Goal: Task Accomplishment & Management: Manage account settings

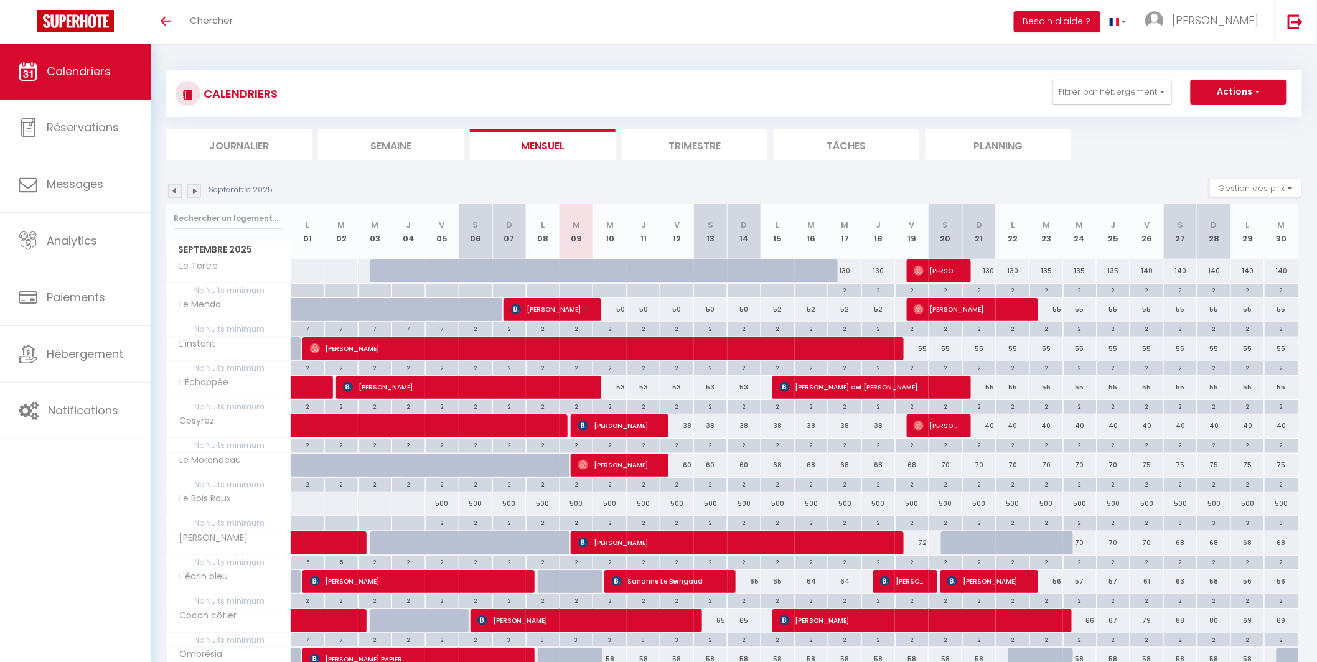
scroll to position [70, 0]
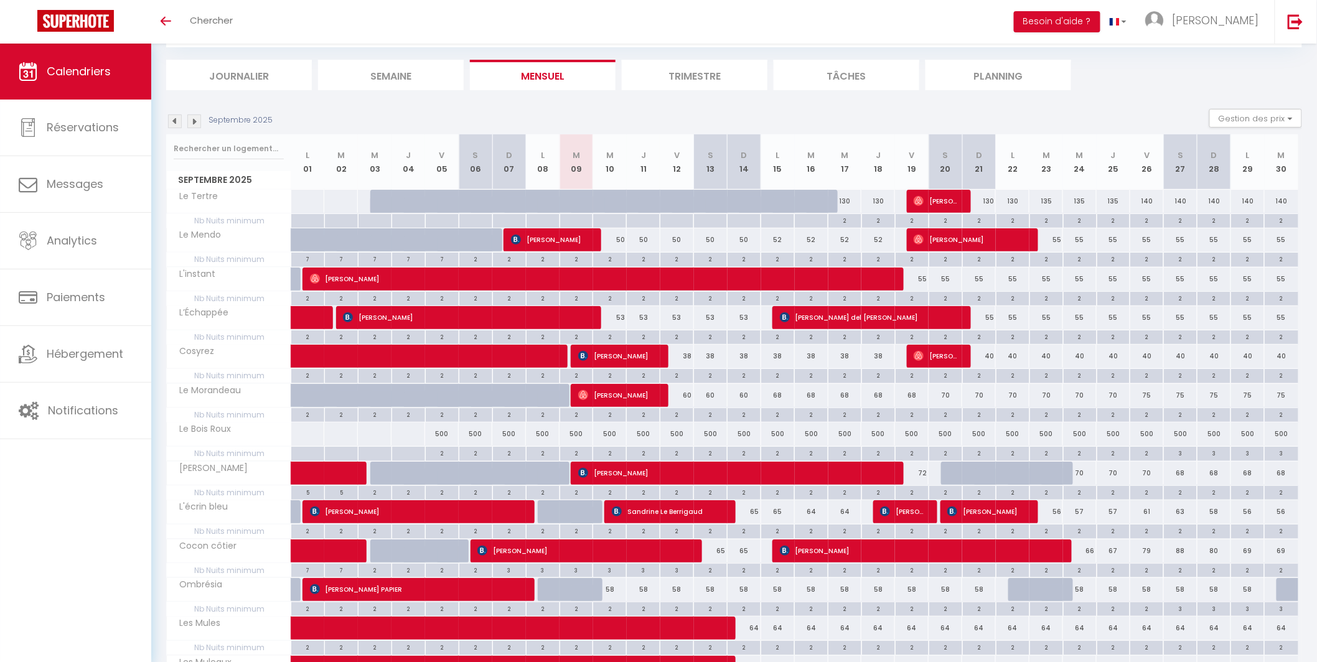
click at [175, 124] on img at bounding box center [175, 122] width 14 height 14
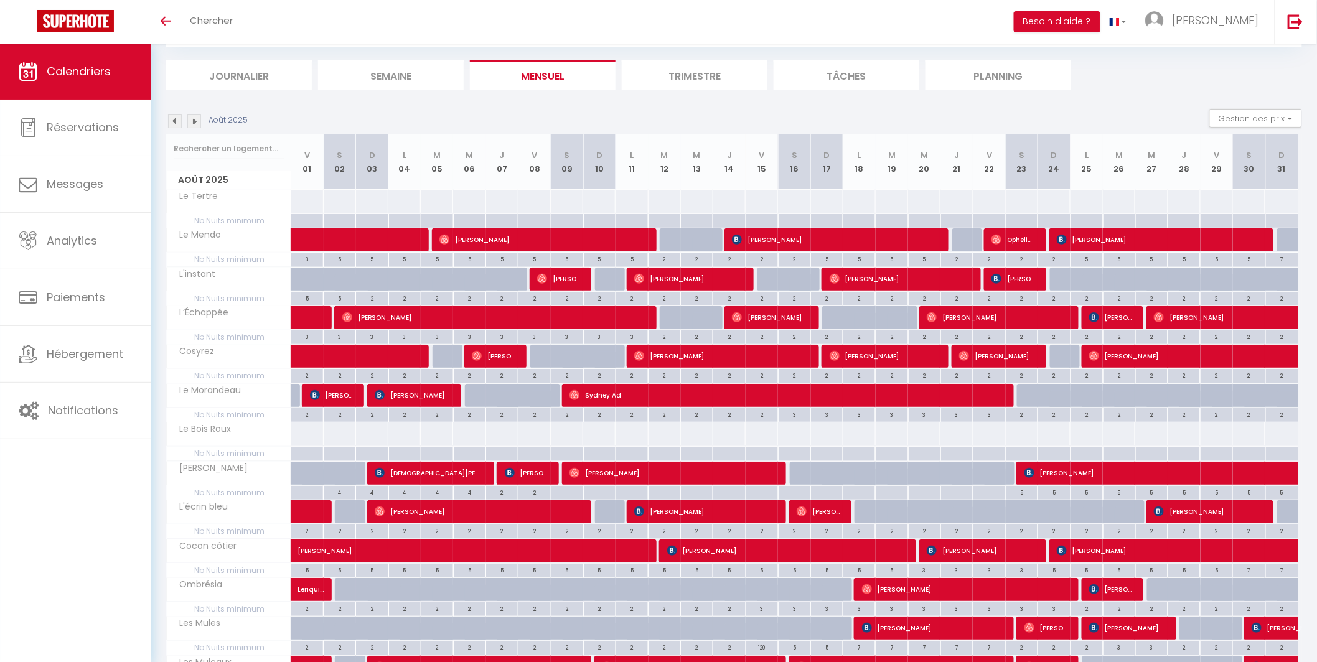
click at [171, 119] on img at bounding box center [175, 122] width 14 height 14
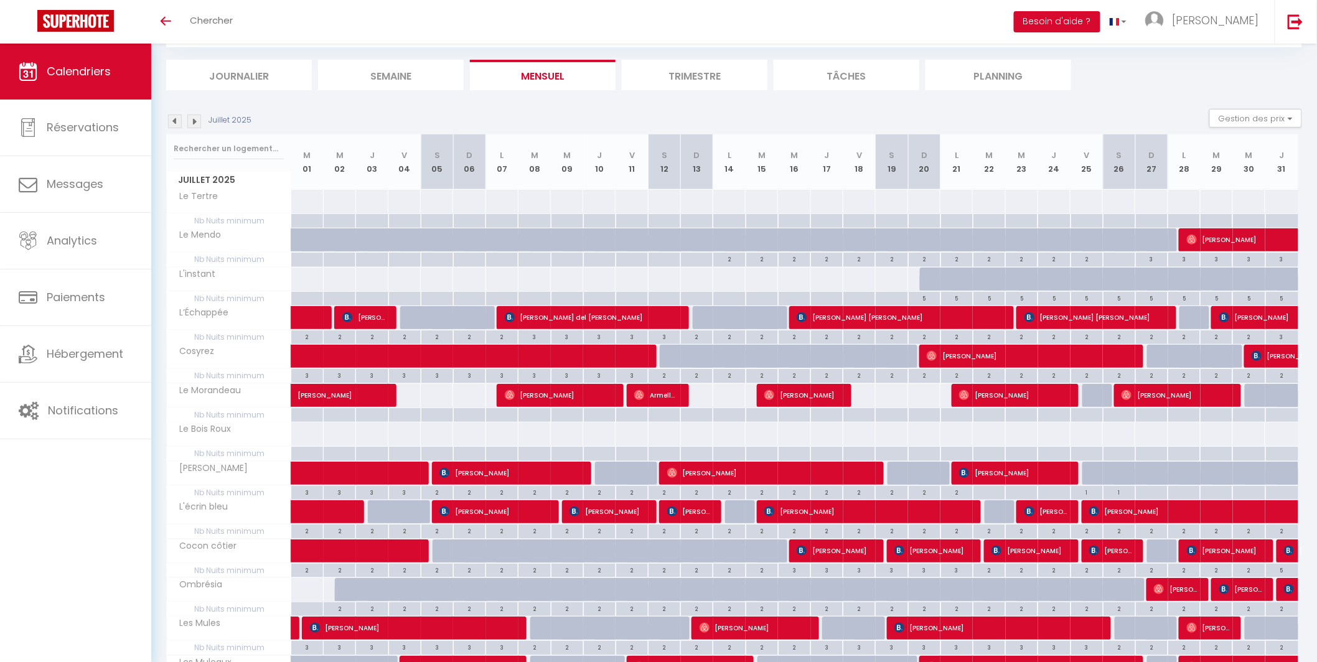
click at [172, 119] on img at bounding box center [175, 122] width 14 height 14
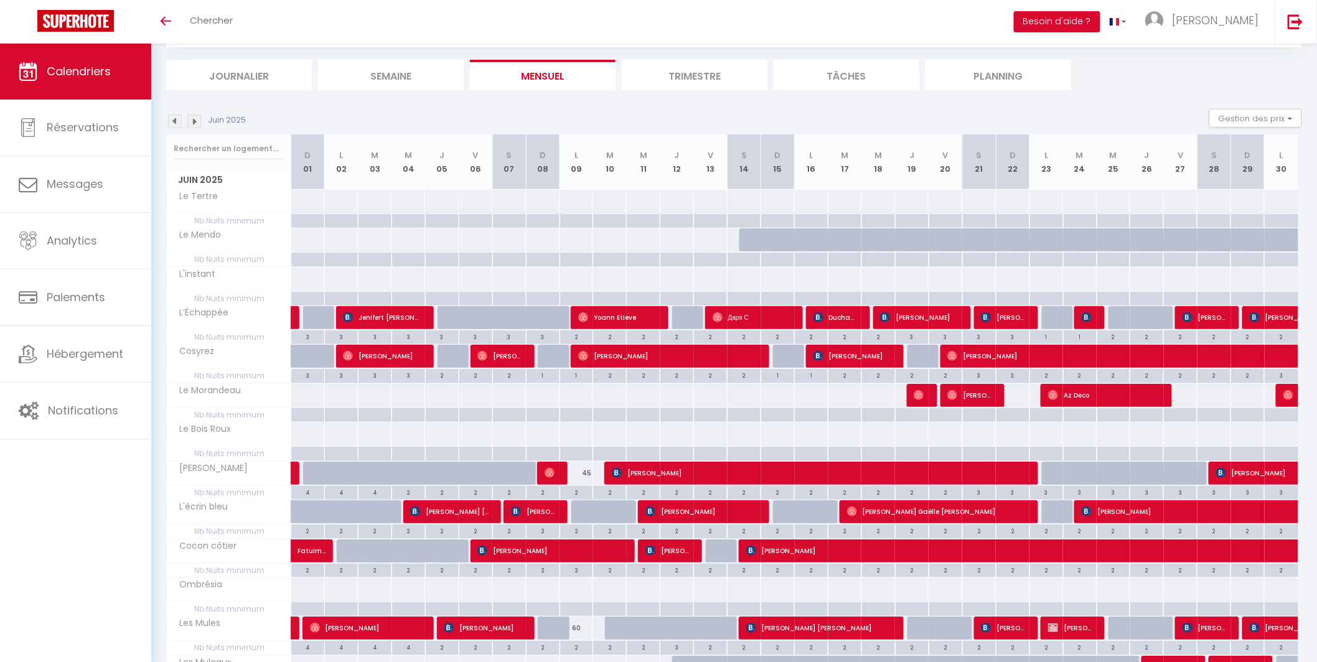
click at [182, 121] on div "Juin 2025" at bounding box center [207, 122] width 83 height 14
click at [177, 122] on img at bounding box center [175, 122] width 14 height 14
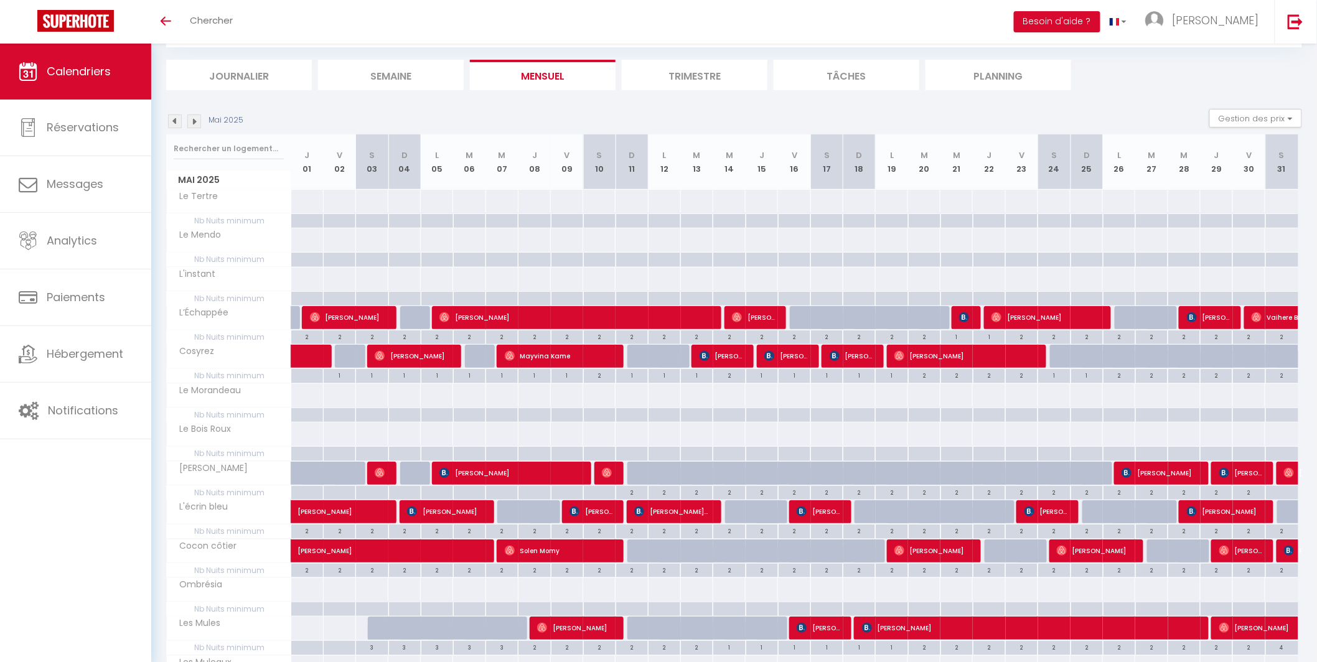
click at [199, 120] on img at bounding box center [194, 122] width 14 height 14
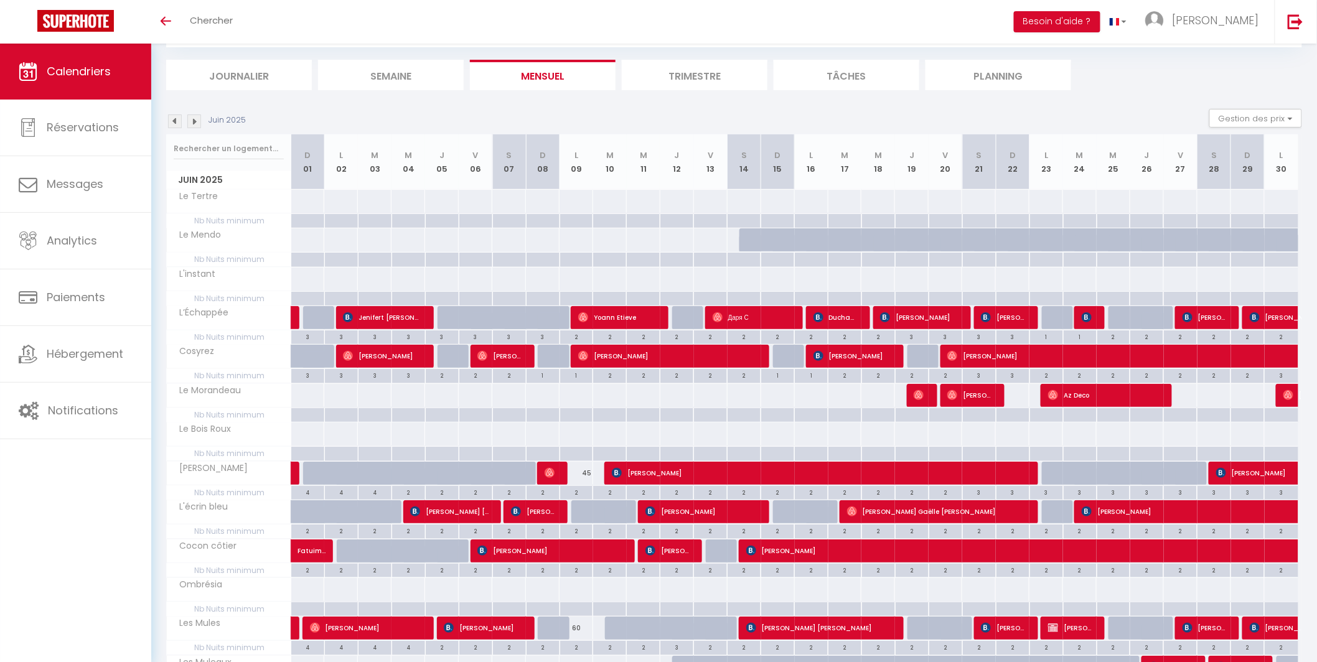
click at [199, 120] on img at bounding box center [194, 122] width 14 height 14
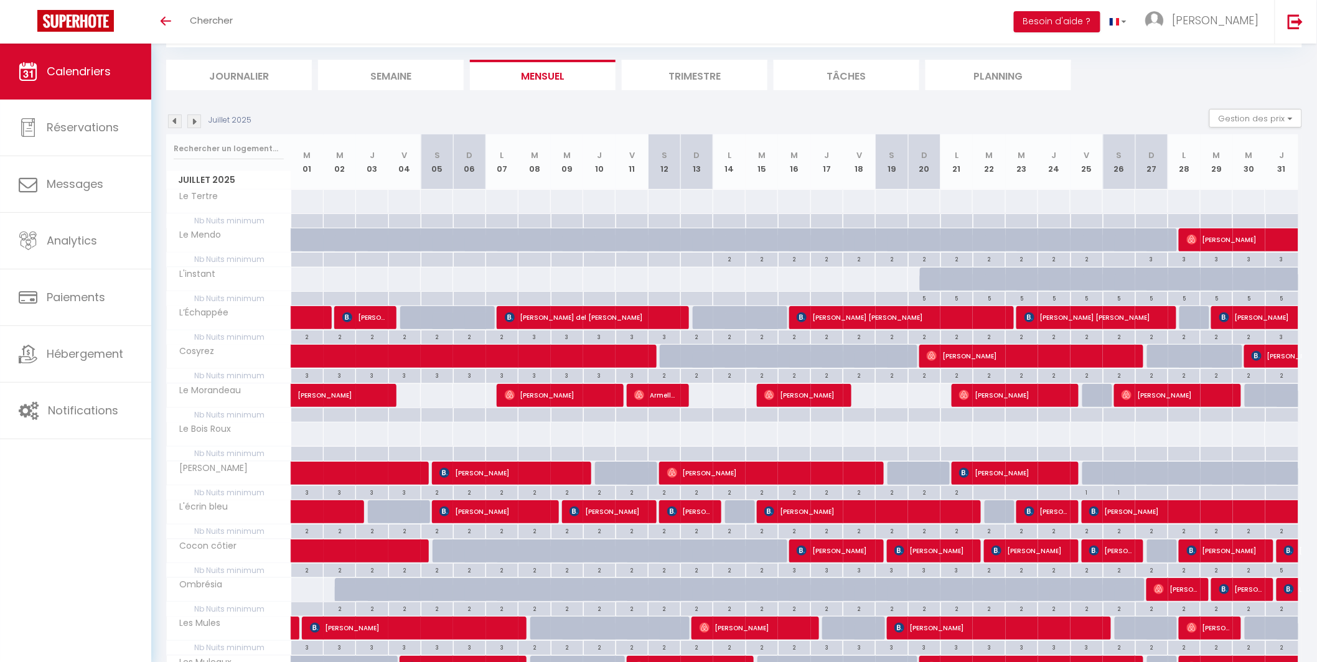
click at [199, 120] on img at bounding box center [194, 122] width 14 height 14
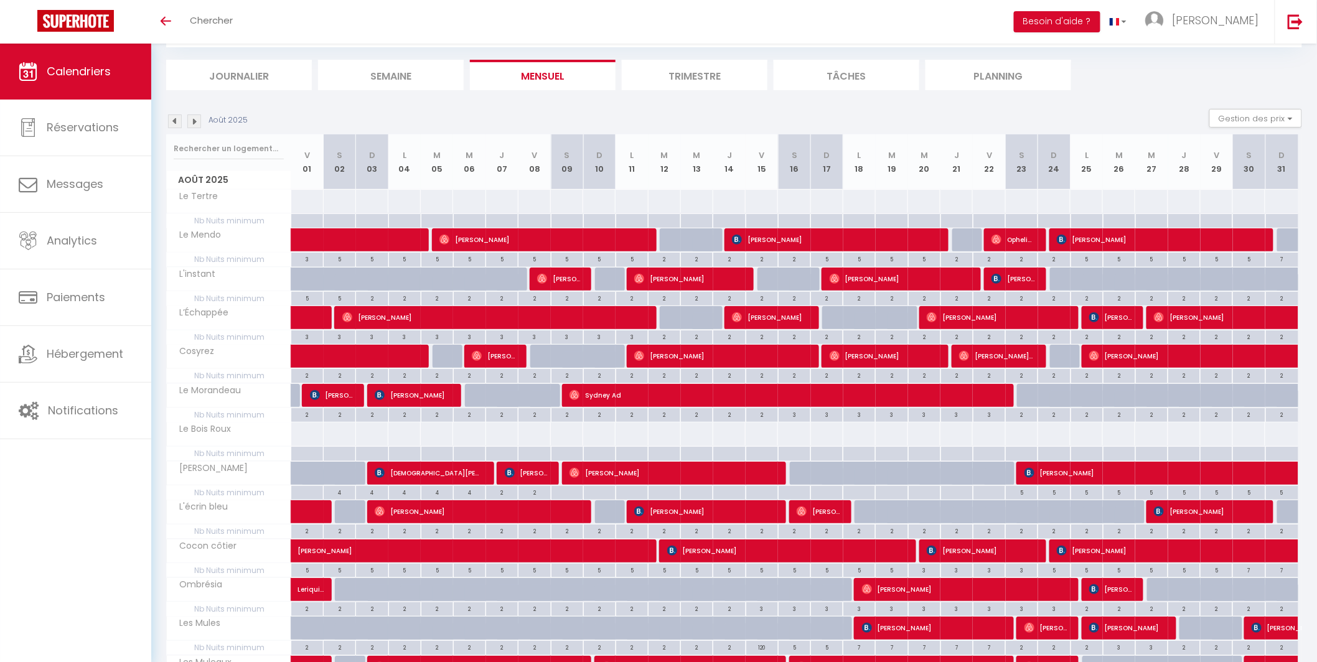
click at [199, 120] on img at bounding box center [194, 122] width 14 height 14
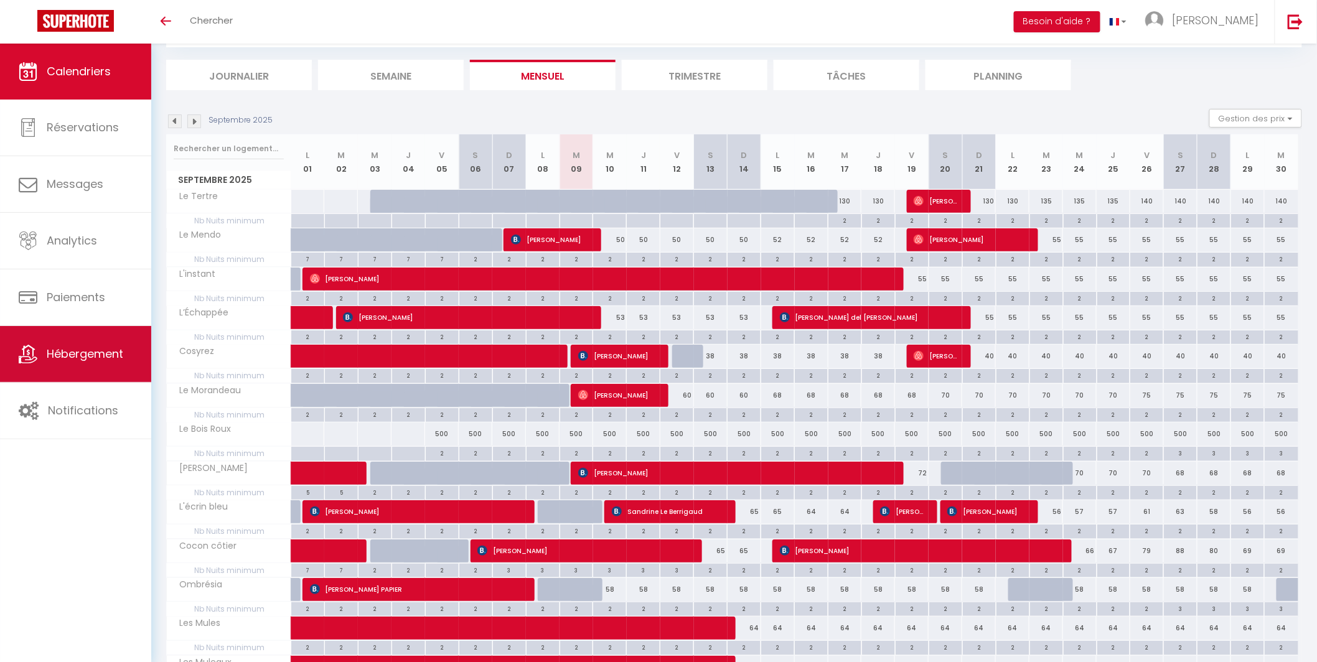
click at [83, 340] on link "Hébergement" at bounding box center [75, 354] width 151 height 56
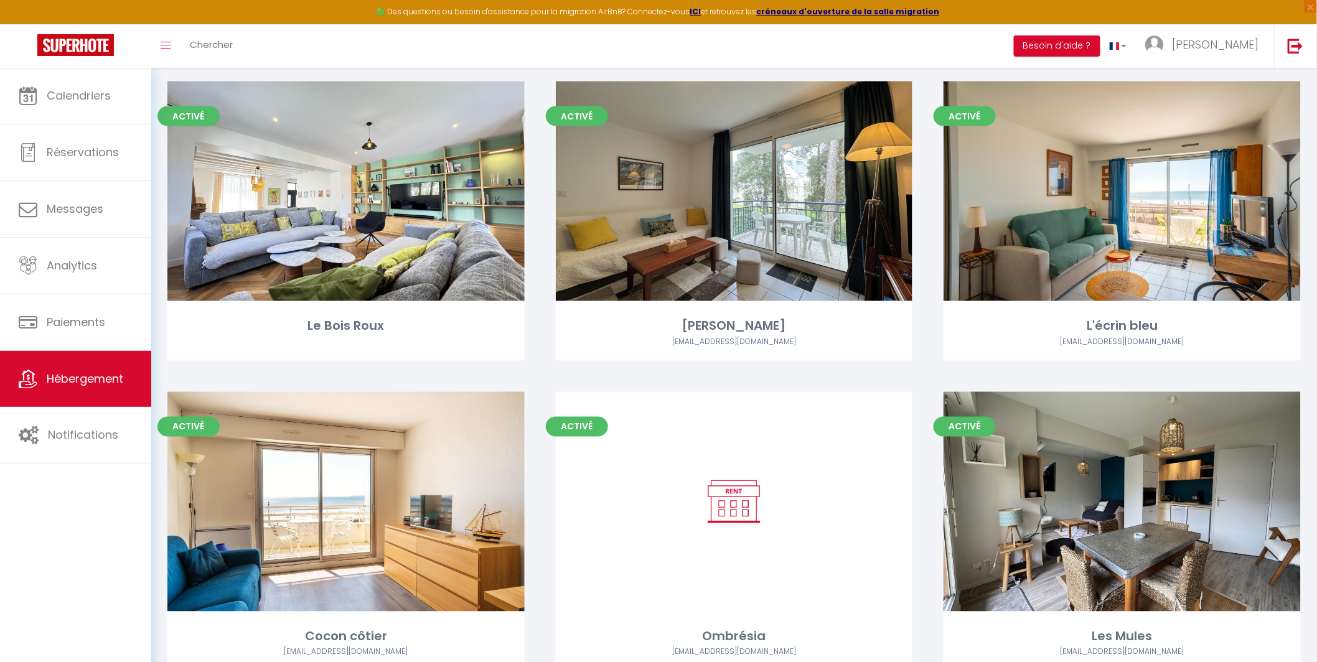
scroll to position [777, 0]
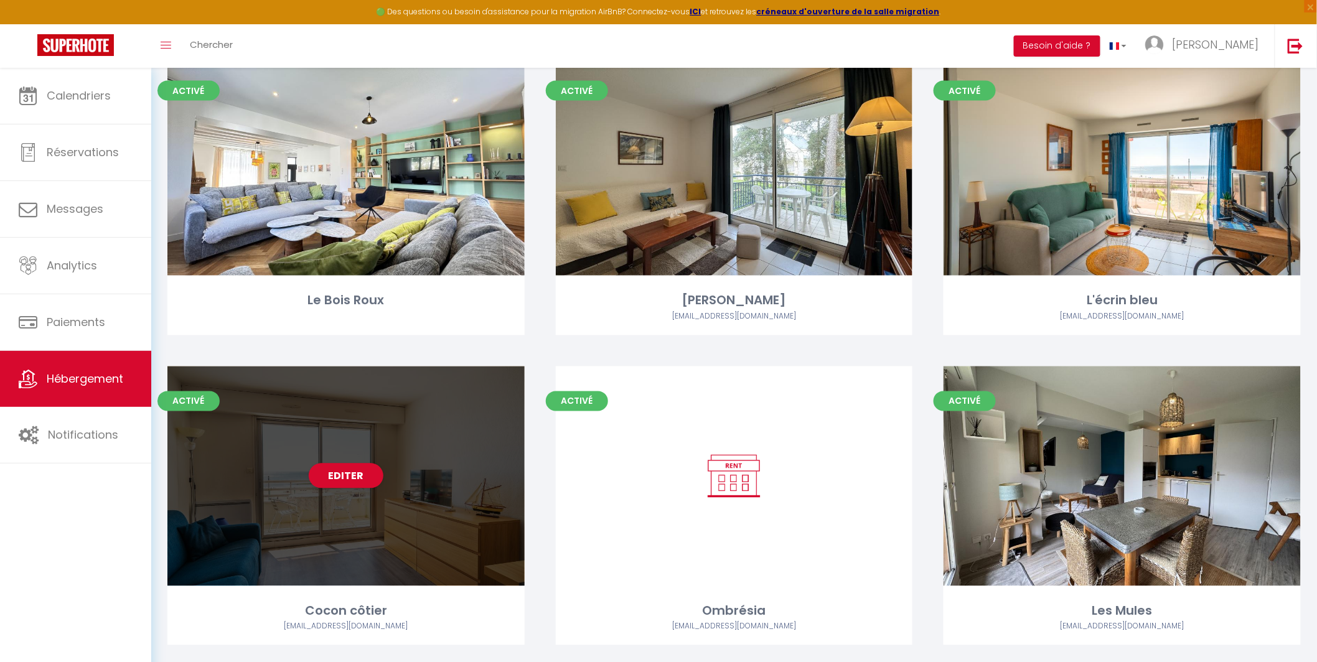
click at [350, 446] on div "Editer" at bounding box center [345, 477] width 357 height 220
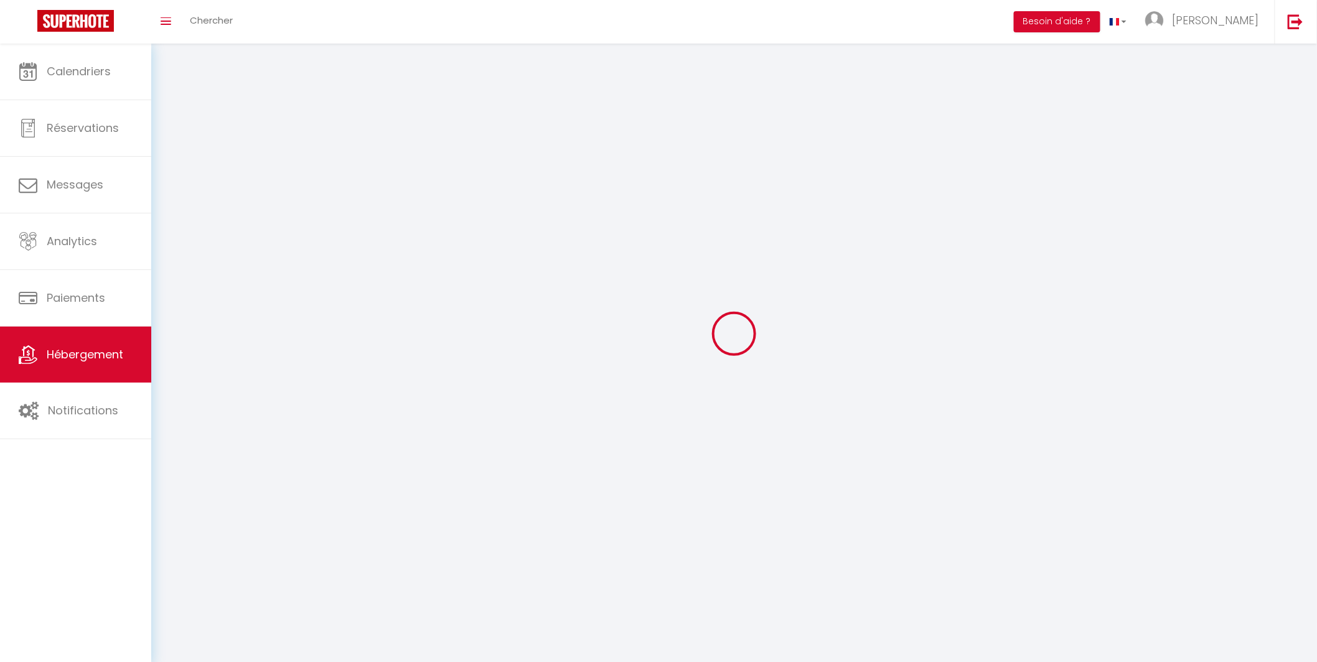
select select "1"
select select
select select "28"
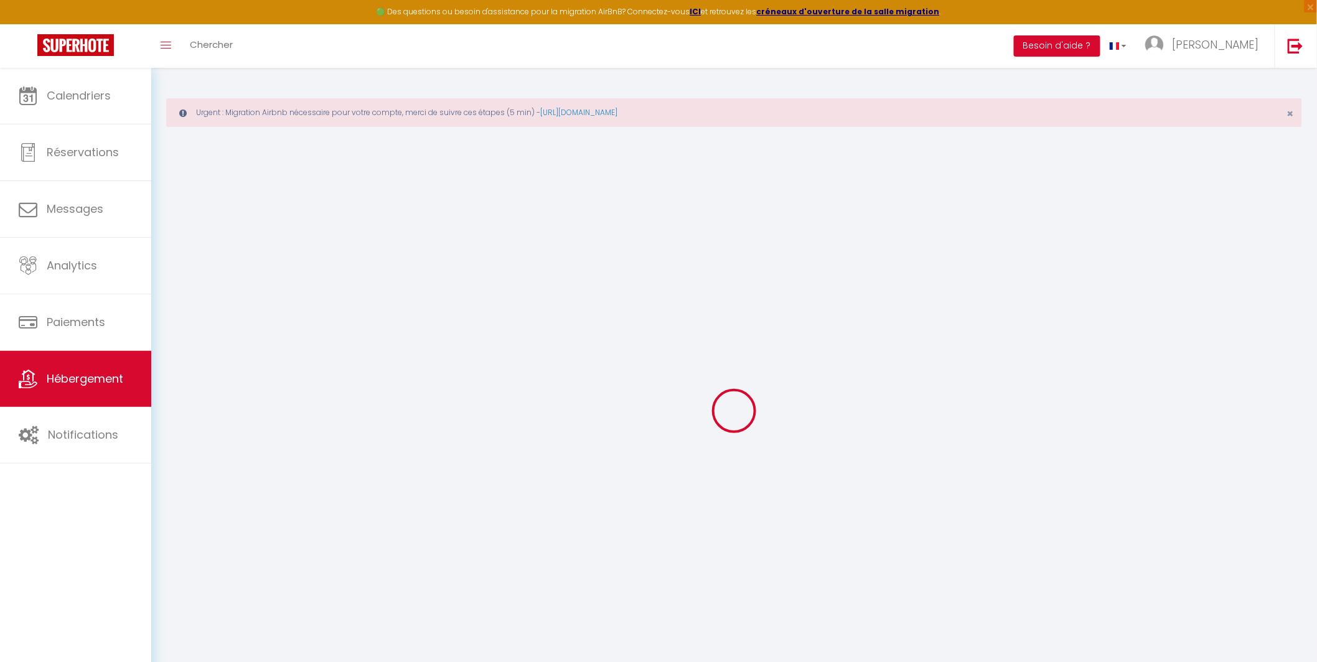
select select
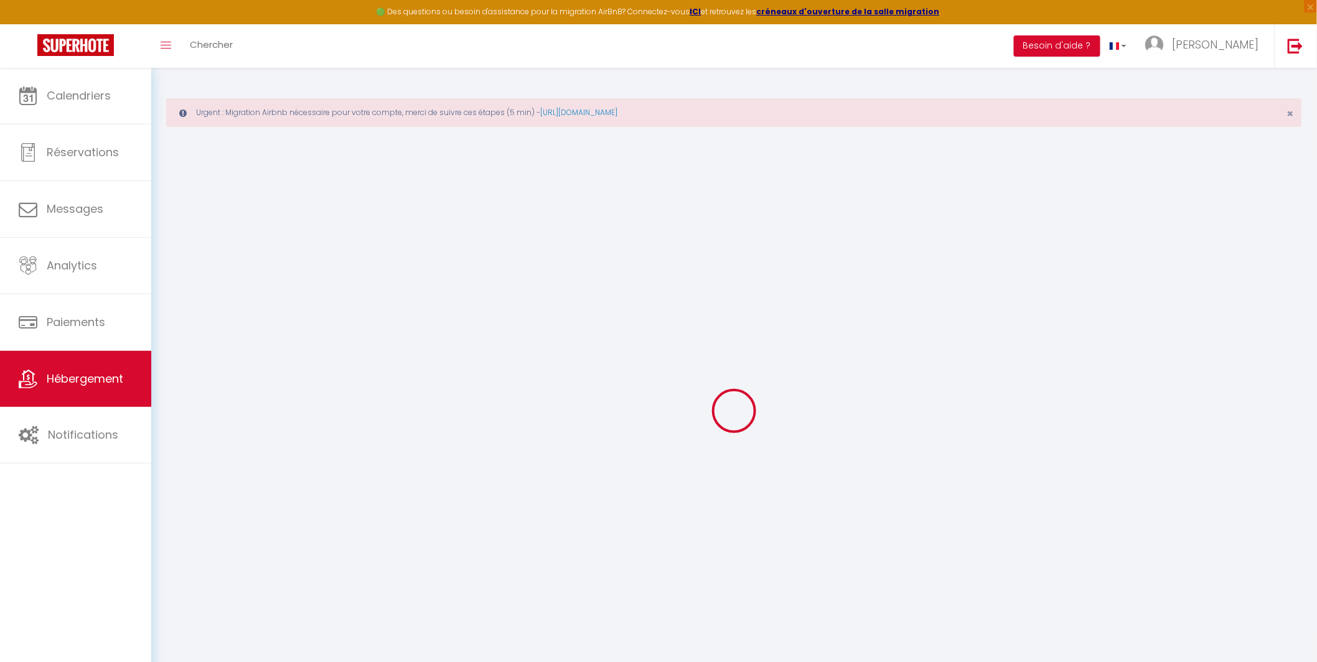
select select
checkbox input "false"
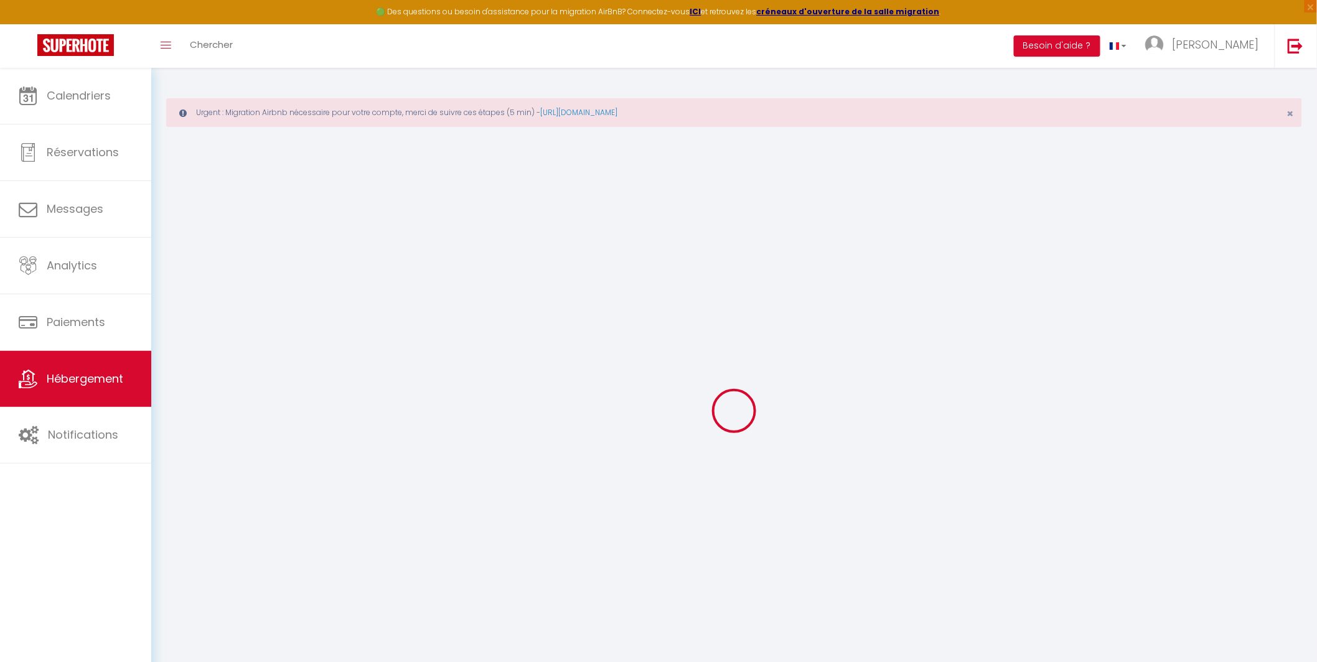
select select
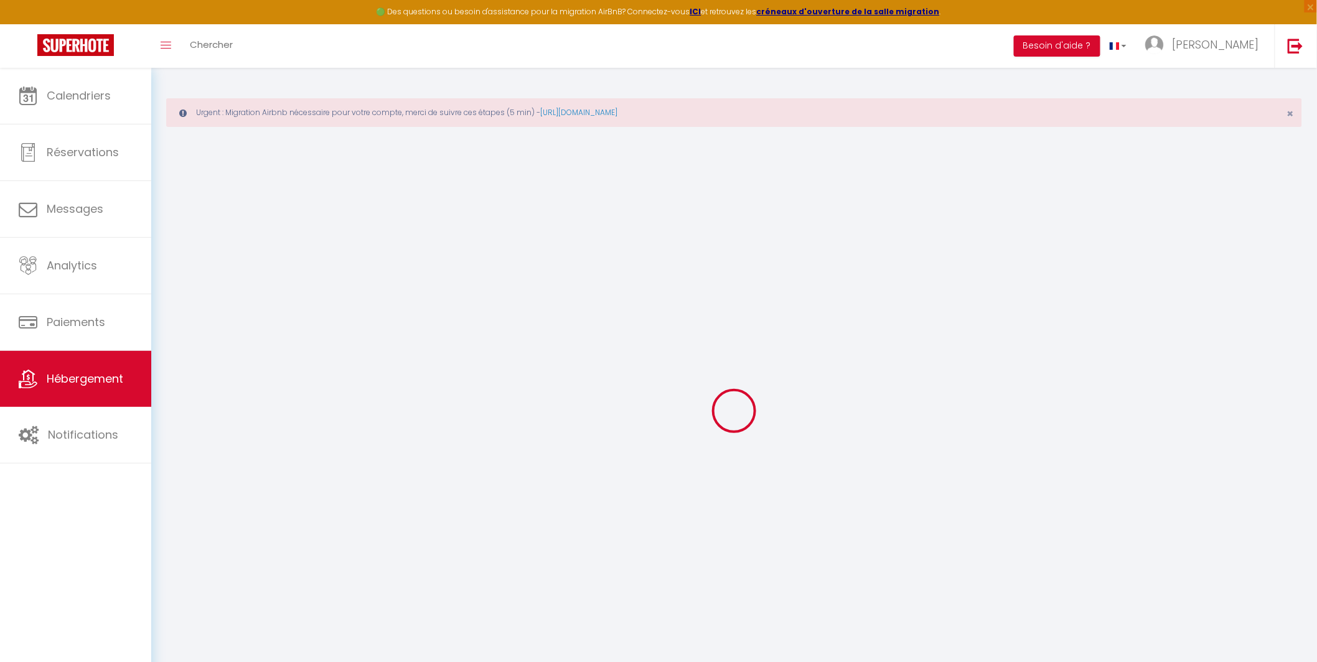
select select
checkbox input "false"
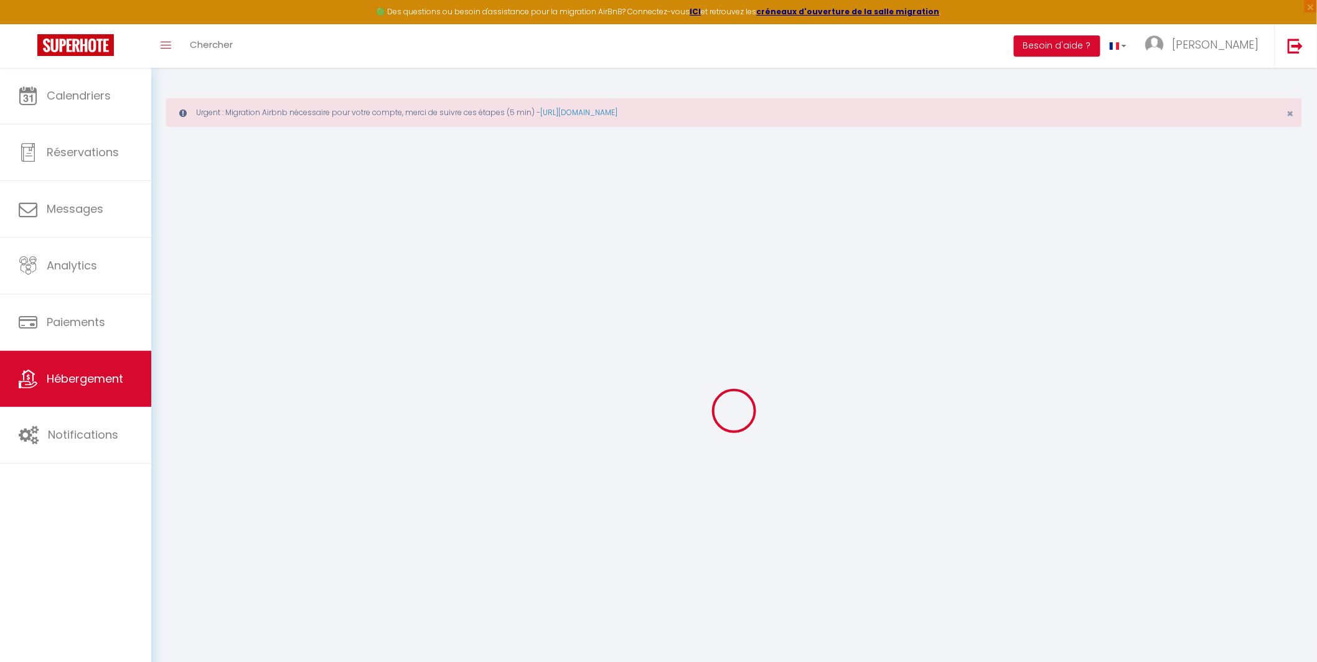
checkbox input "false"
select select
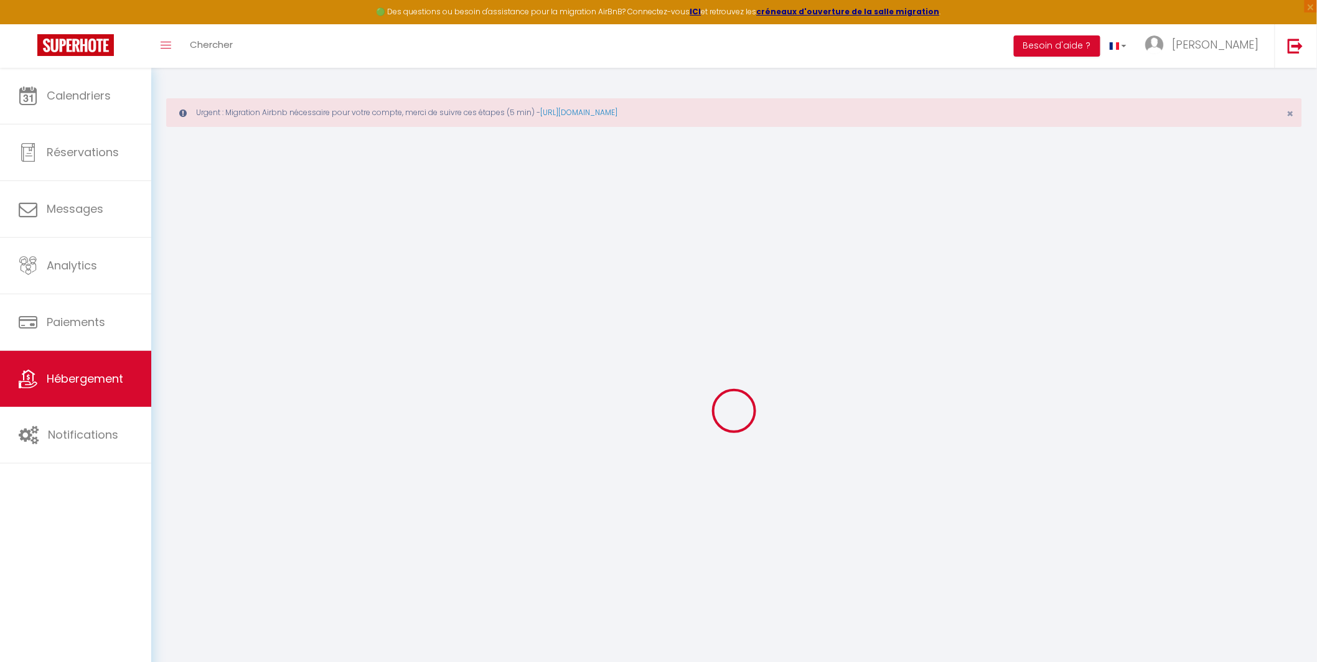
select select
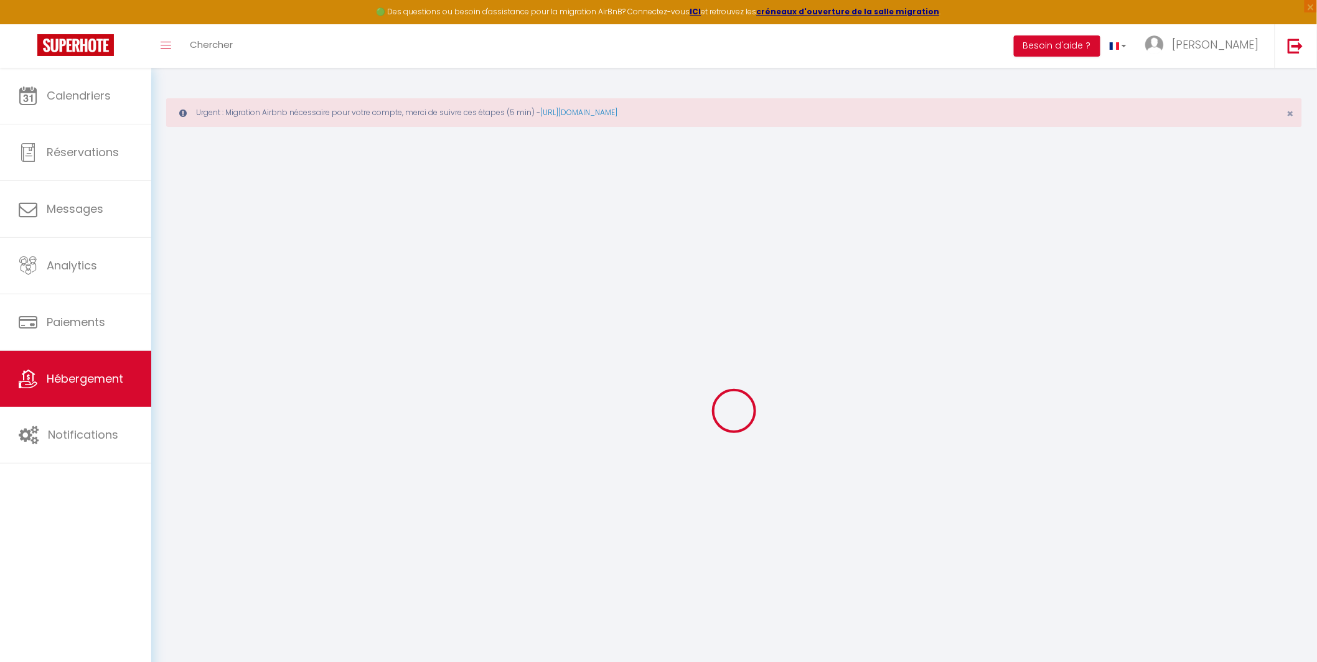
checkbox input "false"
select select
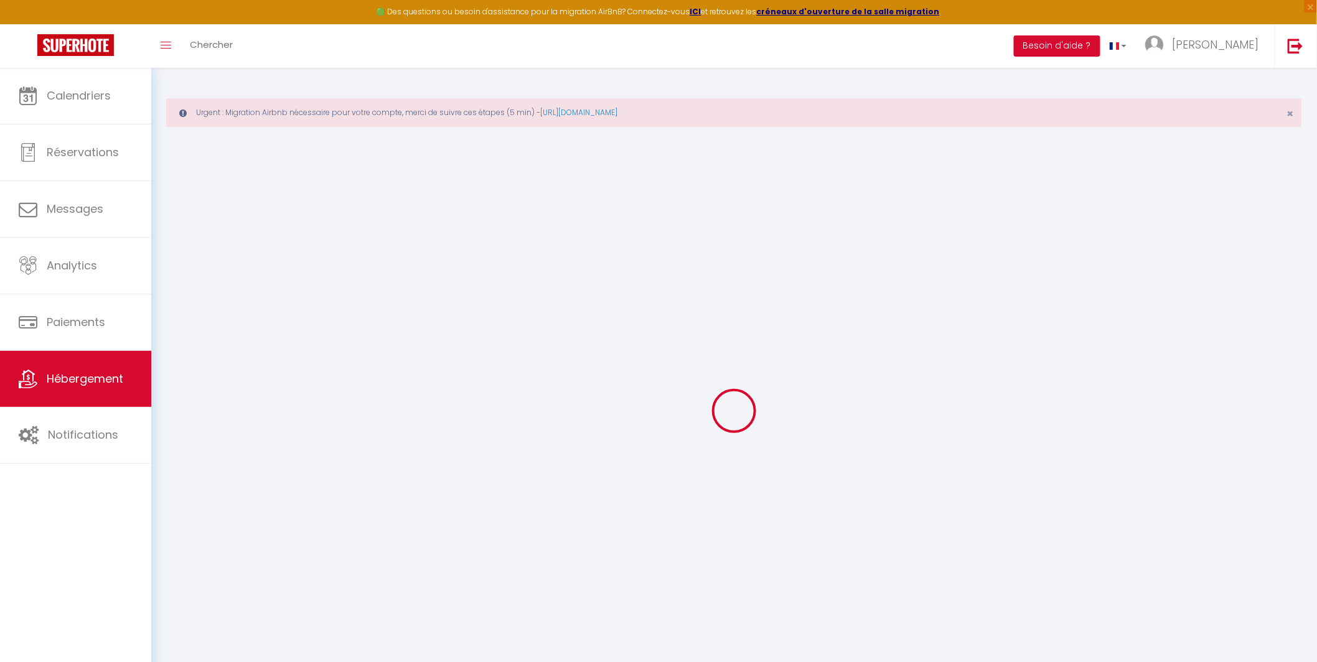
select select
type input "Cocon côtier"
type input "[PERSON_NAME]"
type input "POTTIER"
type input "[STREET_ADDRESS]"
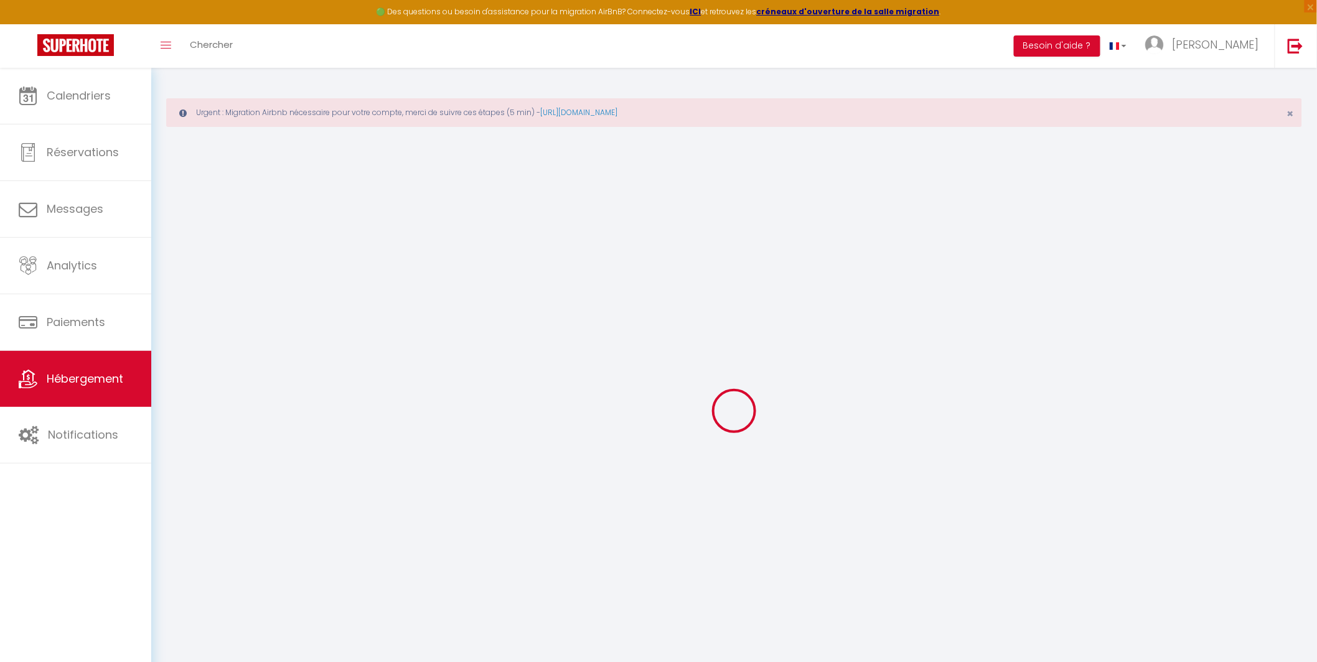
type input "44800"
type input "Saint Herblain"
select select "2"
type input "50"
type input "10"
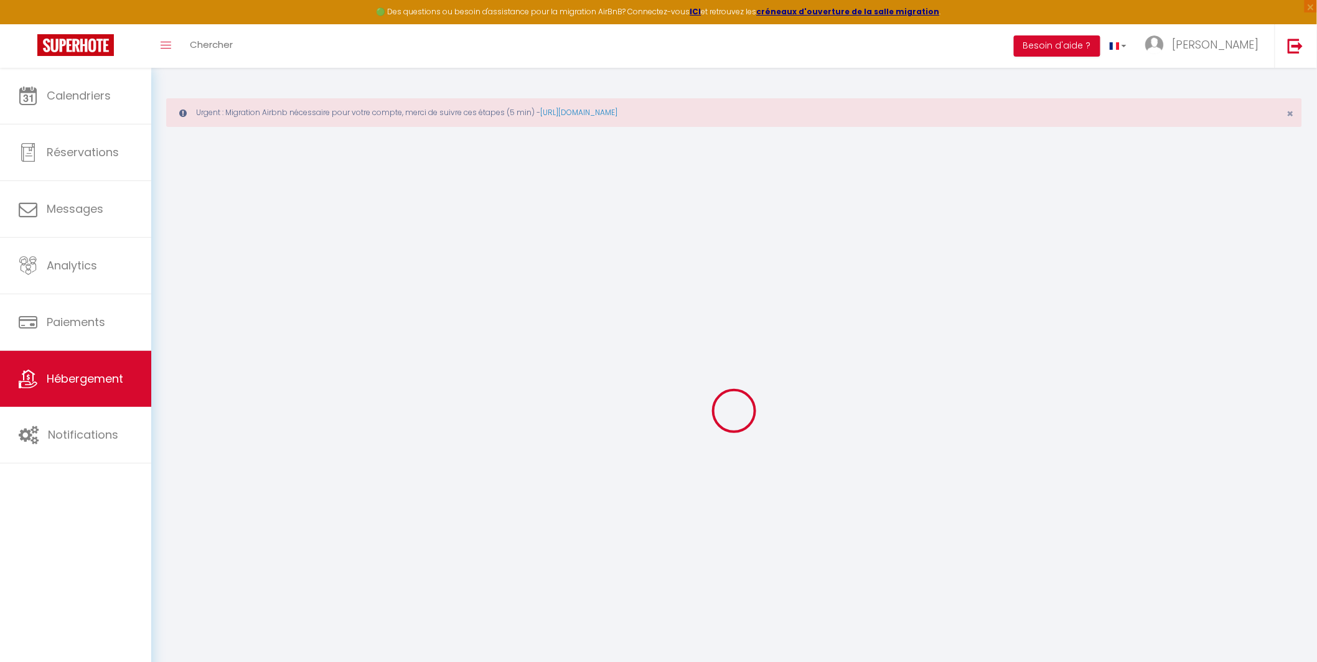
type input "58"
type input "5.5"
type input "0"
select select
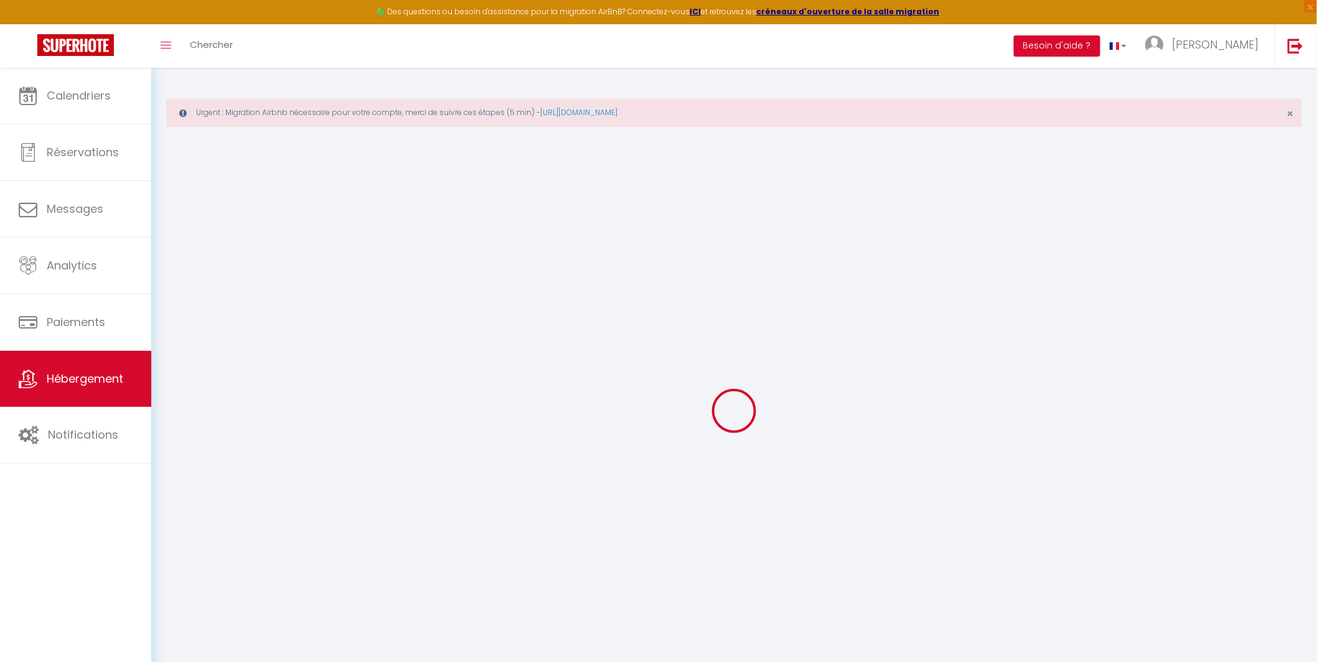
select select
type input "[STREET_ADDRESS]"
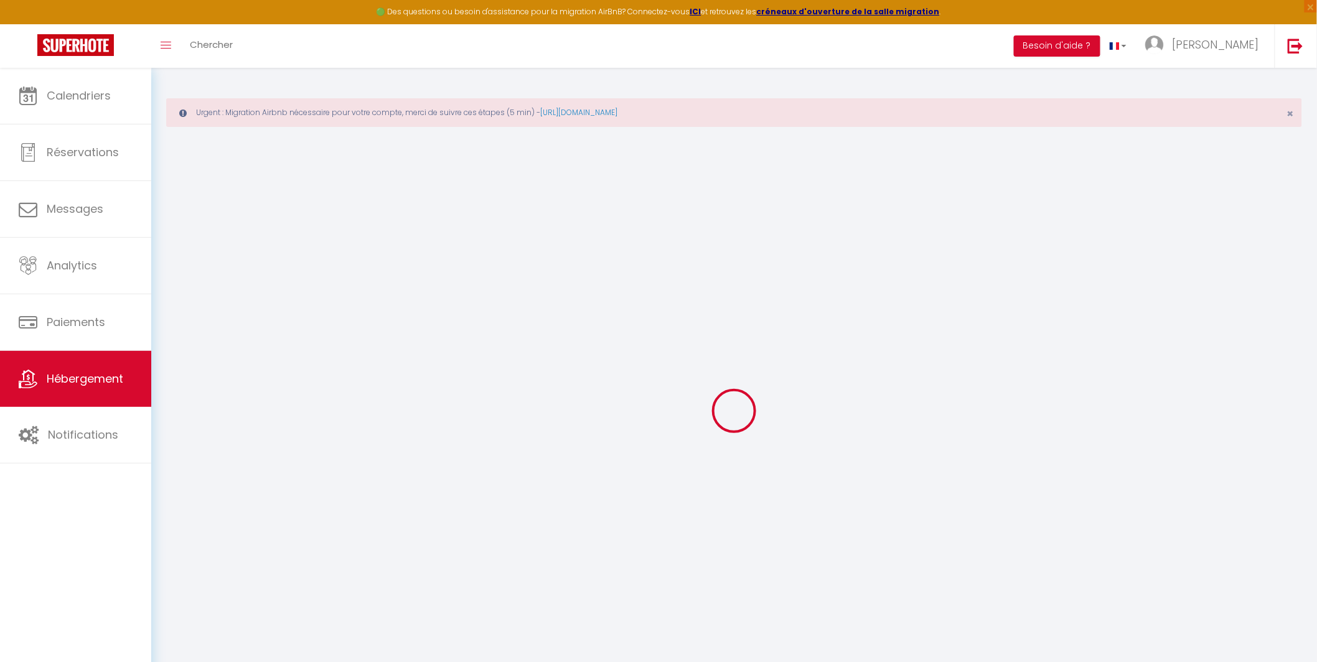
type input "44380"
type input "Pornichet"
type input "[EMAIL_ADDRESS][DOMAIN_NAME]"
select select "13961"
checkbox input "false"
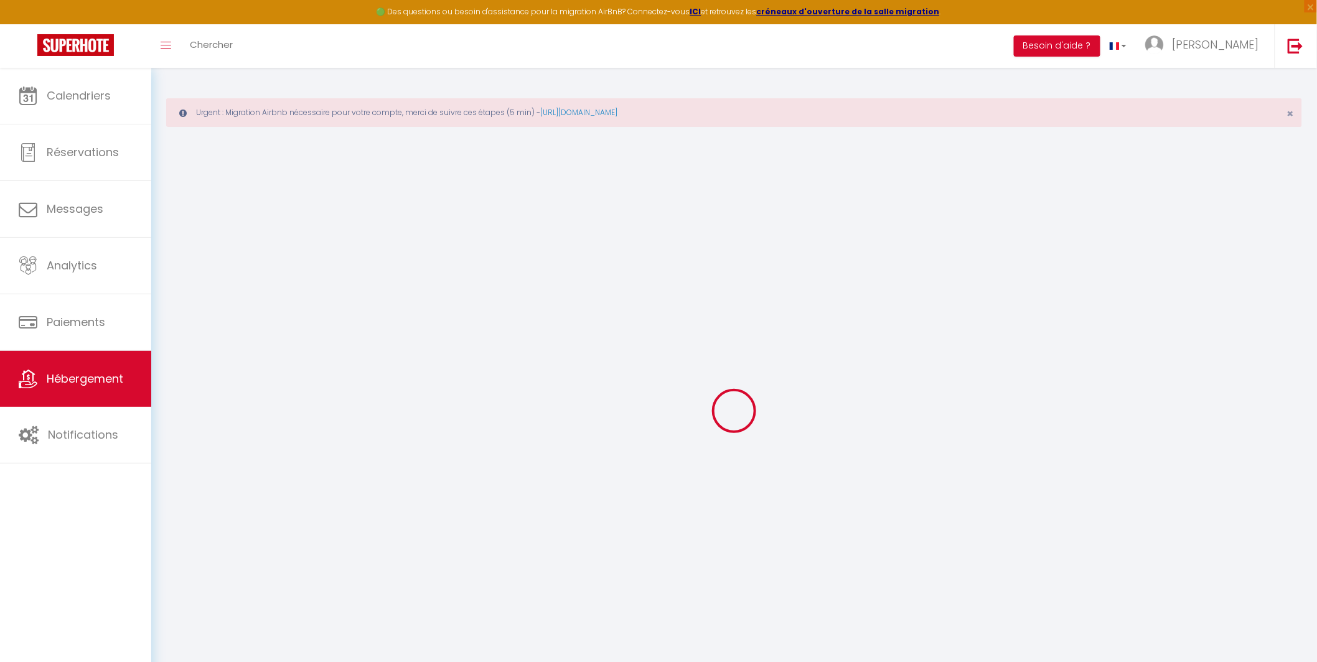
checkbox input "false"
radio input "true"
type input "50"
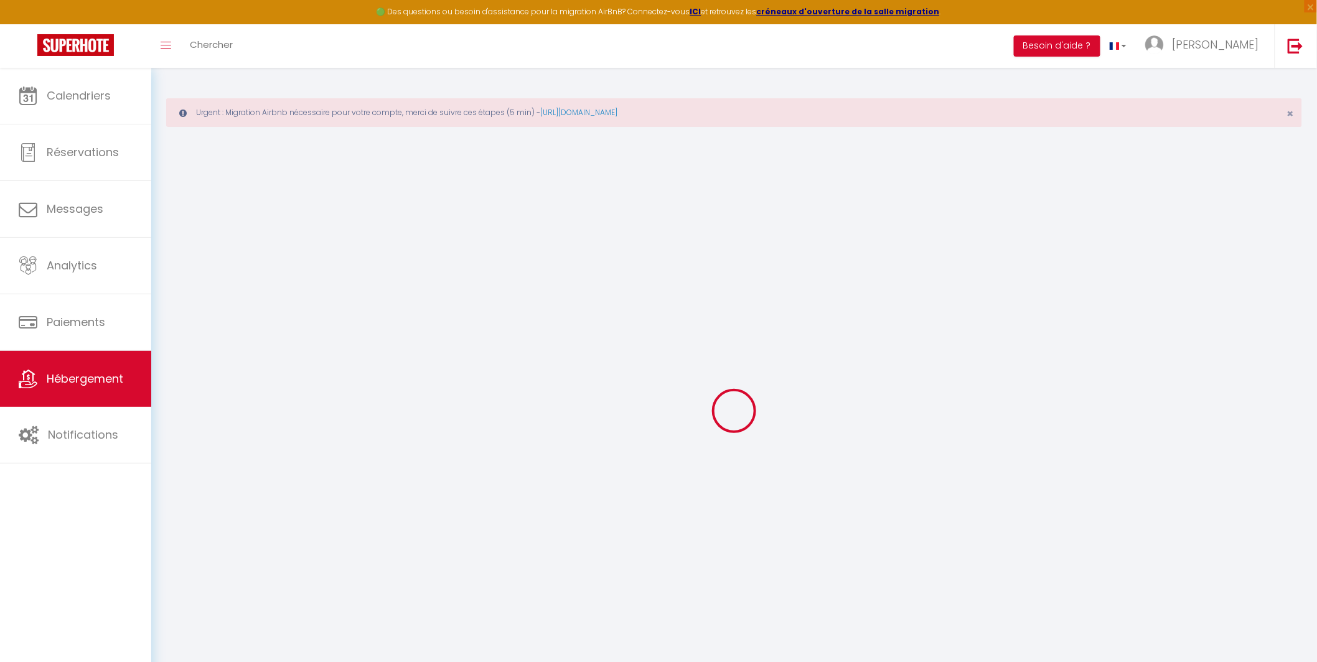
type input "0"
select select
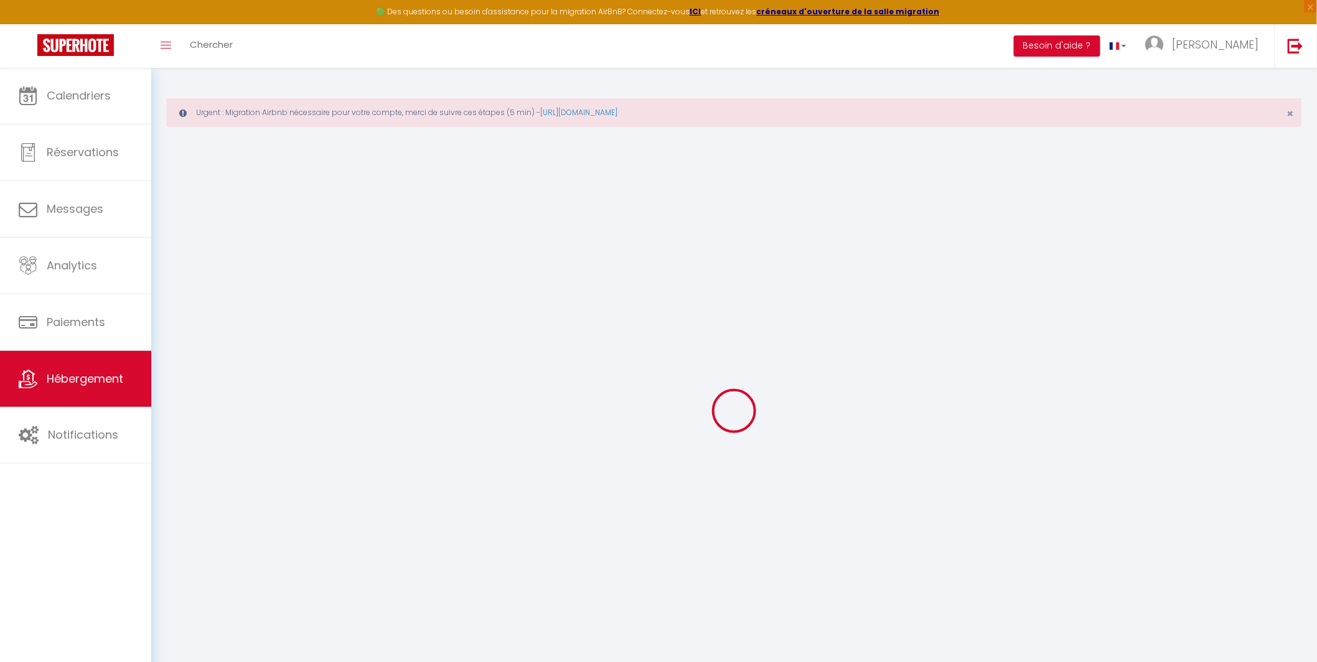
select select
checkbox input "false"
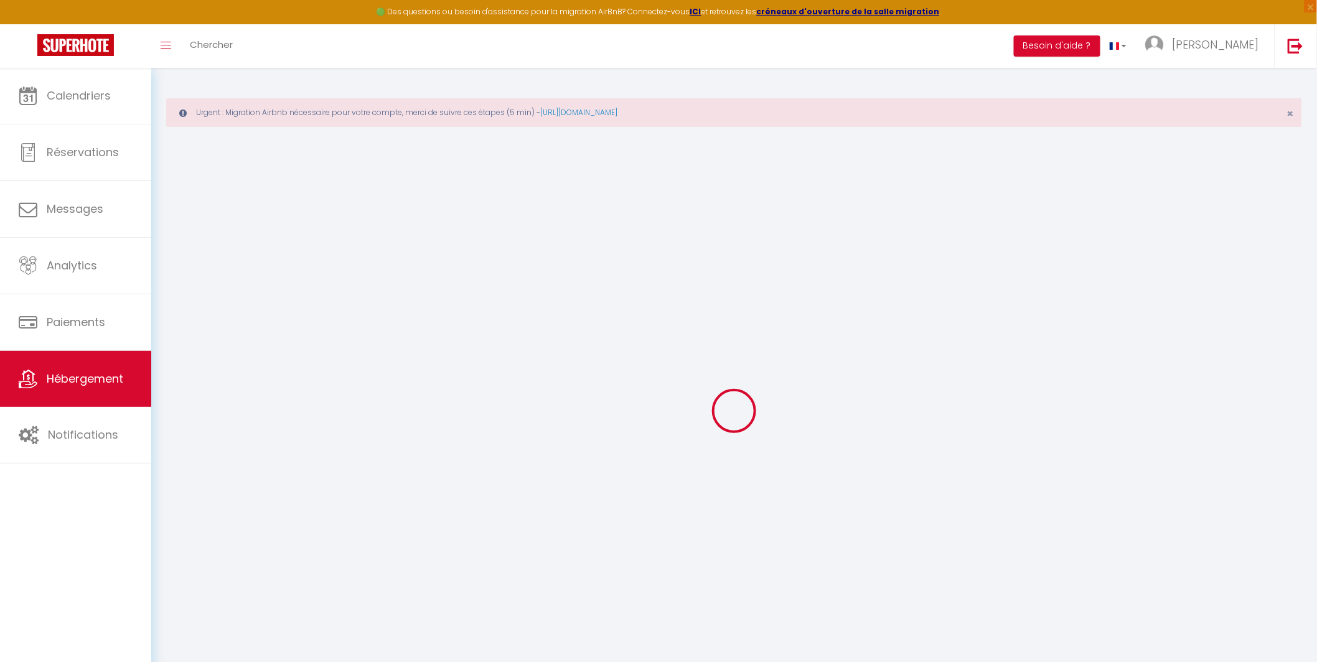
checkbox input "false"
select select
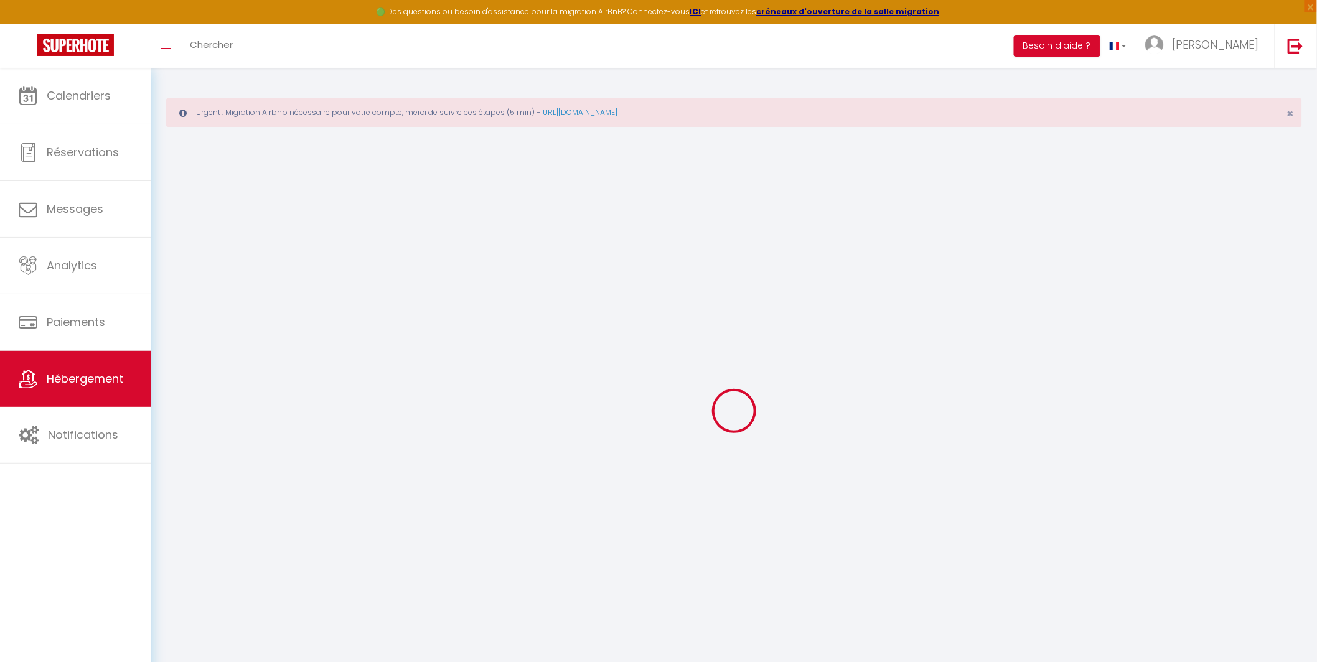
select select
checkbox input "false"
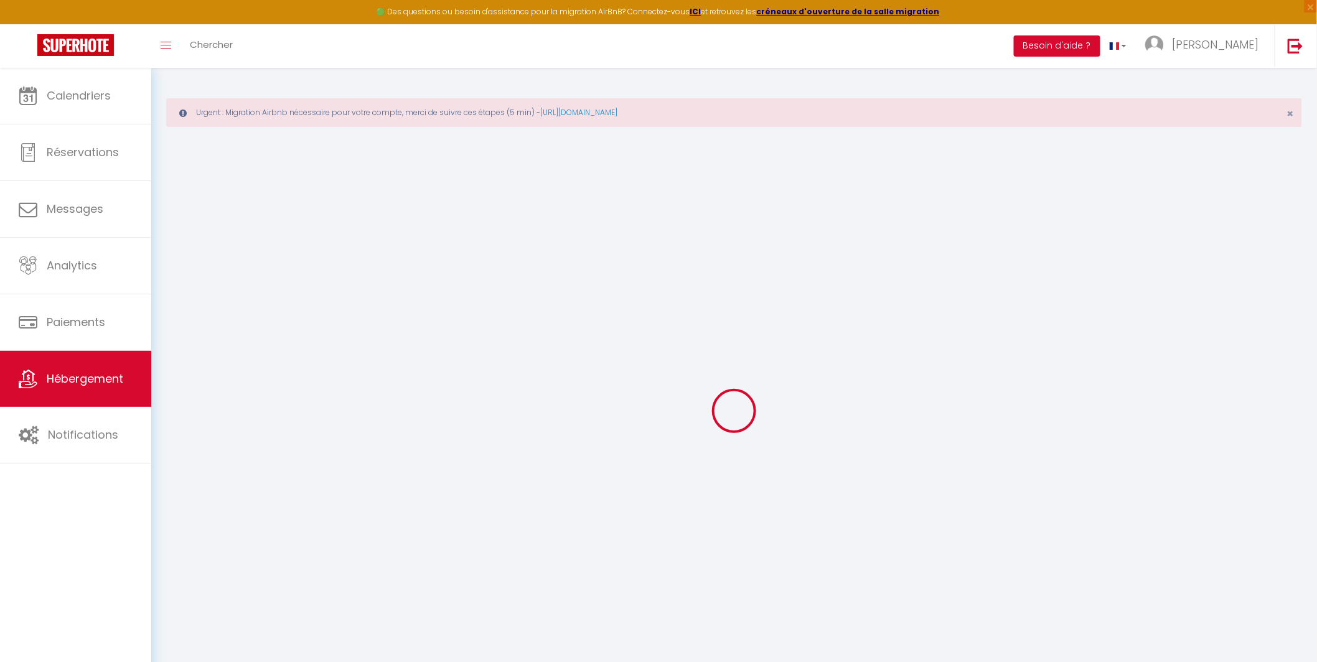
checkbox input "false"
select select "+ 16 %"
select select "+ 19 %"
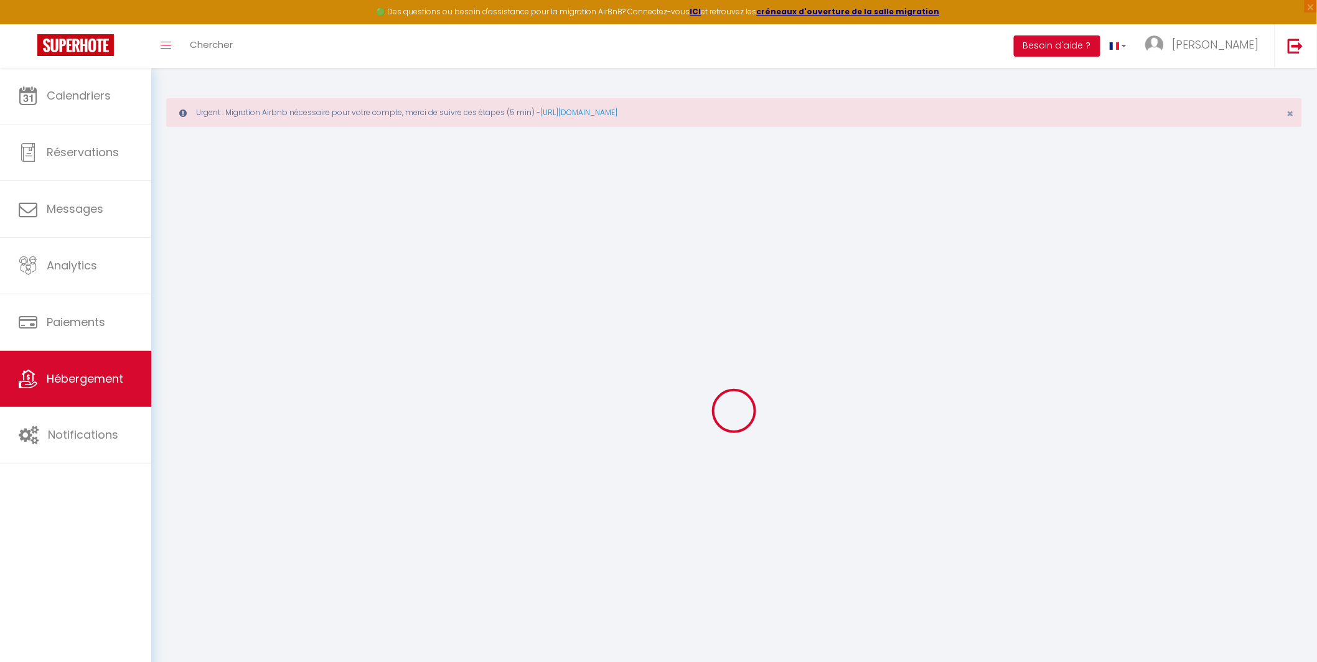
select select
checkbox input "false"
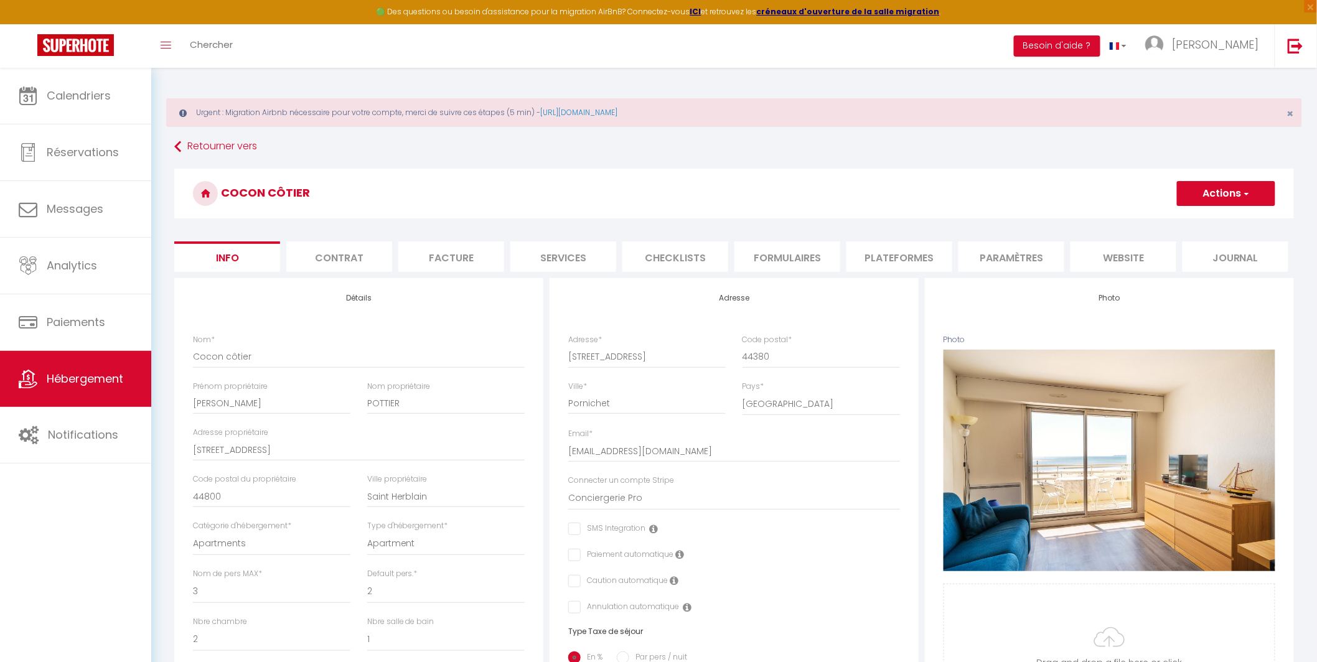
click at [899, 264] on li "Plateformes" at bounding box center [899, 256] width 106 height 30
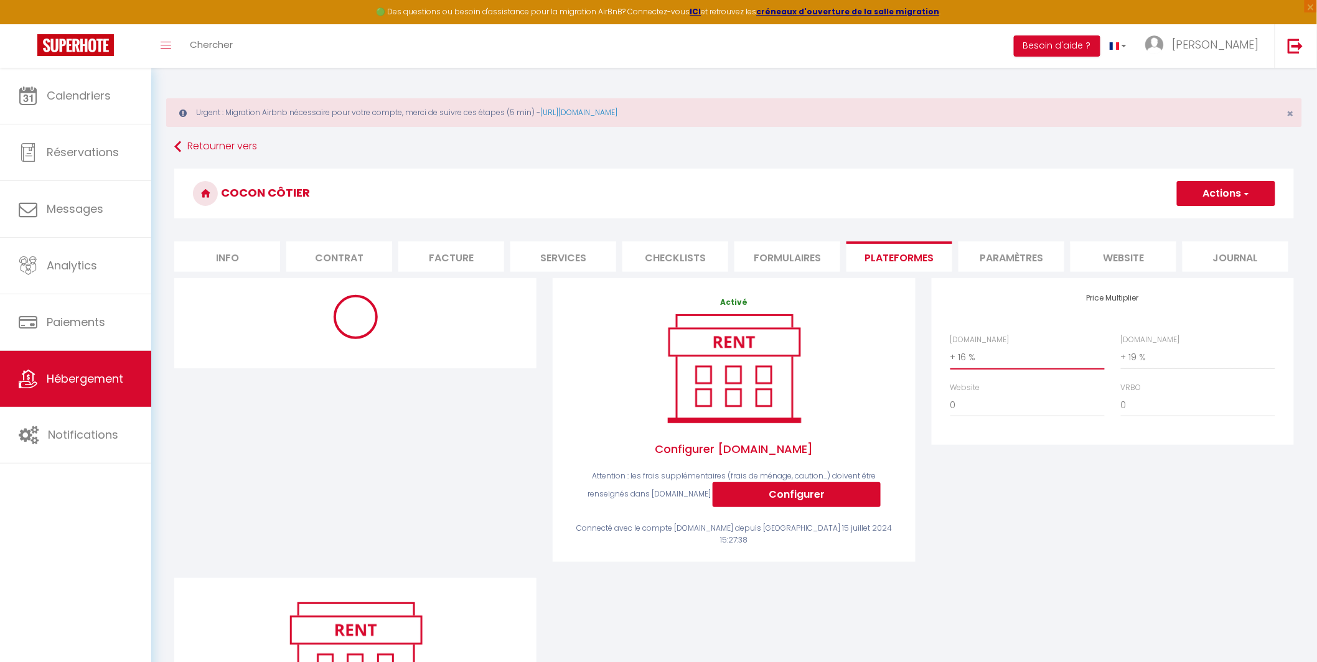
click at [980, 352] on select "0 + 1 % + 2 % + 3 % + 4 % + 5 % + 6 % + 7 % + 8 % + 9 %" at bounding box center [1027, 357] width 154 height 24
select select "+ 15 %"
click at [950, 345] on select "0 + 1 % + 2 % + 3 % + 4 % + 5 % + 6 % + 7 % + 8 % + 9 %" at bounding box center [1027, 357] width 154 height 24
select select "270"
select select "well_reviewed_guests"
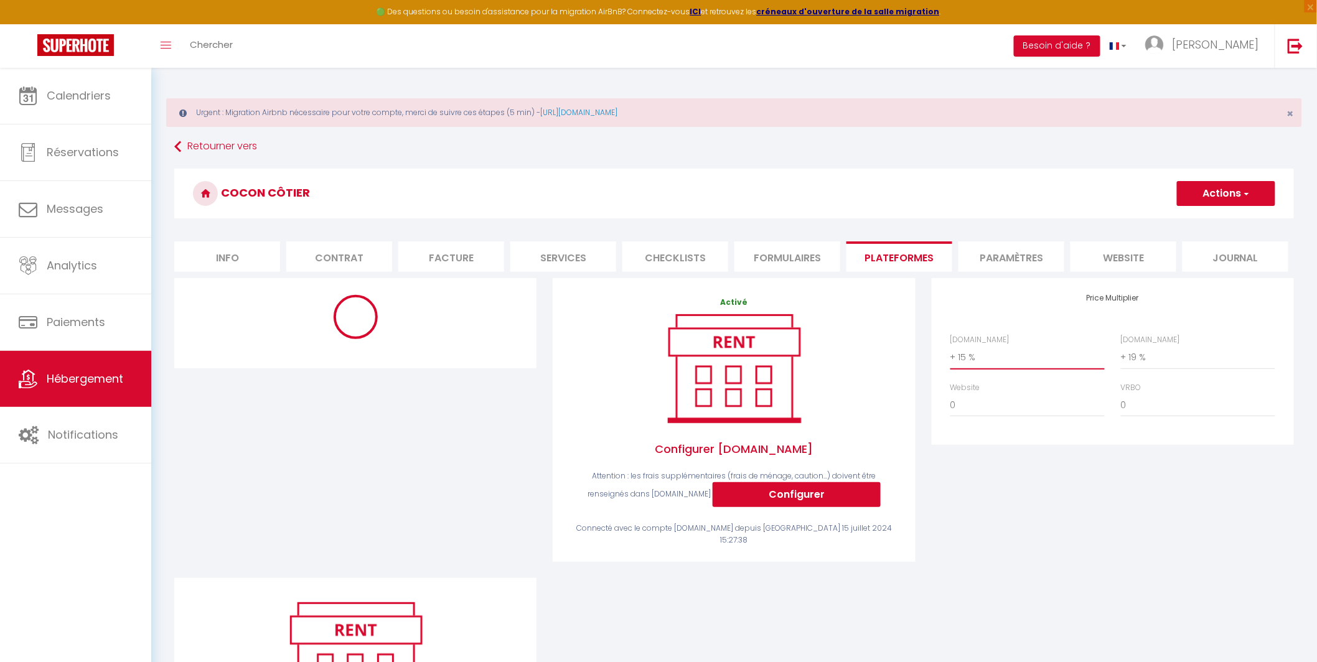
select select "EUR"
select select
select select "5422-1148322446976037427"
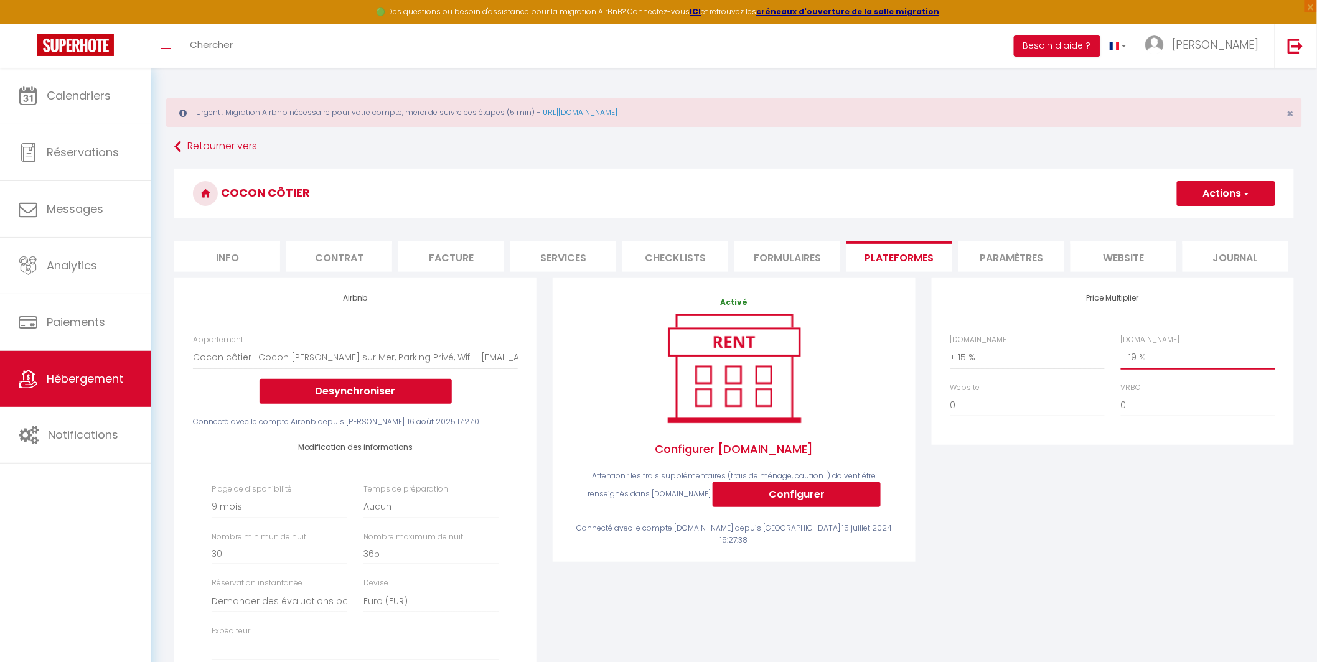
click at [1130, 357] on select "0 + 1 % + 2 % + 3 % + 4 % + 5 % + 6 % + 7 % + 8 % + 9 %" at bounding box center [1198, 357] width 154 height 24
click at [1121, 345] on select "0 + 1 % + 2 % + 3 % + 4 % + 5 % + 6 % + 7 % + 8 % + 9 %" at bounding box center [1198, 357] width 154 height 24
click at [439, 502] on select "Aucun 1 nuit avant et après chaque réservation 2 nuits avant et après chaque ré…" at bounding box center [431, 507] width 136 height 24
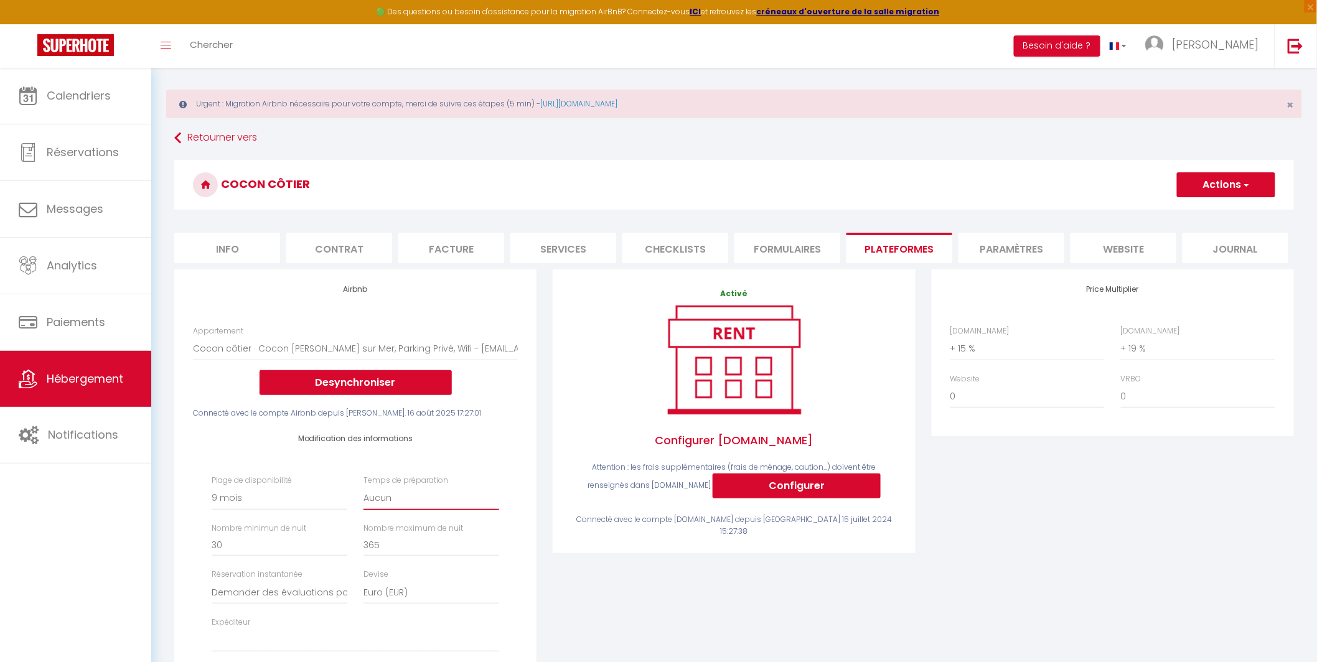
scroll to position [17, 0]
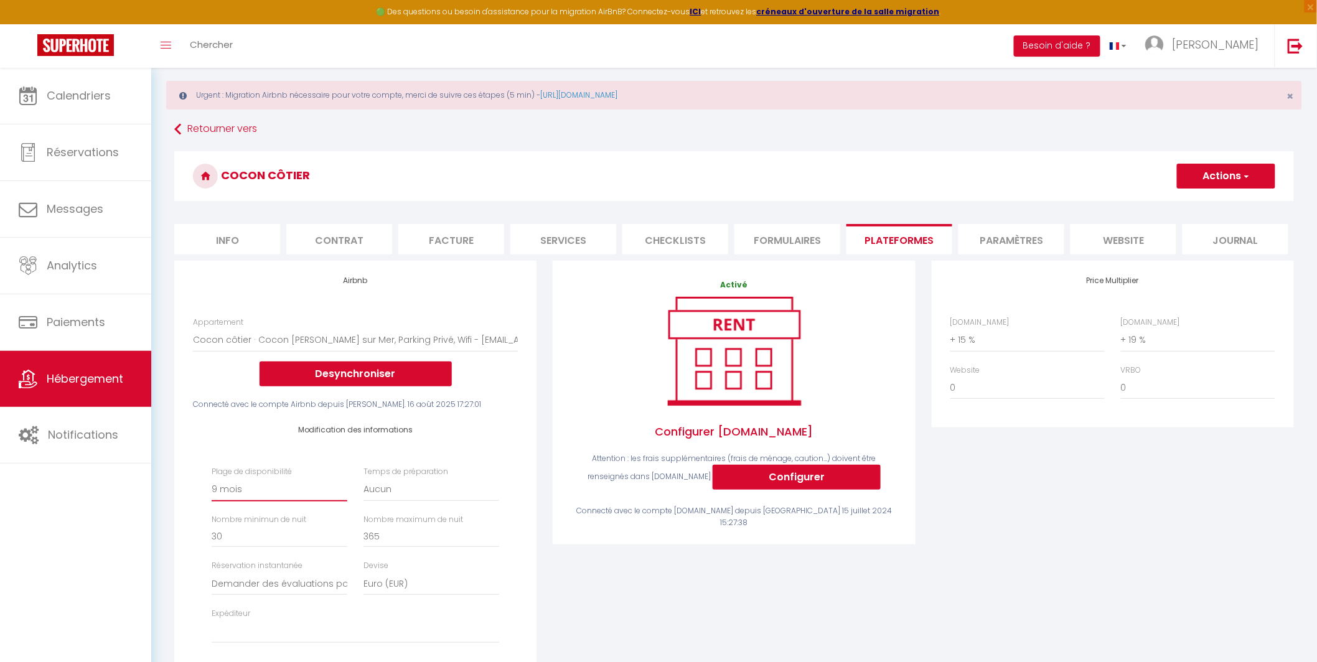
click at [262, 495] on select "Date indisponible par [PERSON_NAME] 1 mois 3 mois 6 mois 9 mois 12 mois 24 mois" at bounding box center [280, 490] width 136 height 24
select select "365"
click at [212, 478] on select "Date indisponible par [PERSON_NAME] 1 mois 3 mois 6 mois 9 mois 12 mois 24 mois" at bounding box center [280, 490] width 136 height 24
select select
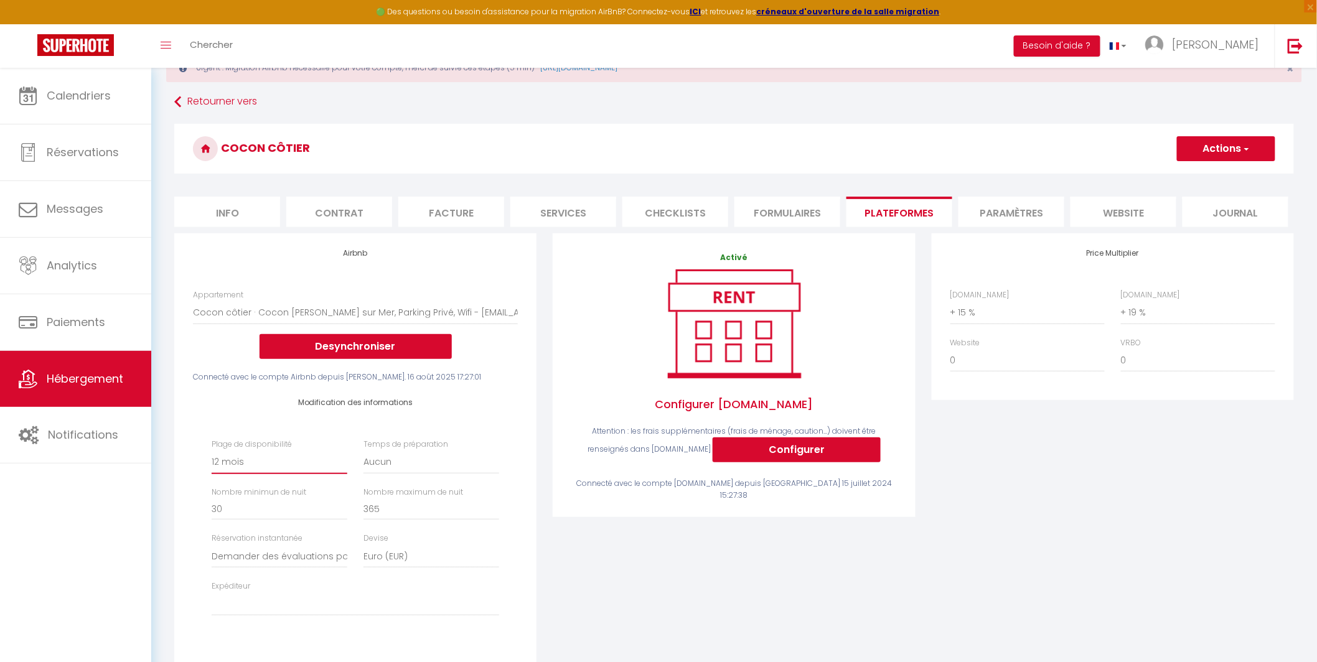
scroll to position [54, 0]
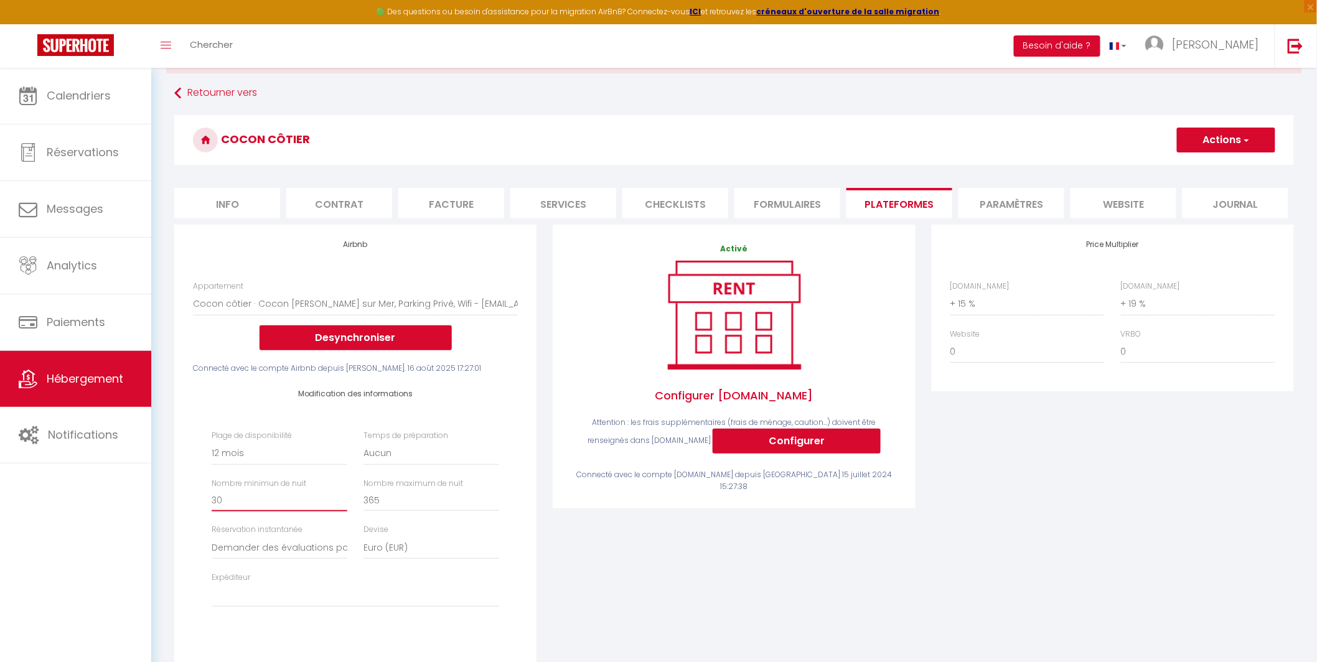
click at [293, 502] on input "30" at bounding box center [280, 500] width 136 height 22
drag, startPoint x: 298, startPoint y: 499, endPoint x: 181, endPoint y: 497, distance: 117.0
click at [181, 497] on div "Airbnb Appartement Cocon côtier · Cocon [PERSON_NAME] sur Mer, Parking Privé, W…" at bounding box center [355, 446] width 362 height 442
type input "2"
select select
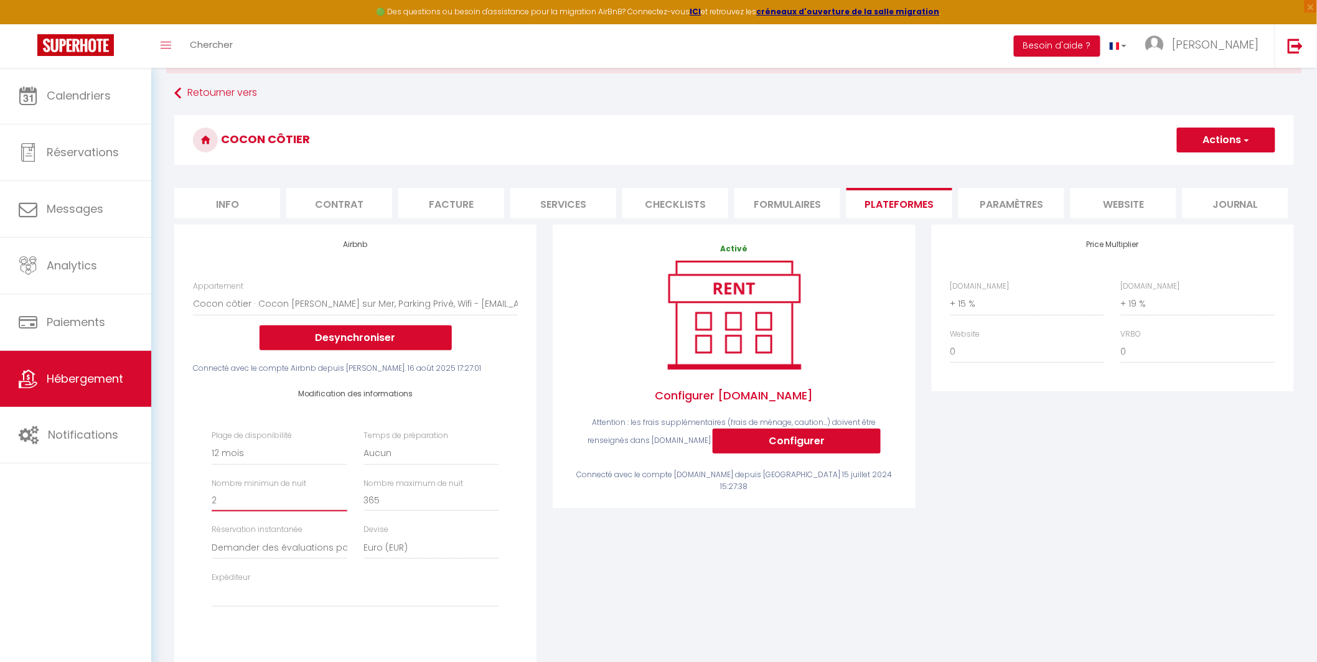
type input "2"
click at [197, 502] on div "Modification des informations Plage de disponibilité Date indisponible par defa…" at bounding box center [355, 504] width 325 height 261
click at [249, 551] on select "Activée Demander des évaluations positives" at bounding box center [280, 548] width 136 height 24
select select "everyone"
click at [212, 536] on select "Activée Demander des évaluations positives" at bounding box center [280, 548] width 136 height 24
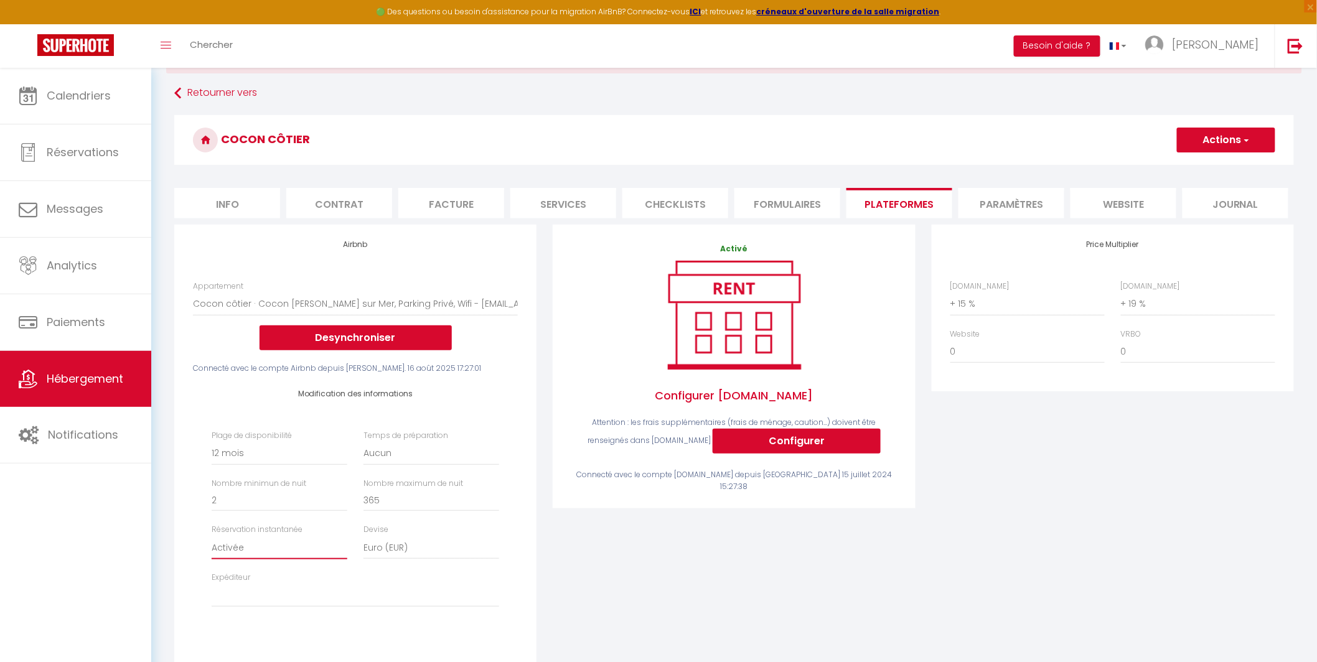
select select
click at [272, 589] on select "[EMAIL_ADDRESS][DOMAIN_NAME] [EMAIL_ADDRESS][DOMAIN_NAME] [EMAIL_ADDRESS][DOMAI…" at bounding box center [356, 596] width 288 height 24
click at [242, 586] on select "[EMAIL_ADDRESS][DOMAIN_NAME] [EMAIL_ADDRESS][DOMAIN_NAME] [EMAIL_ADDRESS][DOMAI…" at bounding box center [356, 596] width 288 height 24
click at [1212, 136] on button "Actions" at bounding box center [1226, 140] width 98 height 25
click at [1203, 165] on link "Enregistrer" at bounding box center [1225, 167] width 98 height 16
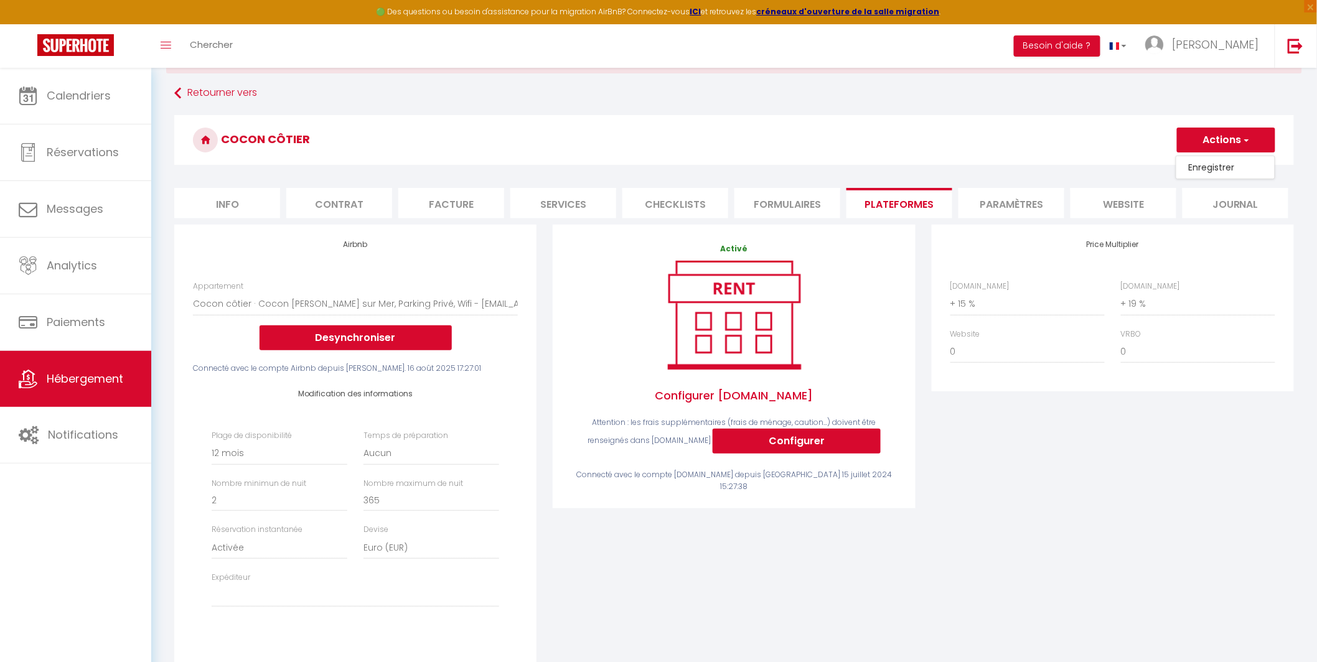
select select "365"
select select "EUR"
select select
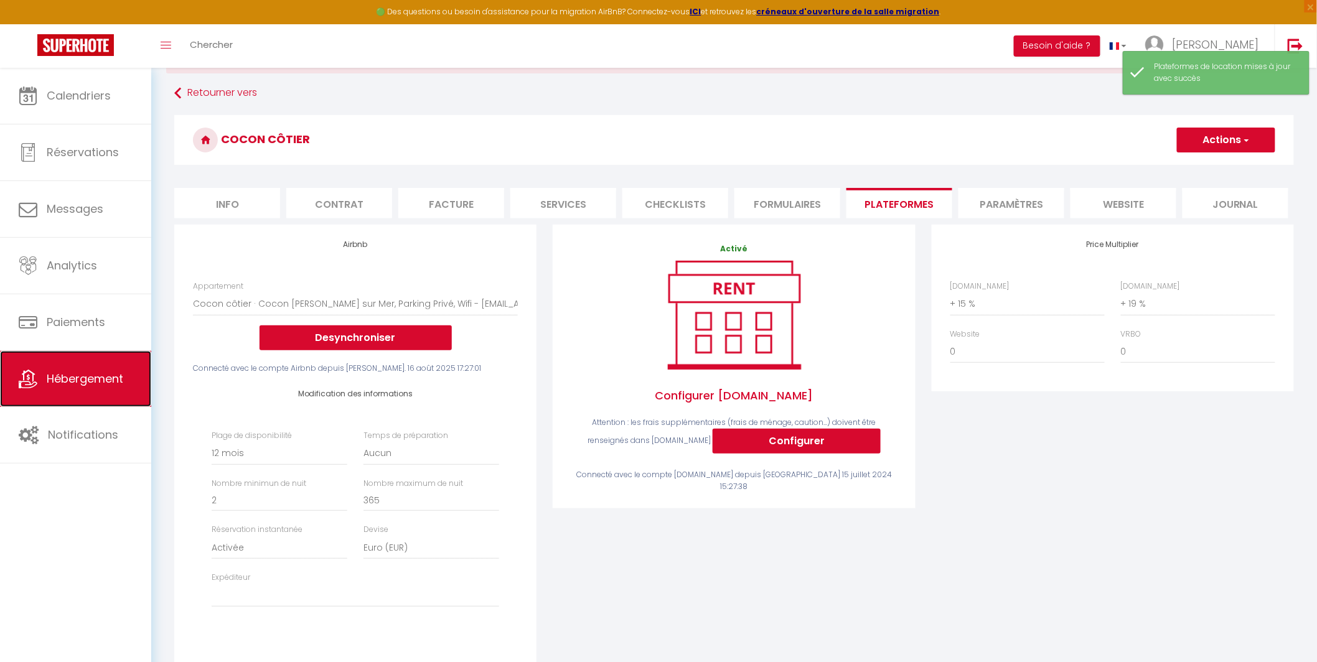
click at [97, 386] on span "Hébergement" at bounding box center [85, 379] width 77 height 16
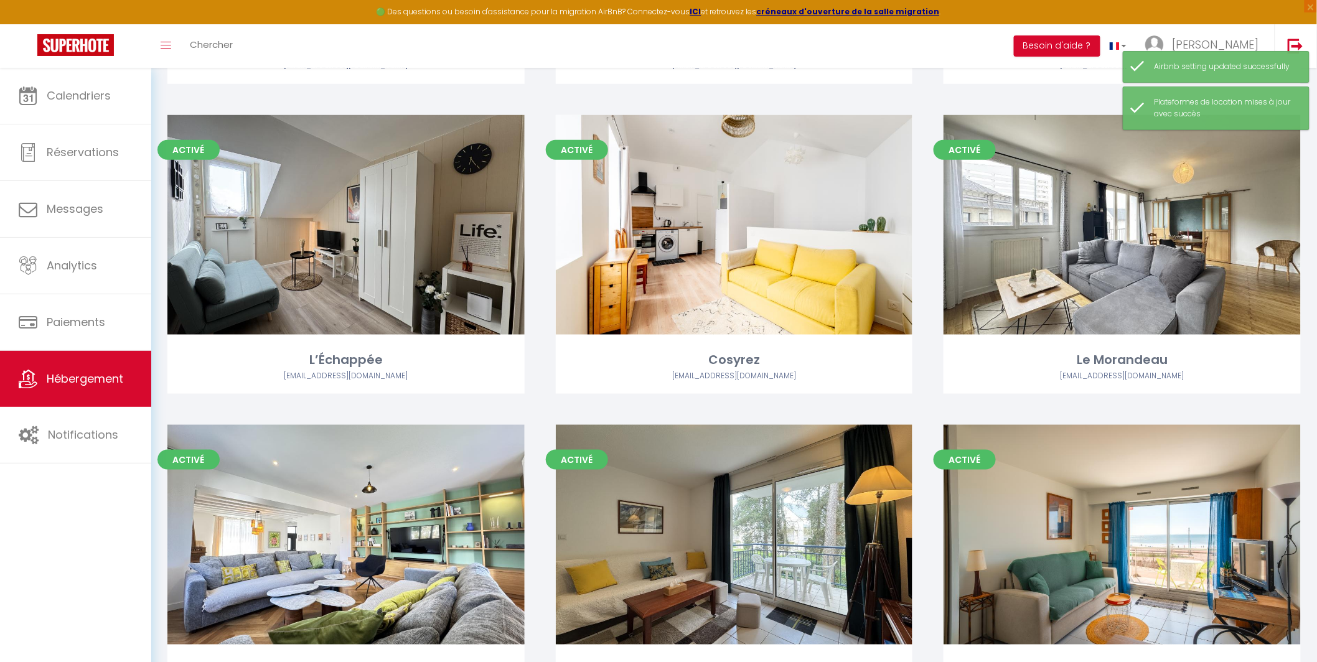
scroll to position [495, 0]
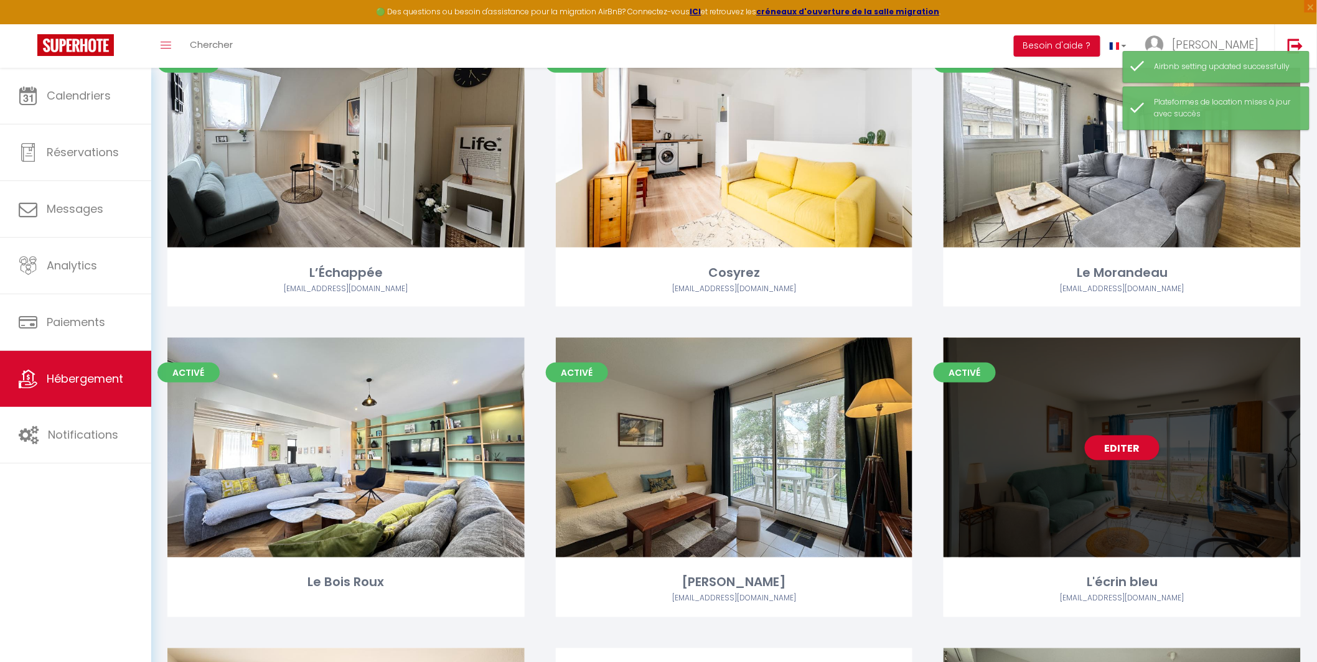
click at [1075, 435] on div "Editer" at bounding box center [1121, 448] width 357 height 220
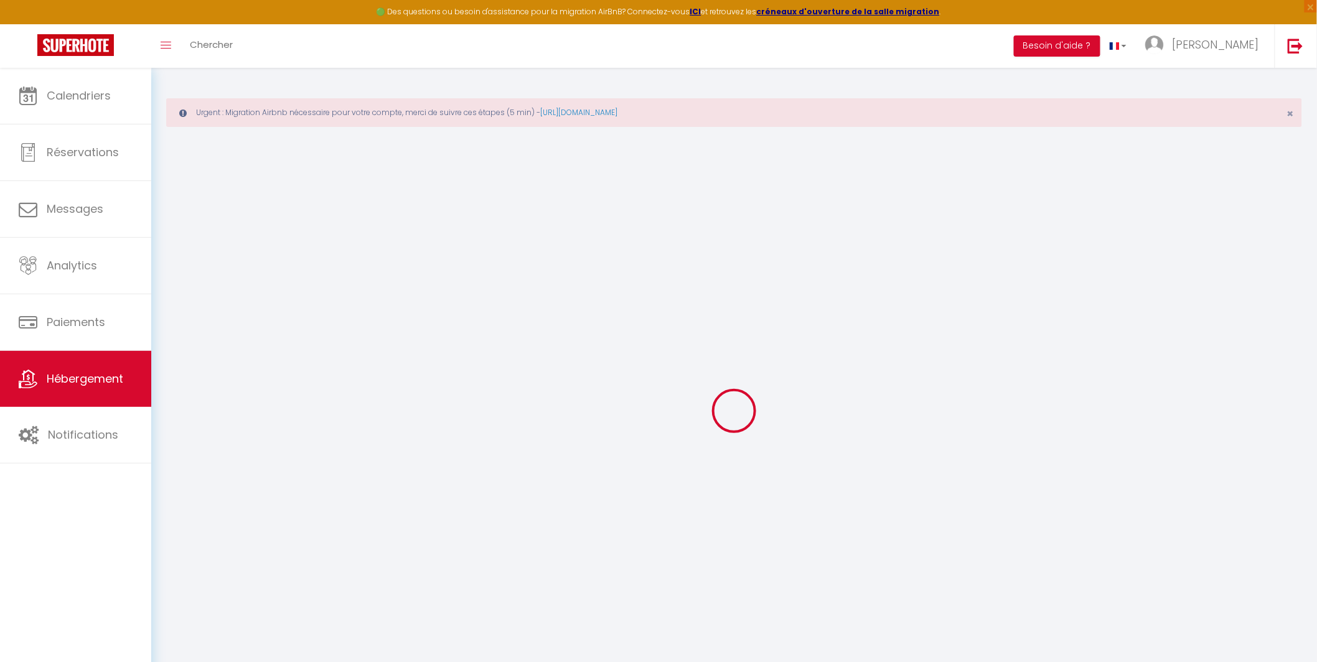
select select "+ 16 %"
select select "+ 19 %"
checkbox input "false"
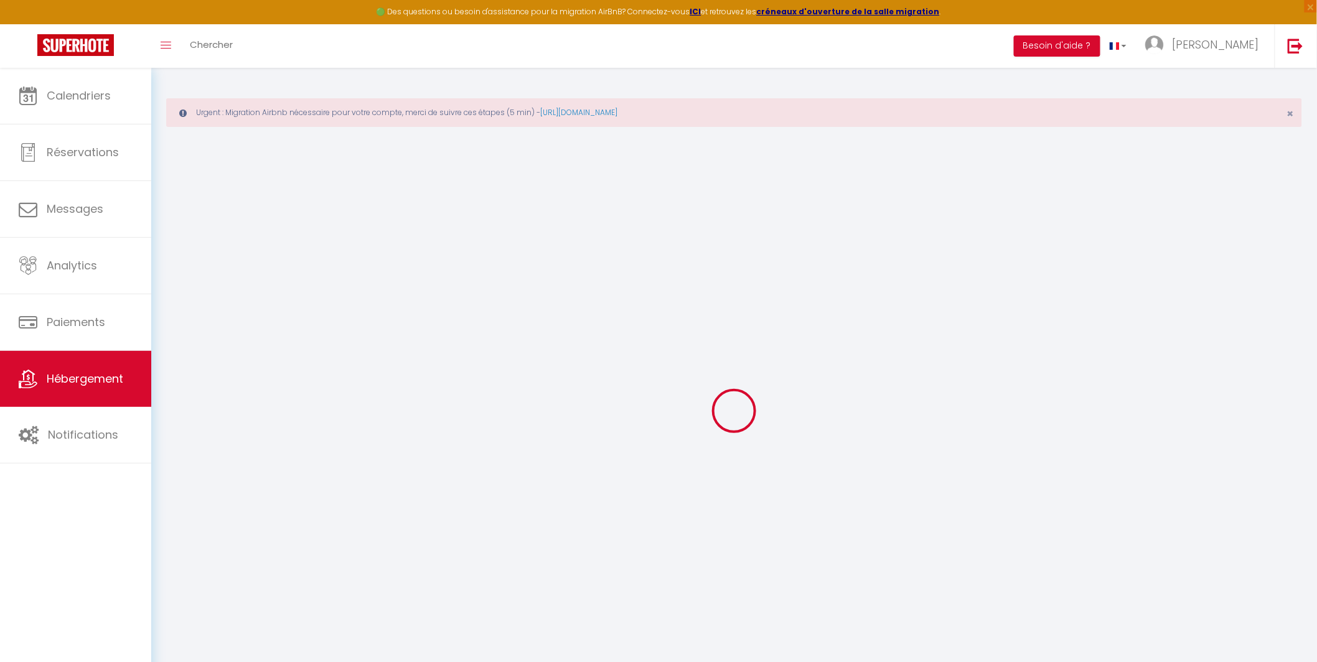
checkbox input "false"
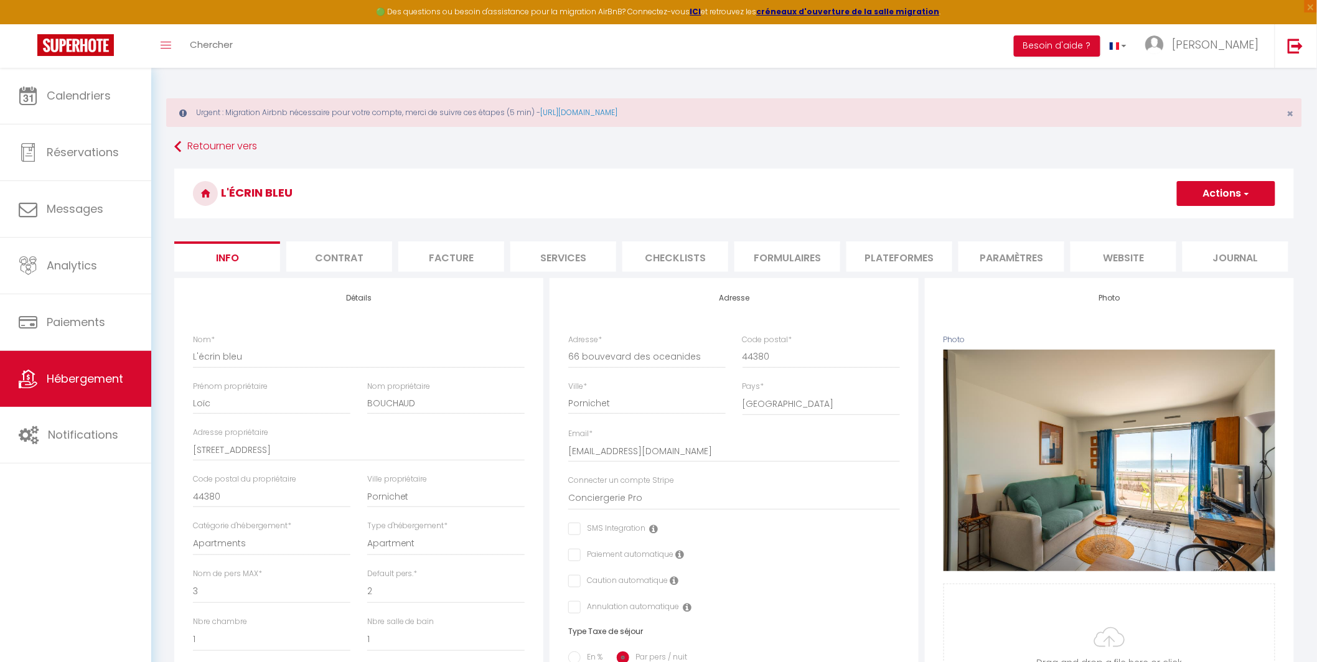
click at [924, 249] on li "Plateformes" at bounding box center [899, 256] width 106 height 30
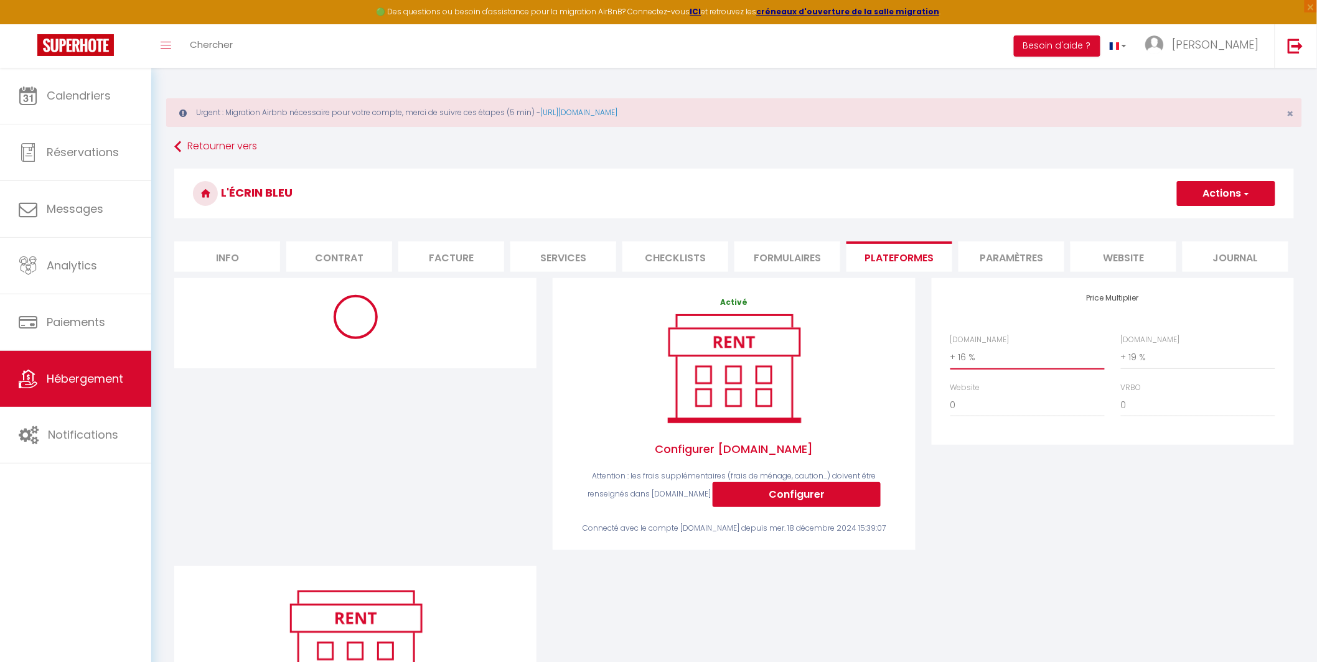
click at [1026, 365] on select "0 + 1 % + 2 % + 3 % + 4 % + 5 % + 6 % + 7 % + 8 % + 9 %" at bounding box center [1027, 357] width 154 height 24
select select "+ 15 %"
click at [950, 345] on select "0 + 1 % + 2 % + 3 % + 4 % + 5 % + 6 % + 7 % + 8 % + 9 %" at bounding box center [1027, 357] width 154 height 24
select select "365"
select select "well_reviewed_guests"
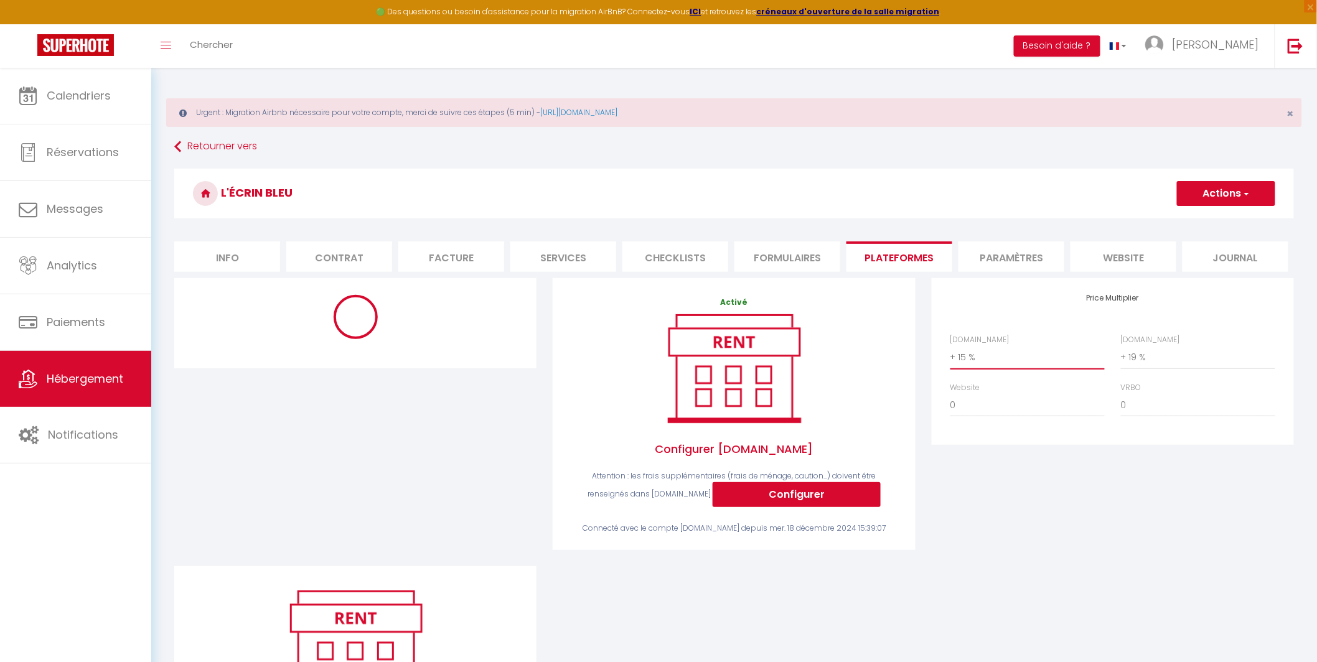
select select "EUR"
select select
select select "6208-1312870813353269185"
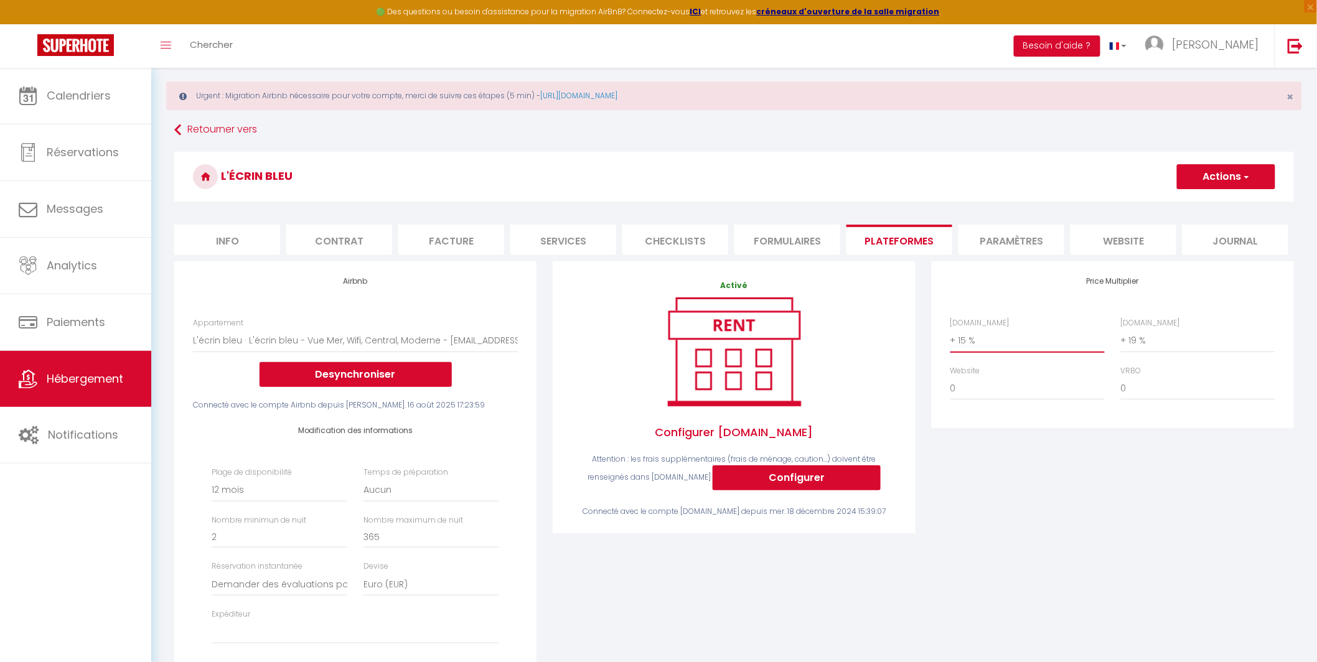
scroll to position [26, 0]
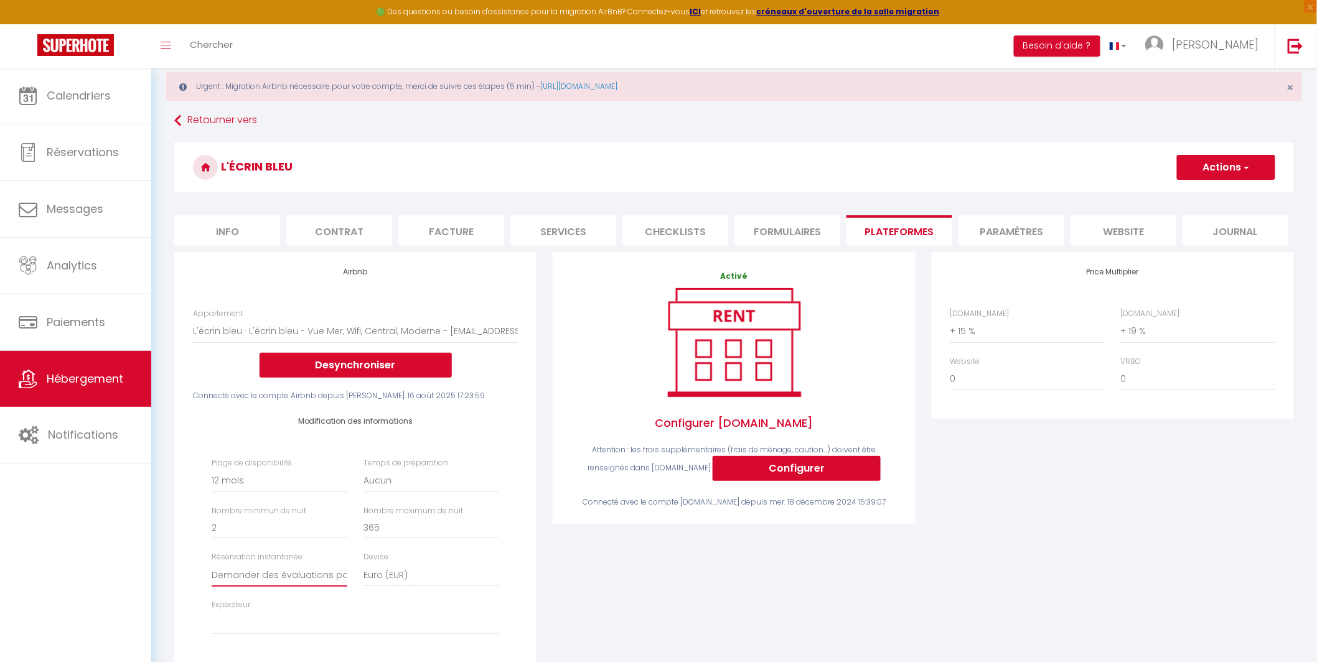
click at [288, 576] on select "Activée Demander des évaluations positives" at bounding box center [280, 575] width 136 height 24
select select "everyone"
click at [212, 563] on select "Activée Demander des évaluations positives" at bounding box center [280, 575] width 136 height 24
select select
click at [1204, 174] on button "Actions" at bounding box center [1226, 167] width 98 height 25
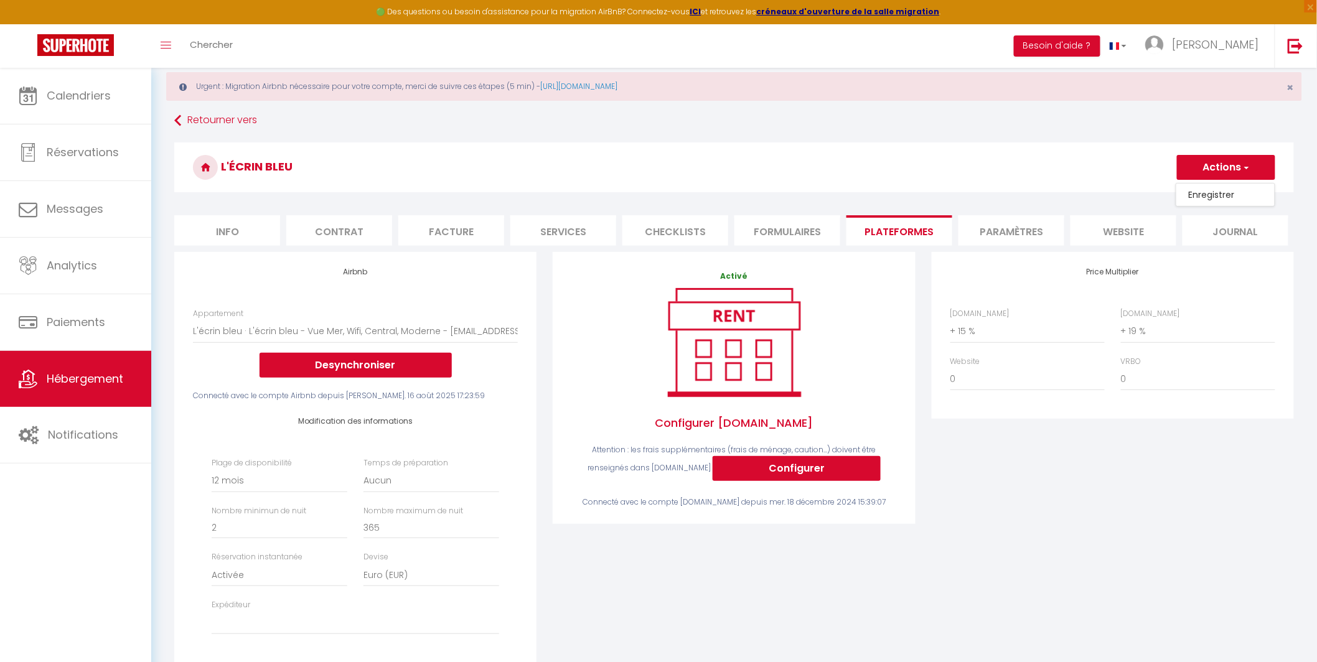
click at [1197, 194] on link "Enregistrer" at bounding box center [1225, 195] width 98 height 16
select select "365"
select select "EUR"
select select
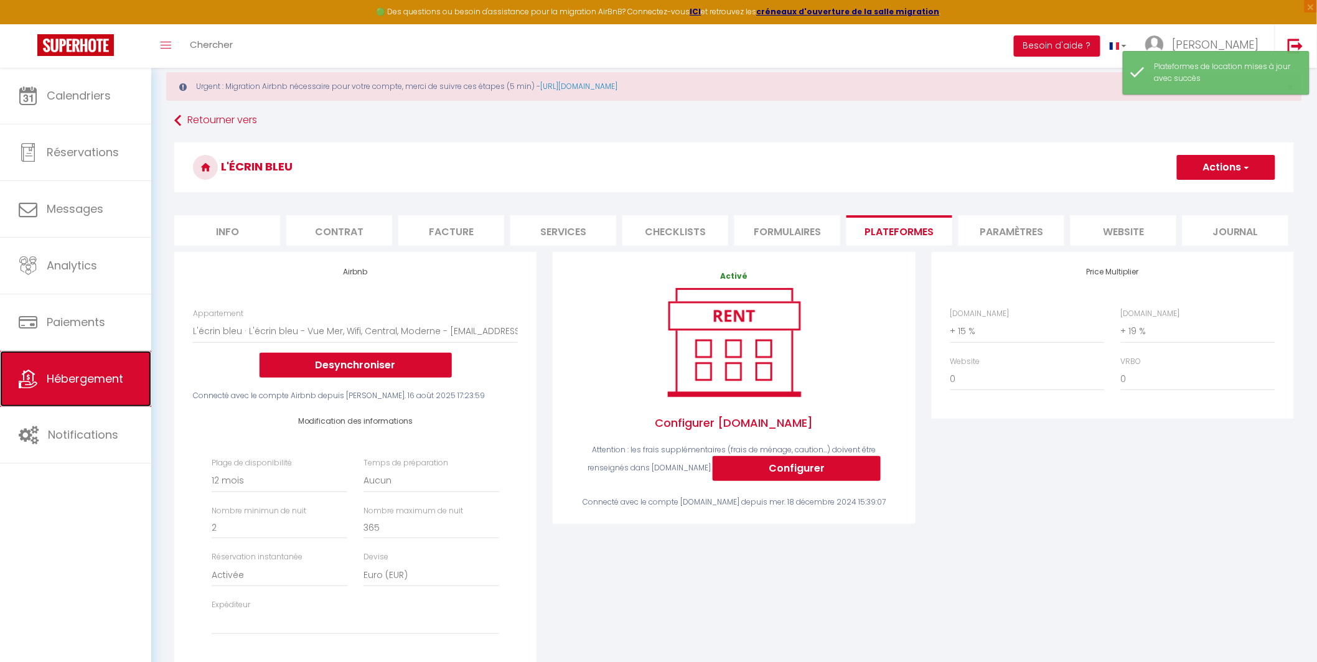
click at [65, 388] on link "Hébergement" at bounding box center [75, 379] width 151 height 56
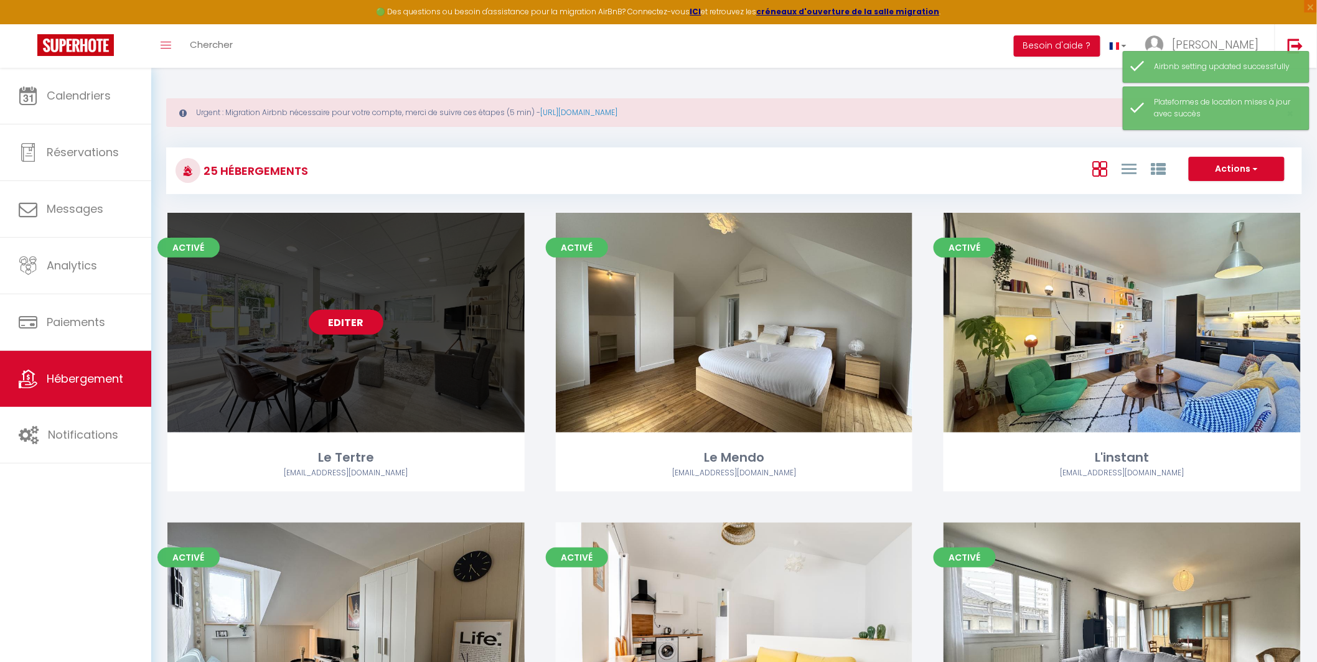
click at [333, 328] on link "Editer" at bounding box center [346, 322] width 75 height 25
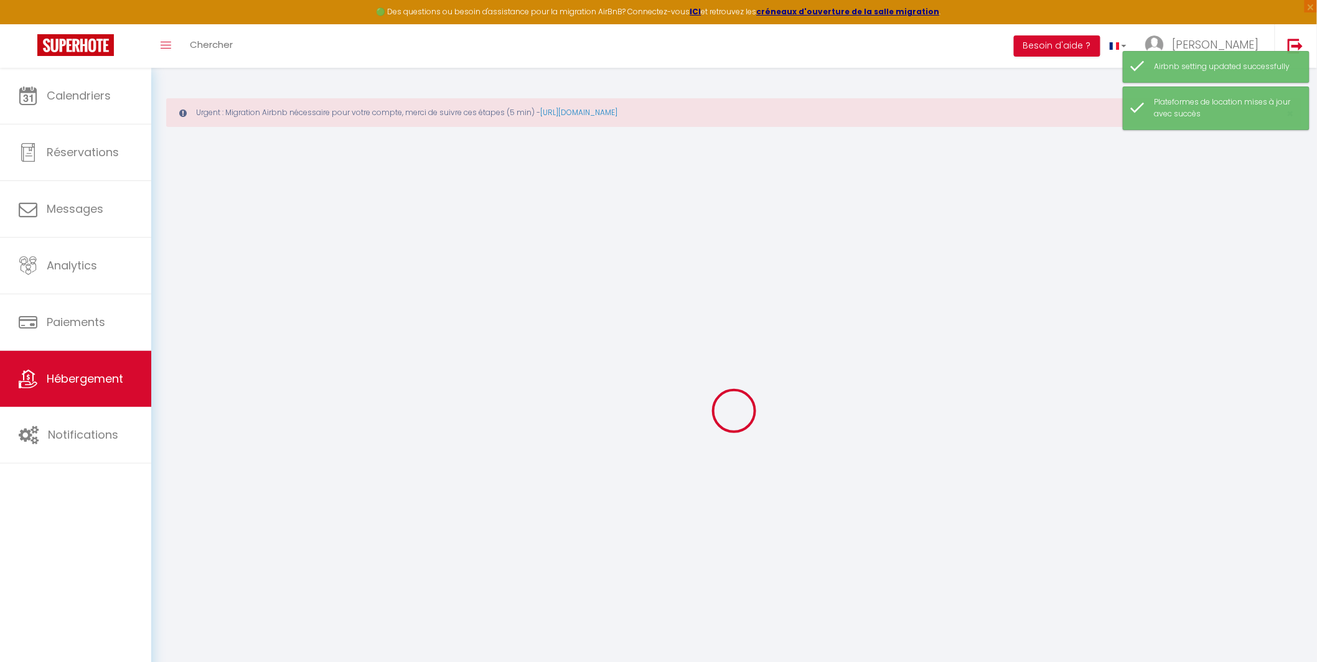
select select "+ 15 %"
select select "+ 19 %"
checkbox input "false"
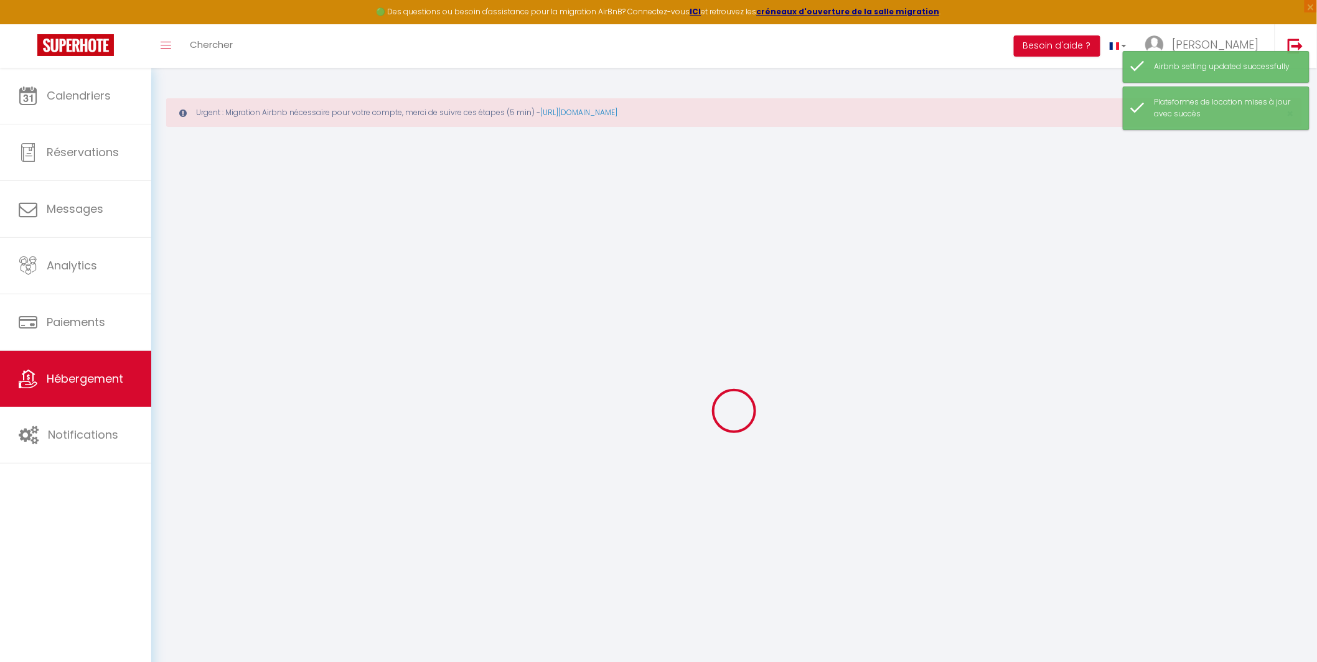
checkbox input "false"
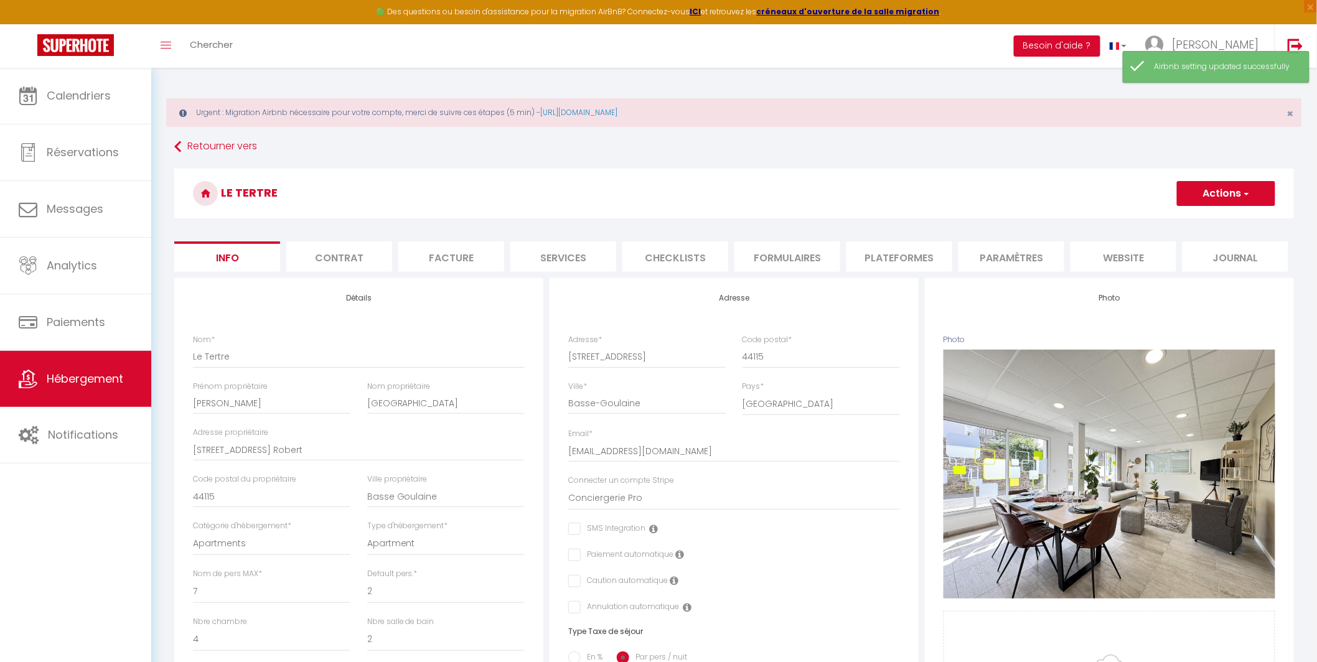
drag, startPoint x: 902, startPoint y: 259, endPoint x: 893, endPoint y: 259, distance: 8.7
click at [902, 259] on li "Plateformes" at bounding box center [899, 256] width 106 height 30
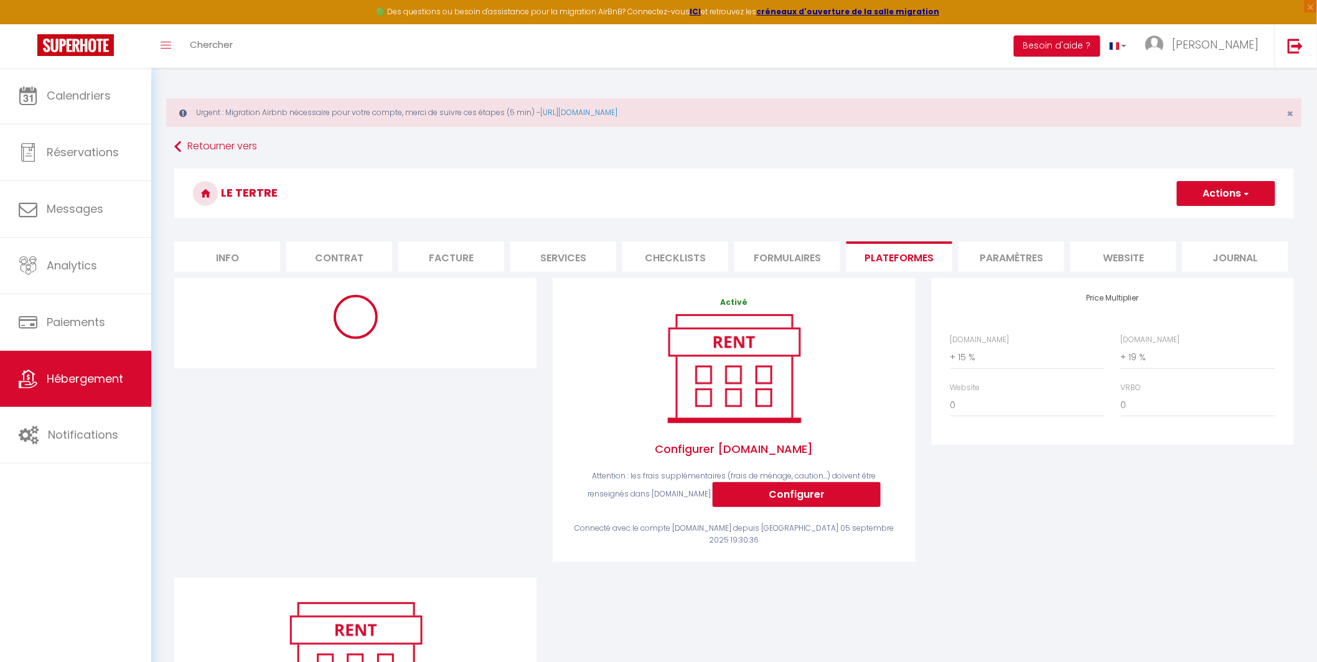
select select "365"
select select "EUR"
select select
select select "6208-1502945107337629835"
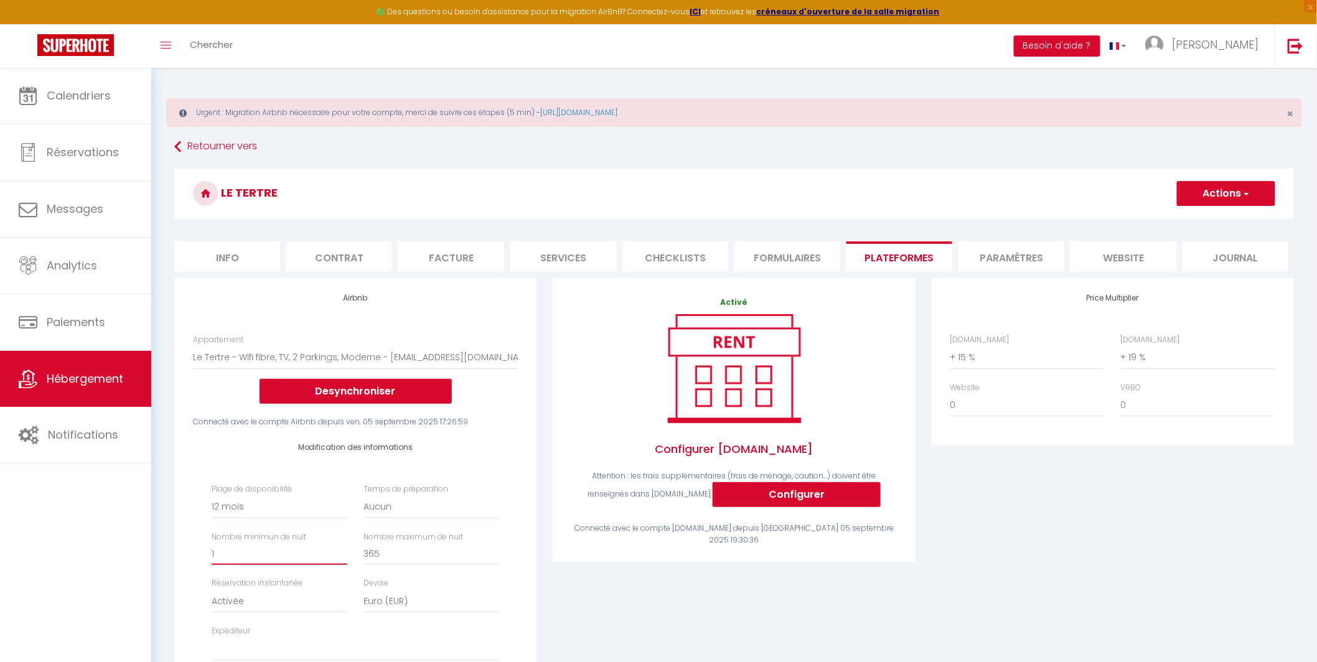
drag, startPoint x: 244, startPoint y: 553, endPoint x: 172, endPoint y: 552, distance: 72.2
click at [172, 552] on div "Airbnb Appartement Cocon côtier · Cocon [PERSON_NAME] sur Mer, Parking Privé, W…" at bounding box center [355, 499] width 368 height 442
type input "2"
select select
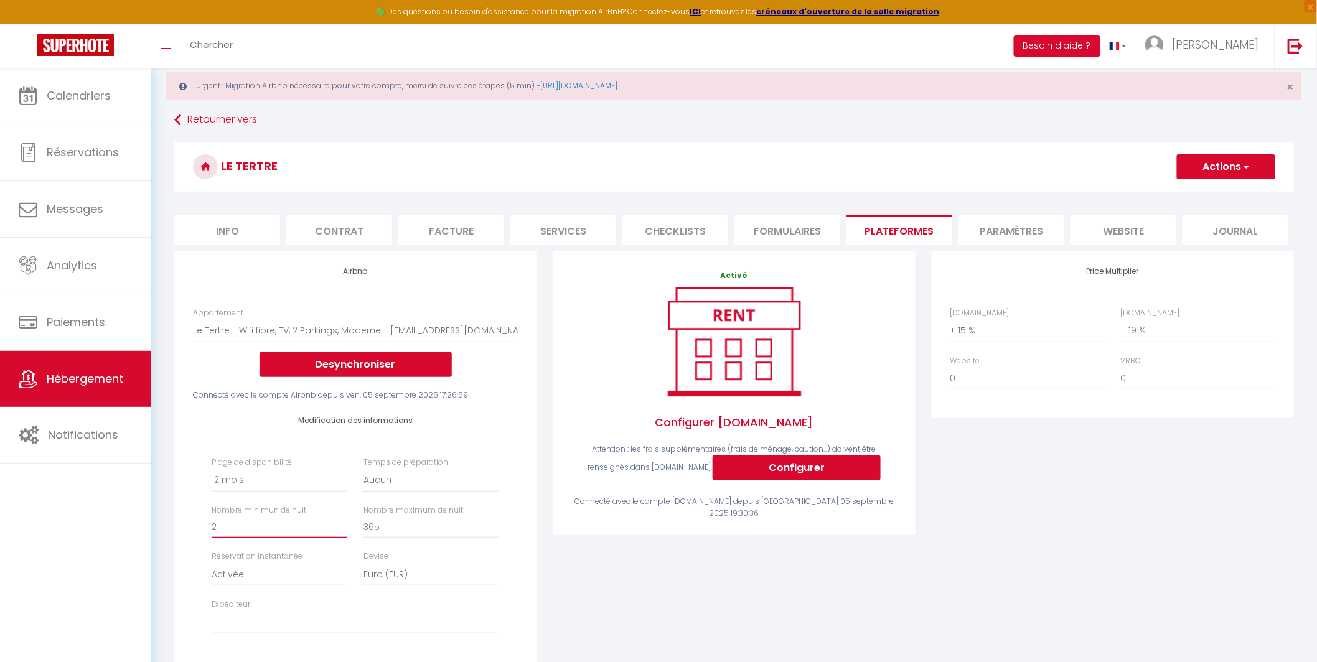
scroll to position [35, 0]
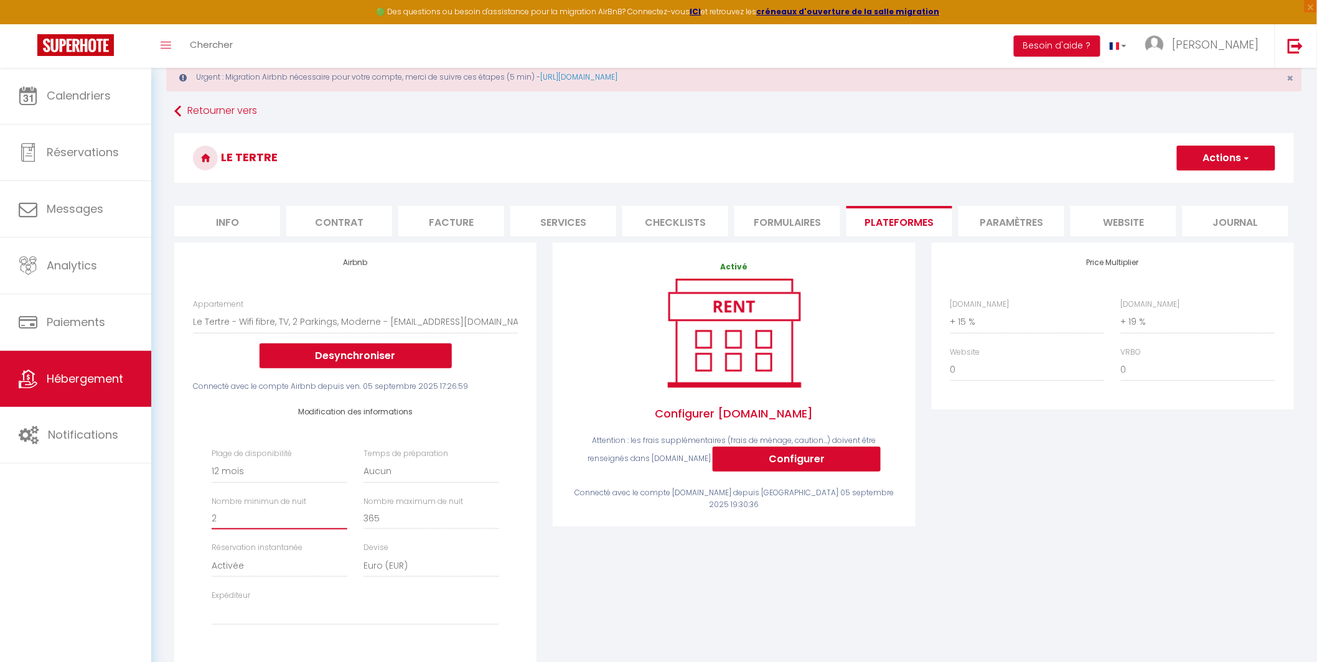
type input "2"
click at [1215, 157] on button "Actions" at bounding box center [1226, 158] width 98 height 25
click at [1204, 184] on link "Enregistrer" at bounding box center [1225, 185] width 98 height 16
select select "365"
select select "EUR"
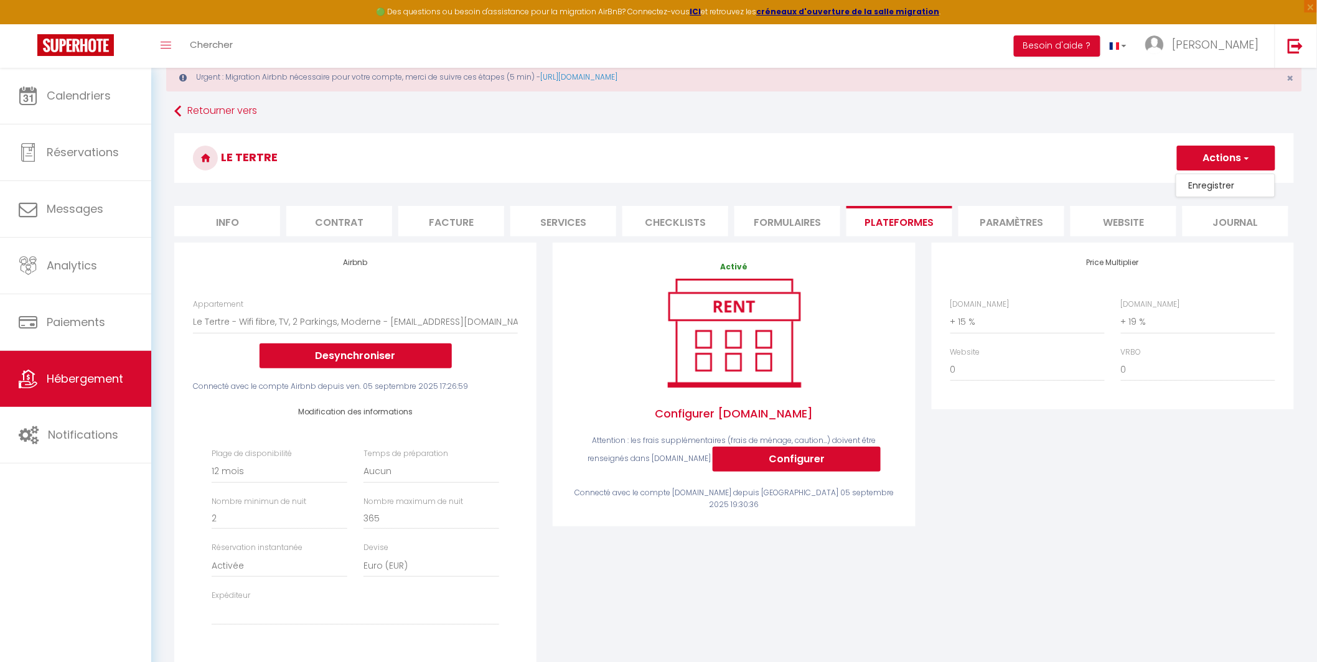
select select
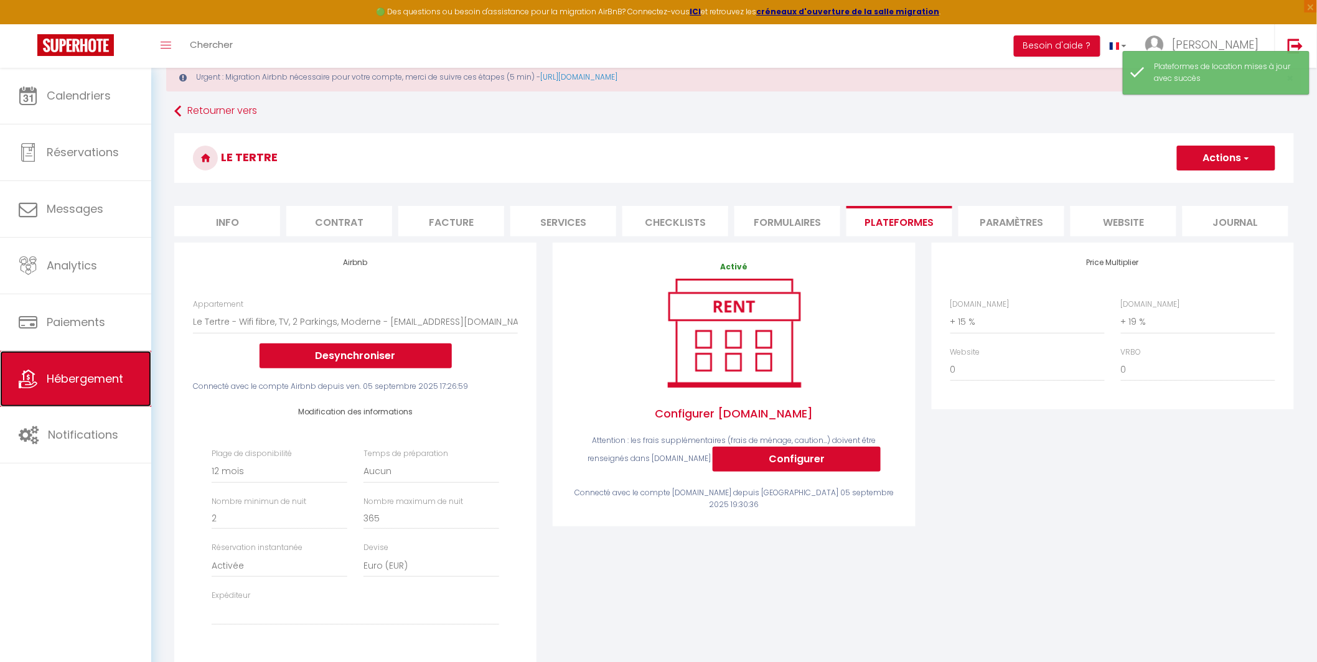
click at [83, 386] on span "Hébergement" at bounding box center [85, 379] width 77 height 16
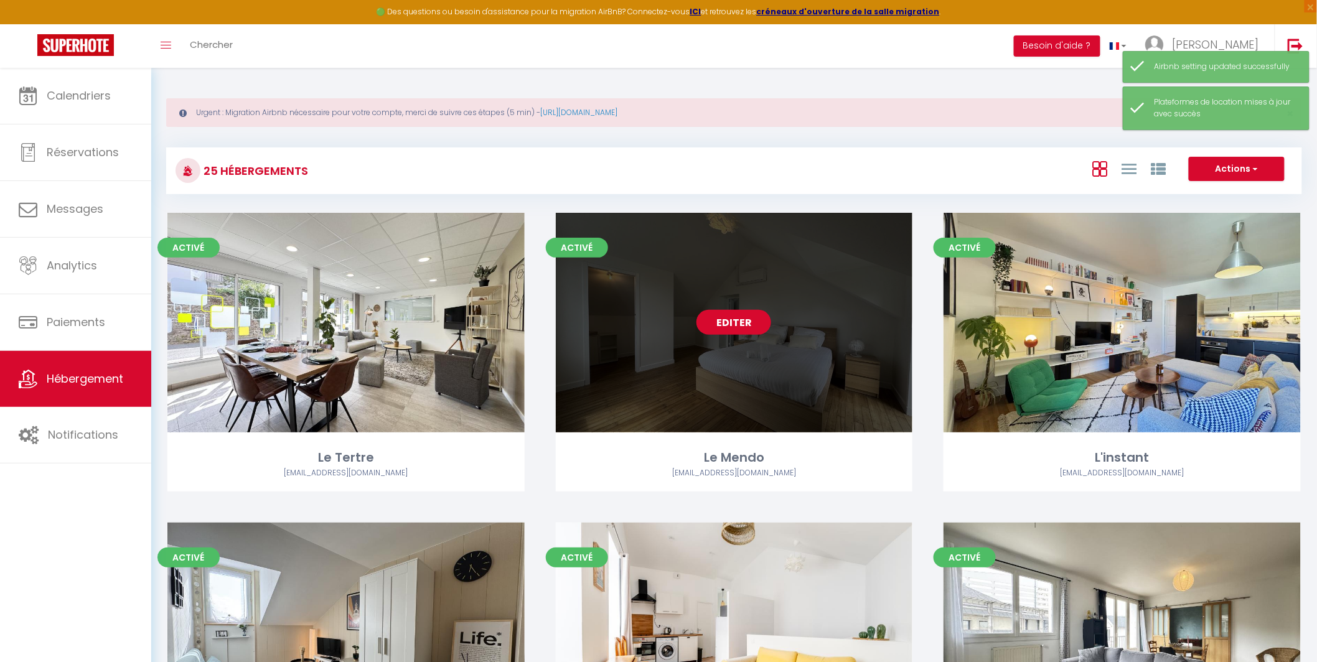
click at [746, 326] on link "Editer" at bounding box center [733, 322] width 75 height 25
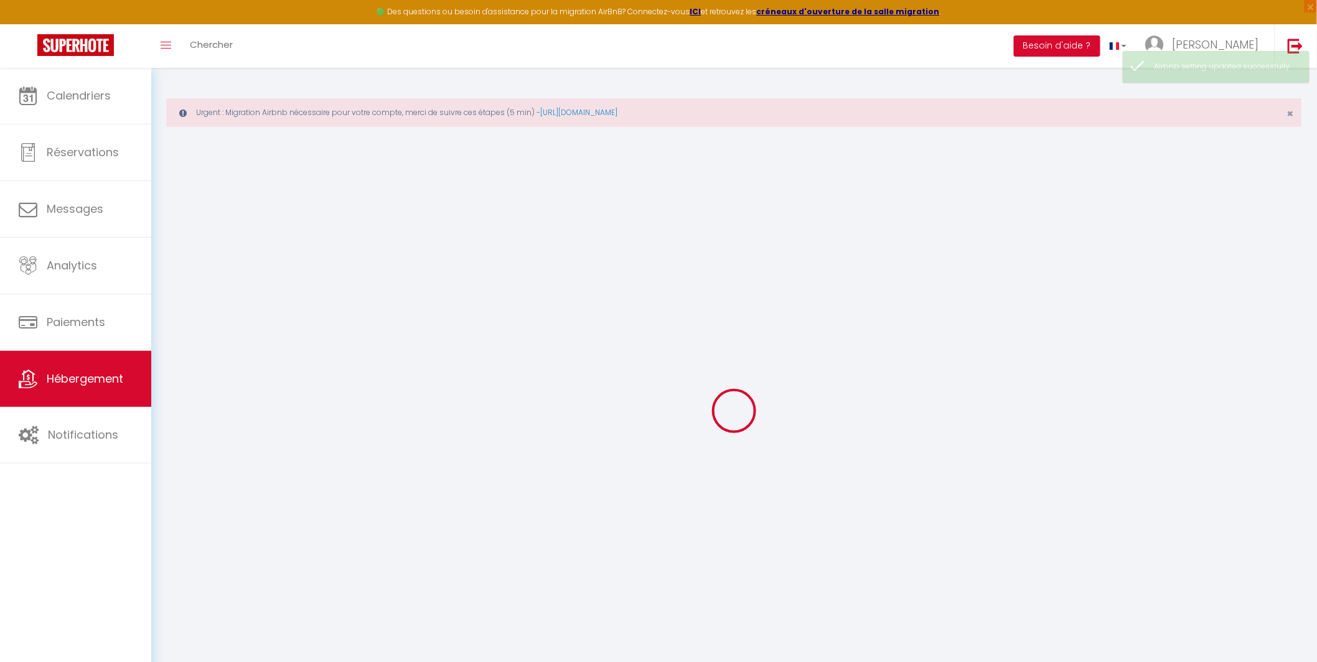
select select "+ 16 %"
select select "+ 19 %"
checkbox input "false"
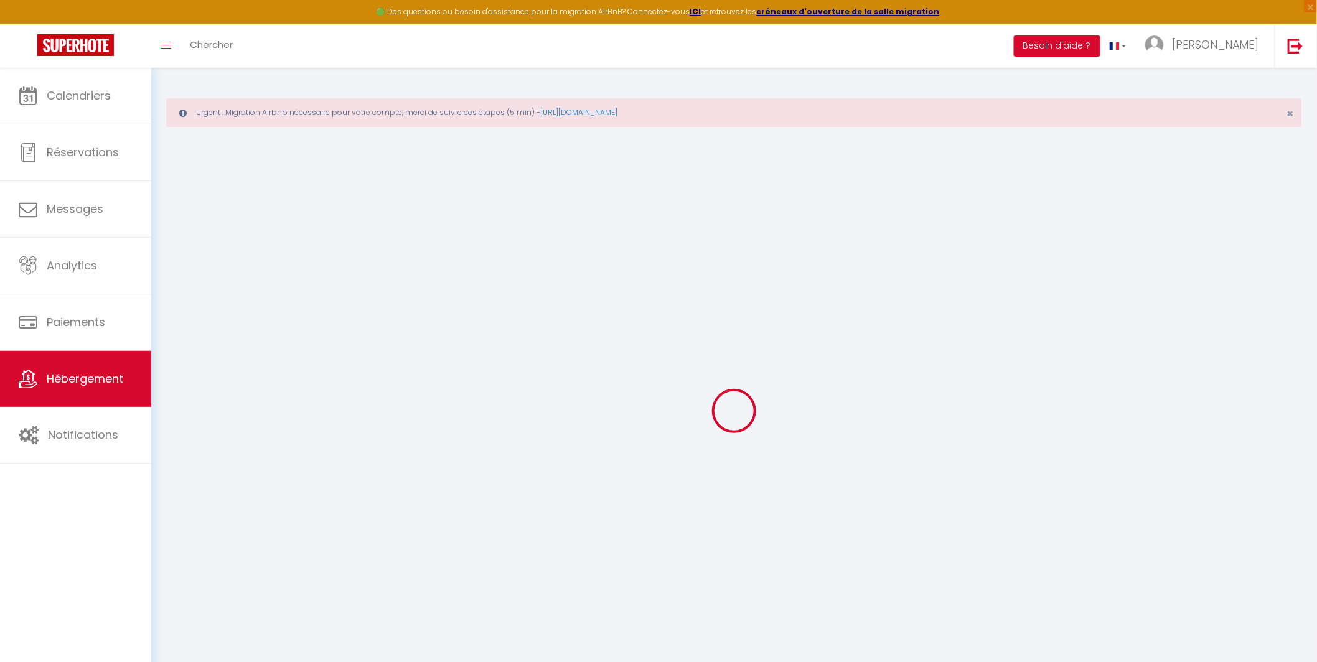
checkbox input "false"
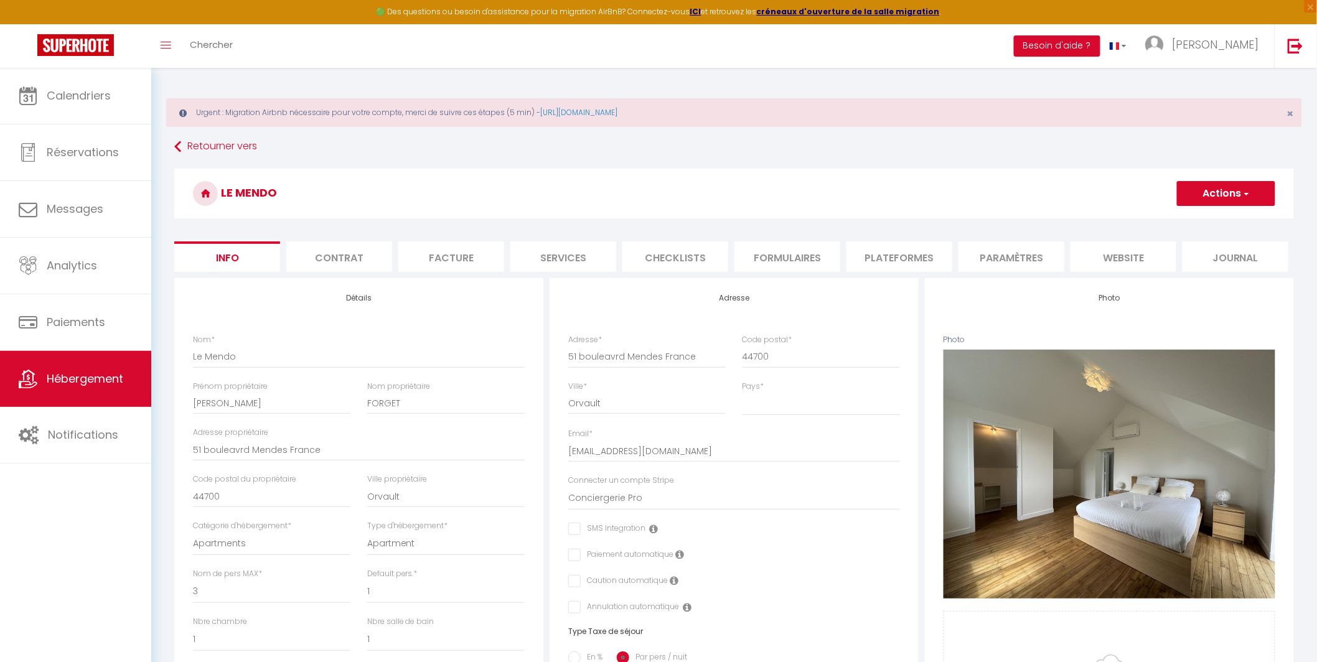
click at [1019, 258] on li "Paramètres" at bounding box center [1011, 256] width 106 height 30
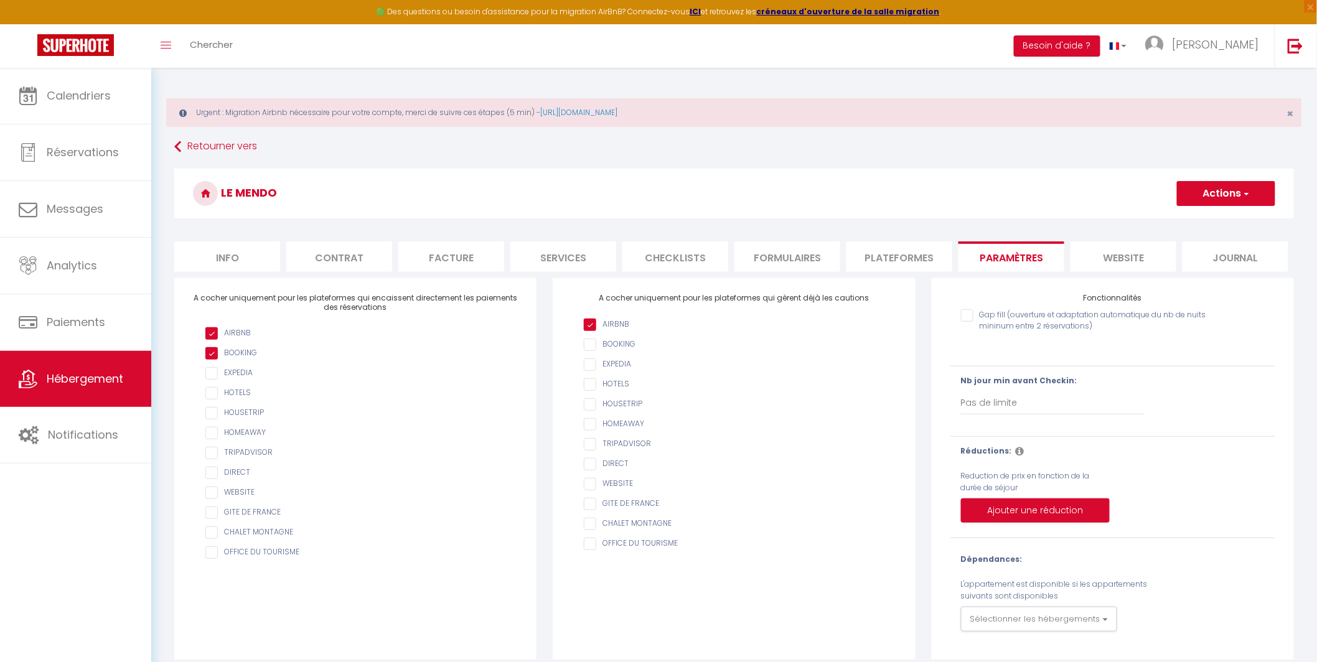
click at [868, 254] on li "Plateformes" at bounding box center [899, 256] width 106 height 30
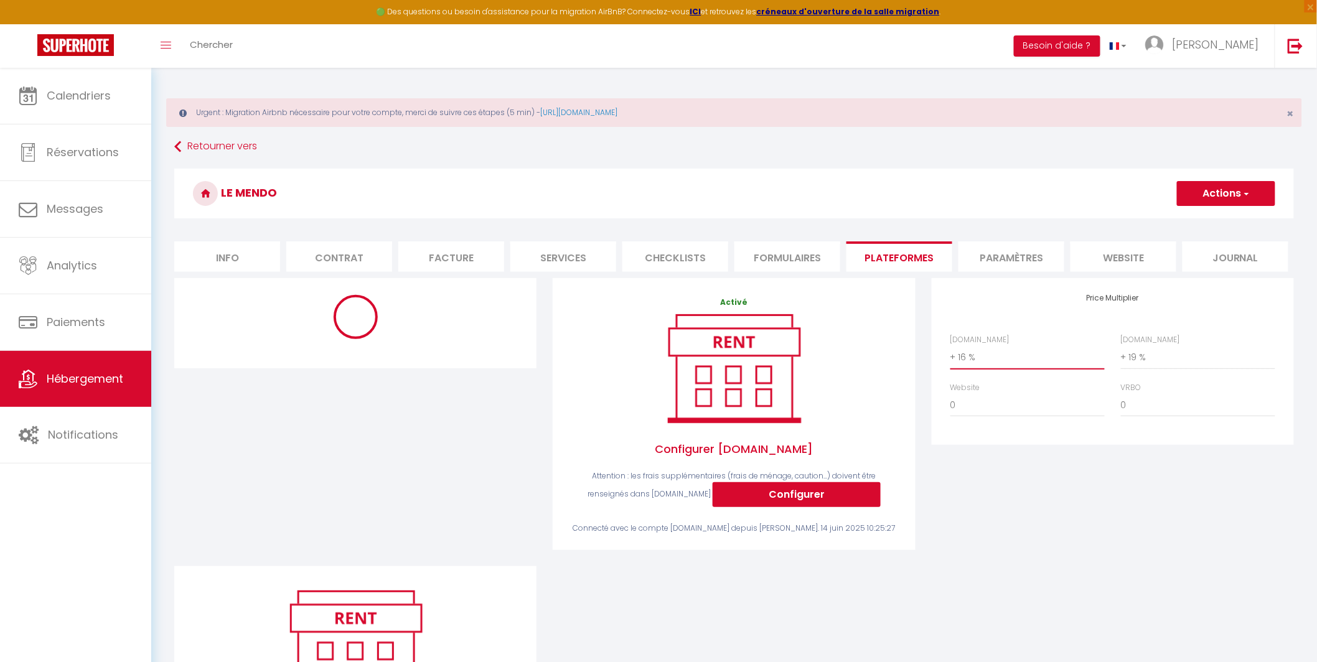
click at [957, 356] on select "0 + 1 % + 2 % + 3 % + 4 % + 5 % + 6 % + 7 % + 8 % + 9 %" at bounding box center [1027, 357] width 154 height 24
select select "+ 15 %"
click at [950, 345] on select "0 + 1 % + 2 % + 3 % + 4 % + 5 % + 6 % + 7 % + 8 % + 9 %" at bounding box center [1027, 357] width 154 height 24
select select "365"
select select "EUR"
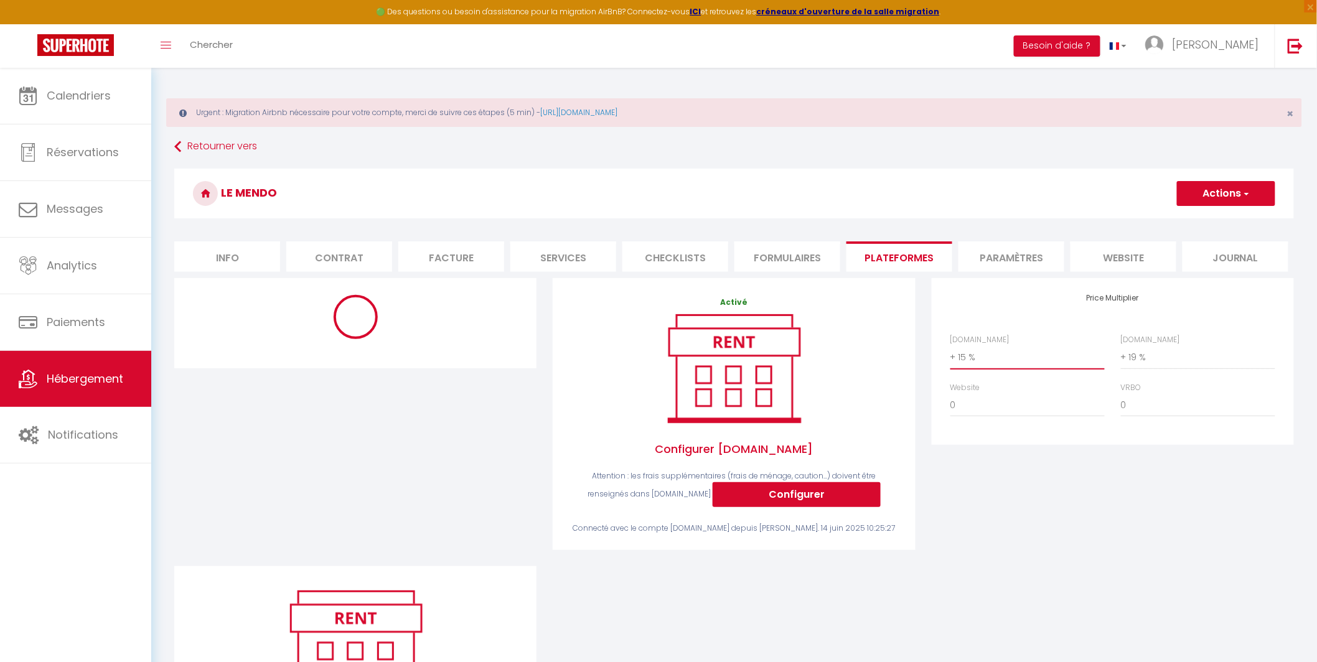
select select
select select "6208-1419572741462896260"
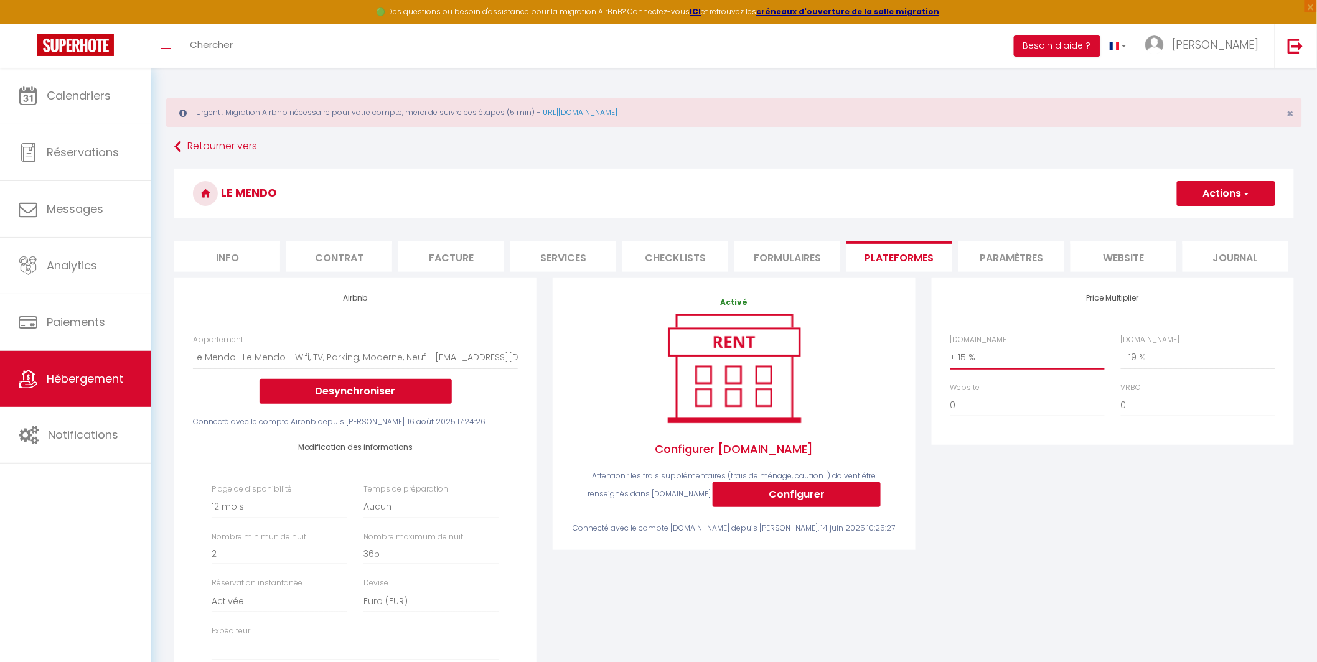
scroll to position [9, 0]
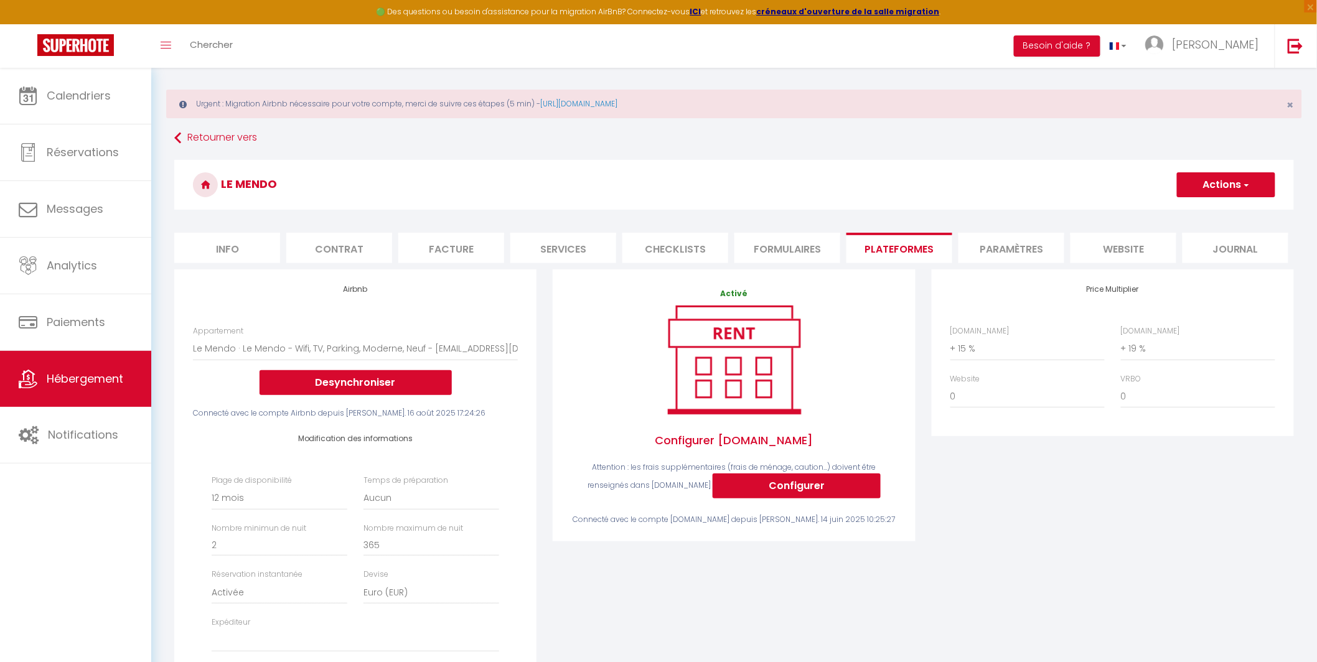
click at [1220, 176] on button "Actions" at bounding box center [1226, 184] width 98 height 25
click at [1214, 211] on link "Enregistrer" at bounding box center [1225, 212] width 98 height 16
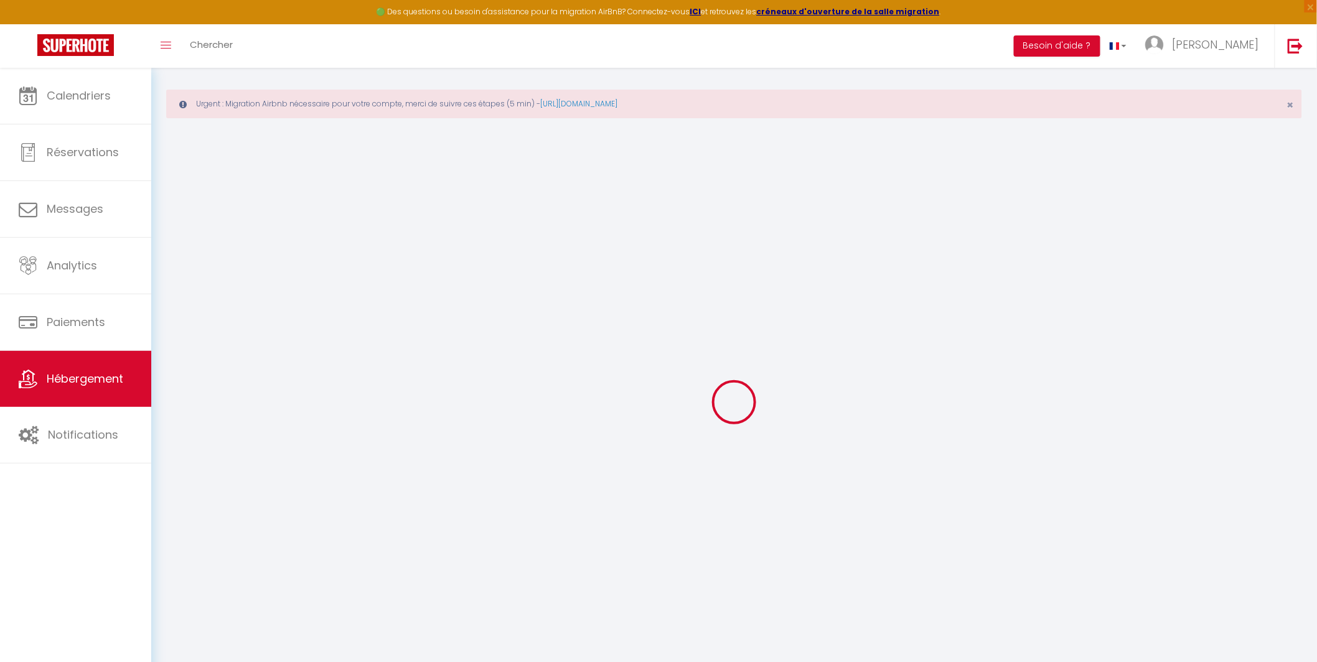
select select "365"
select select "EUR"
select select
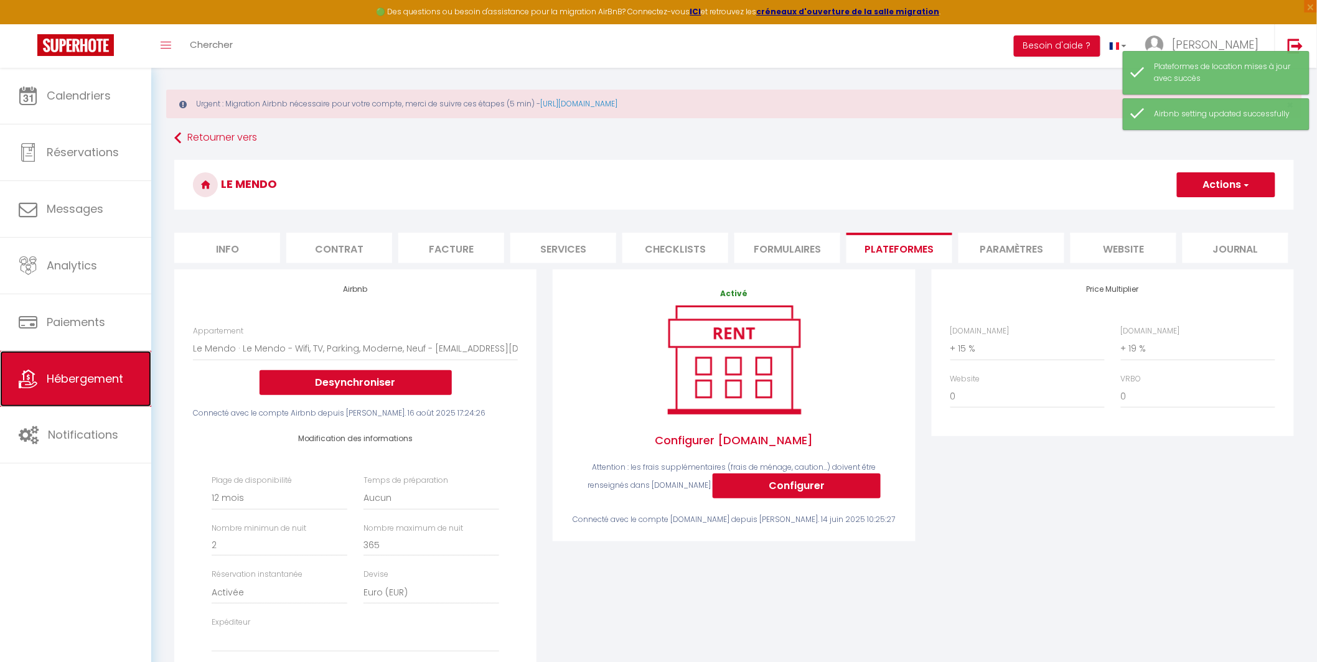
click at [79, 390] on link "Hébergement" at bounding box center [75, 379] width 151 height 56
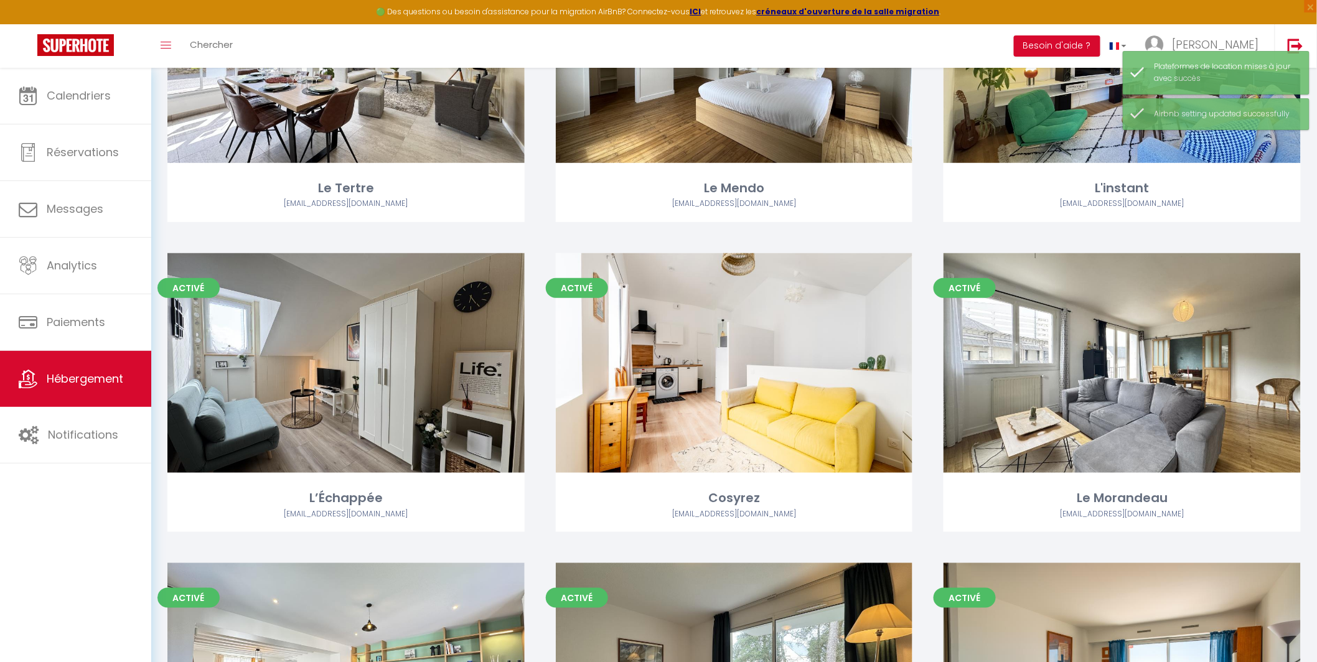
scroll to position [356, 0]
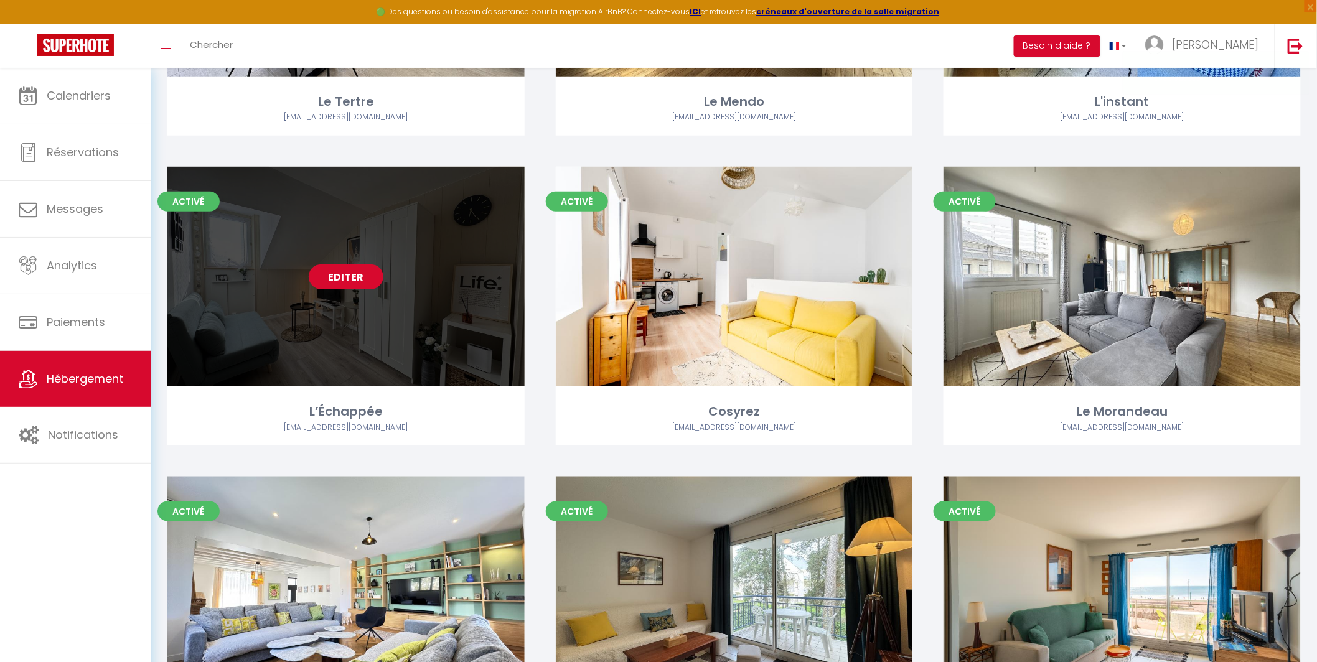
click at [342, 276] on link "Editer" at bounding box center [346, 276] width 75 height 25
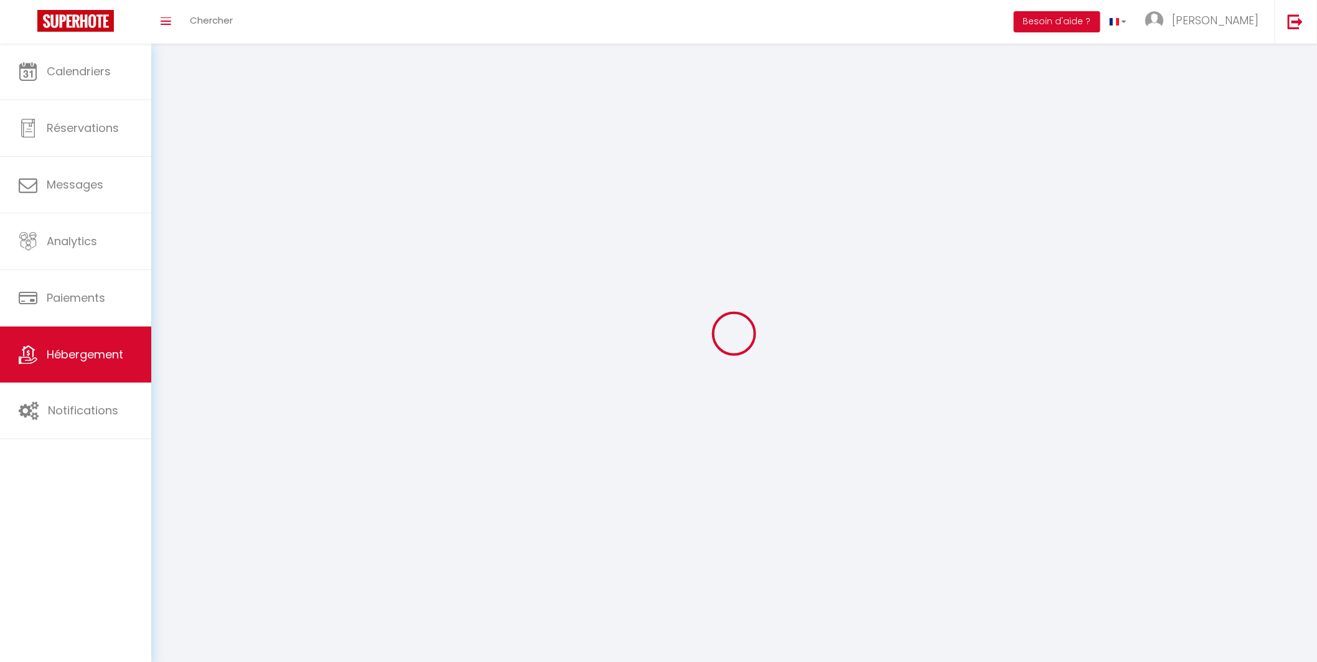
select select
select select "28"
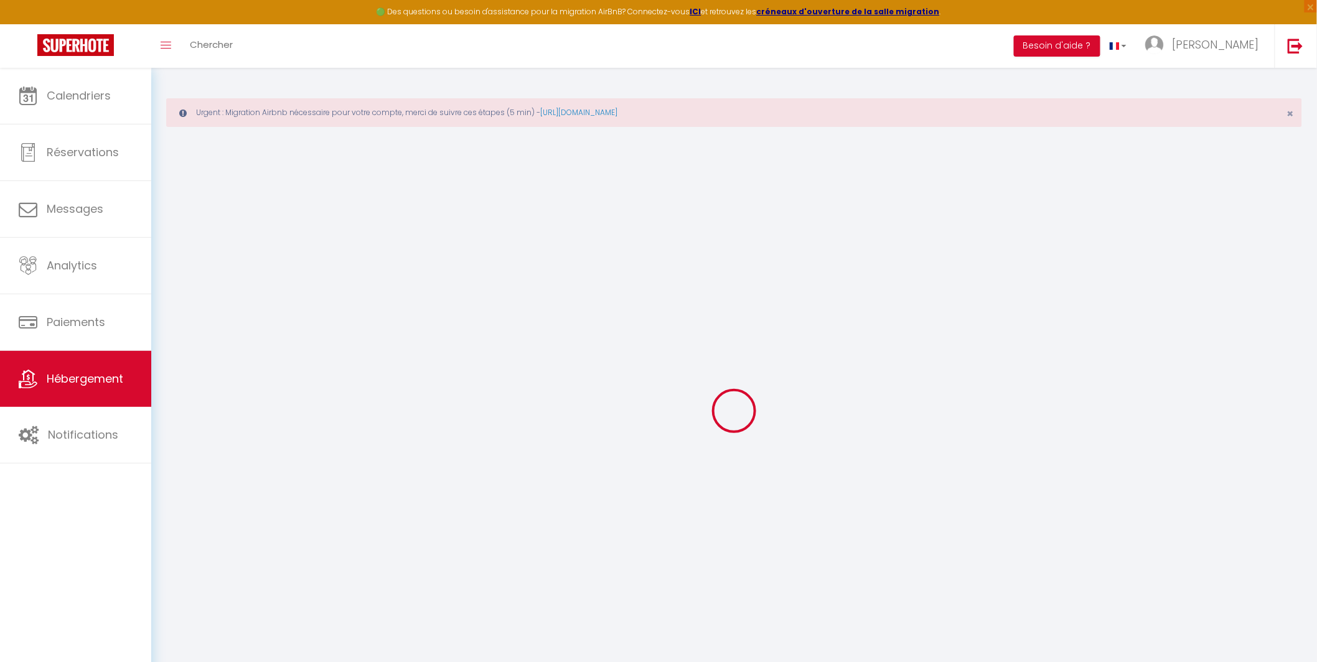
select select
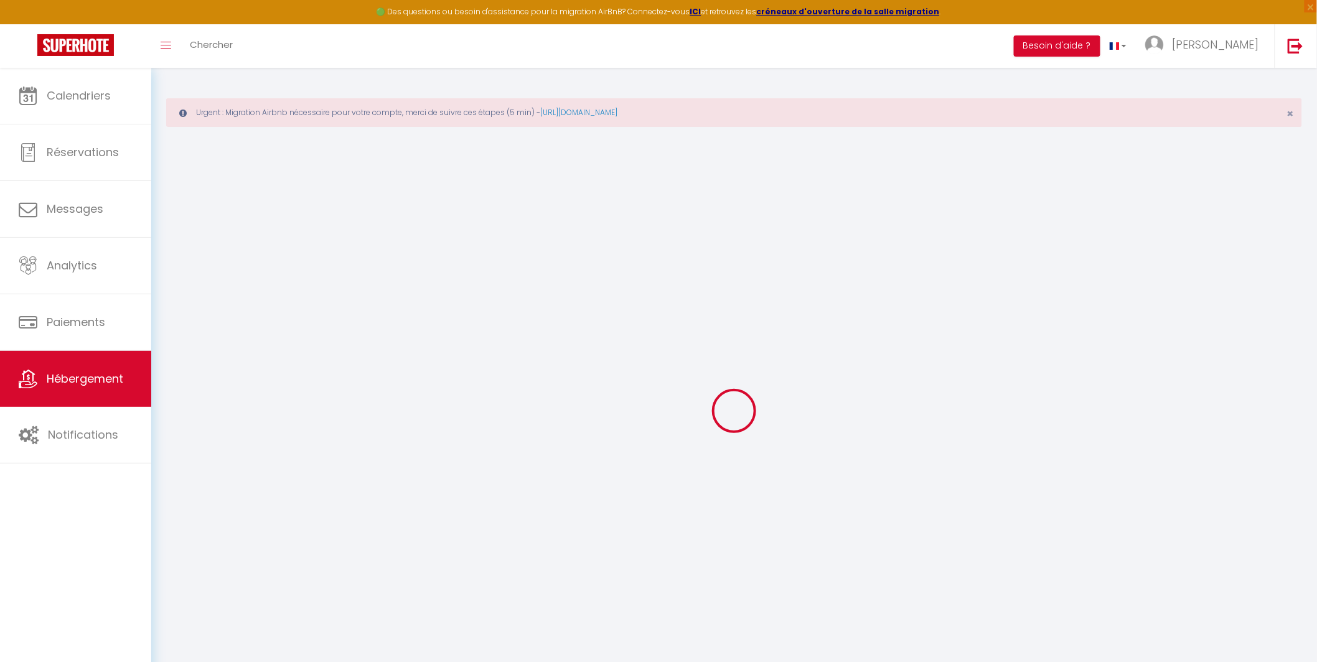
select select
checkbox input "false"
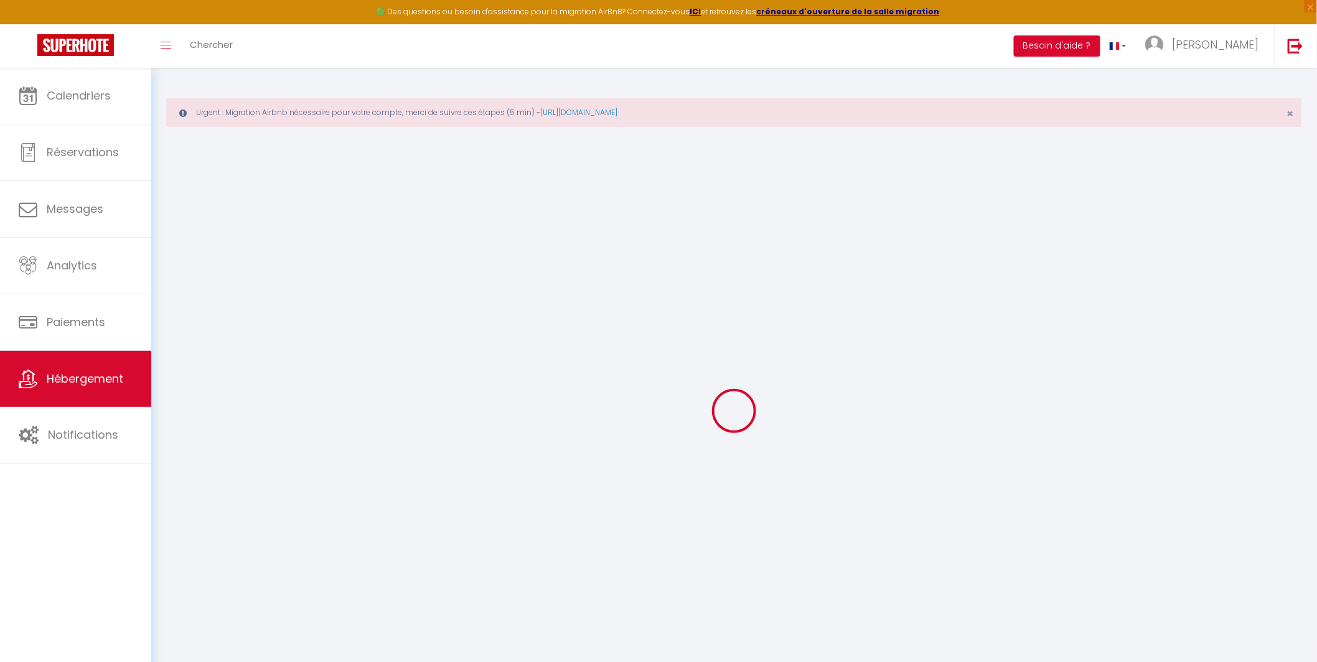
select select
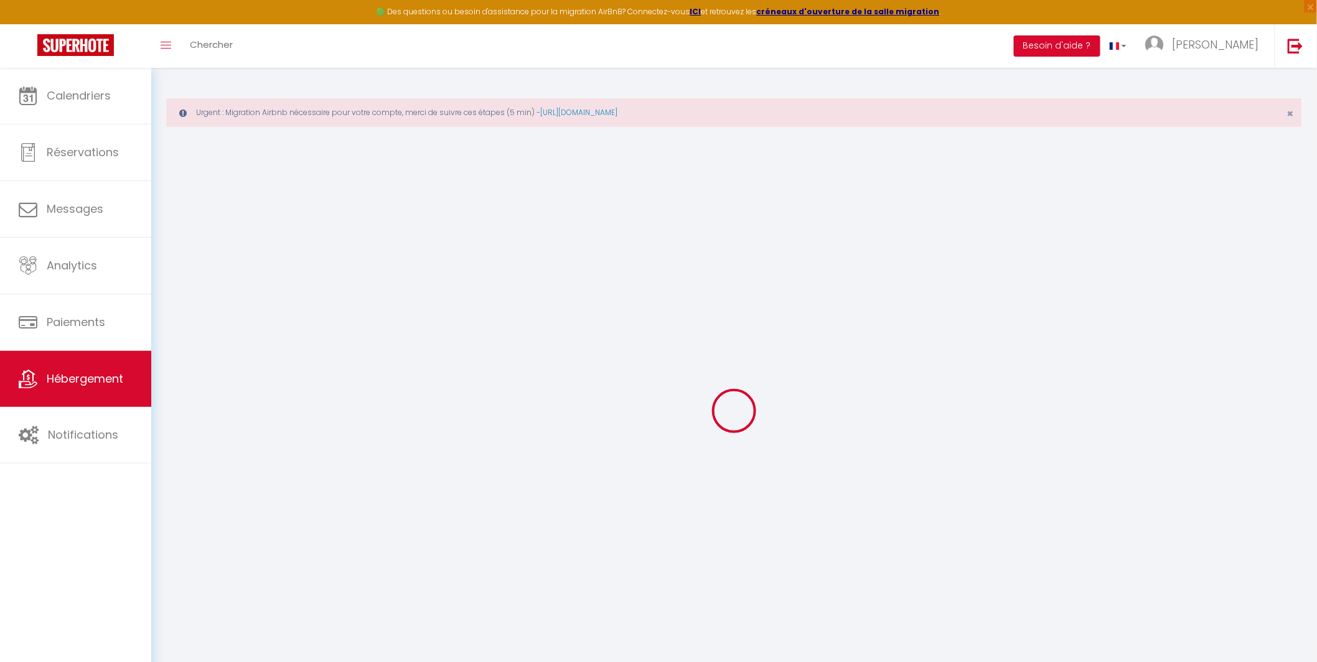
select select
checkbox input "false"
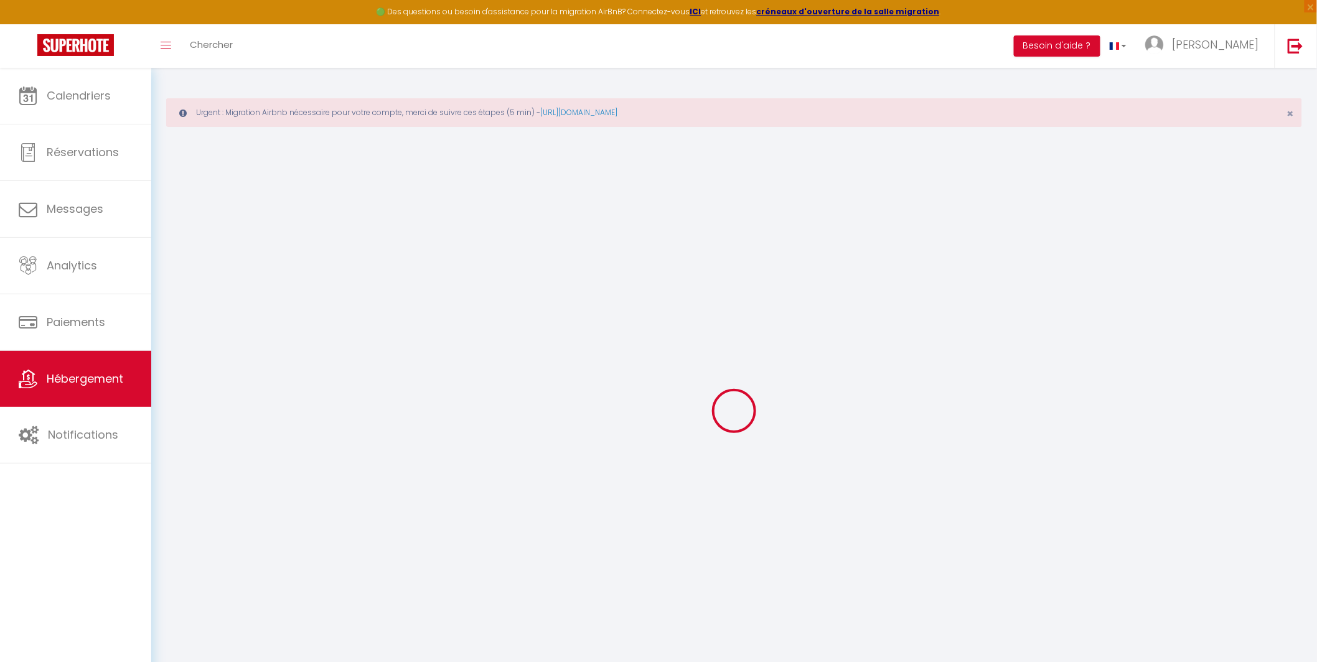
checkbox input "false"
select select
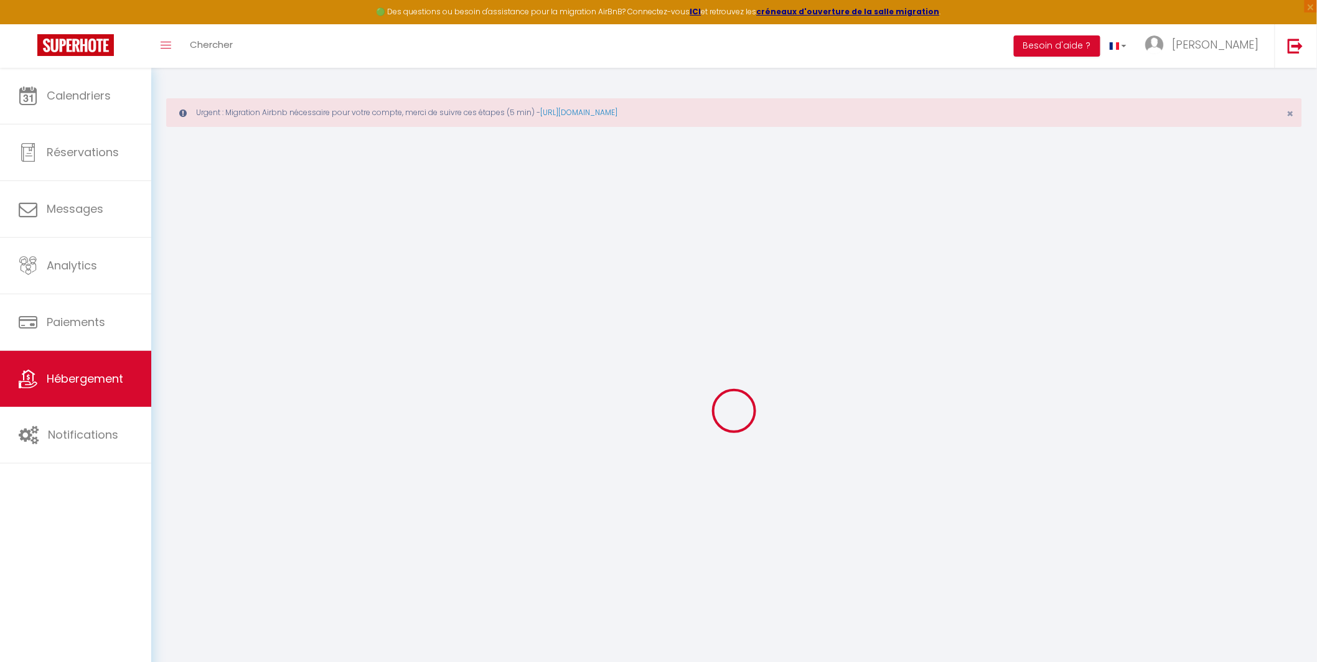
select select
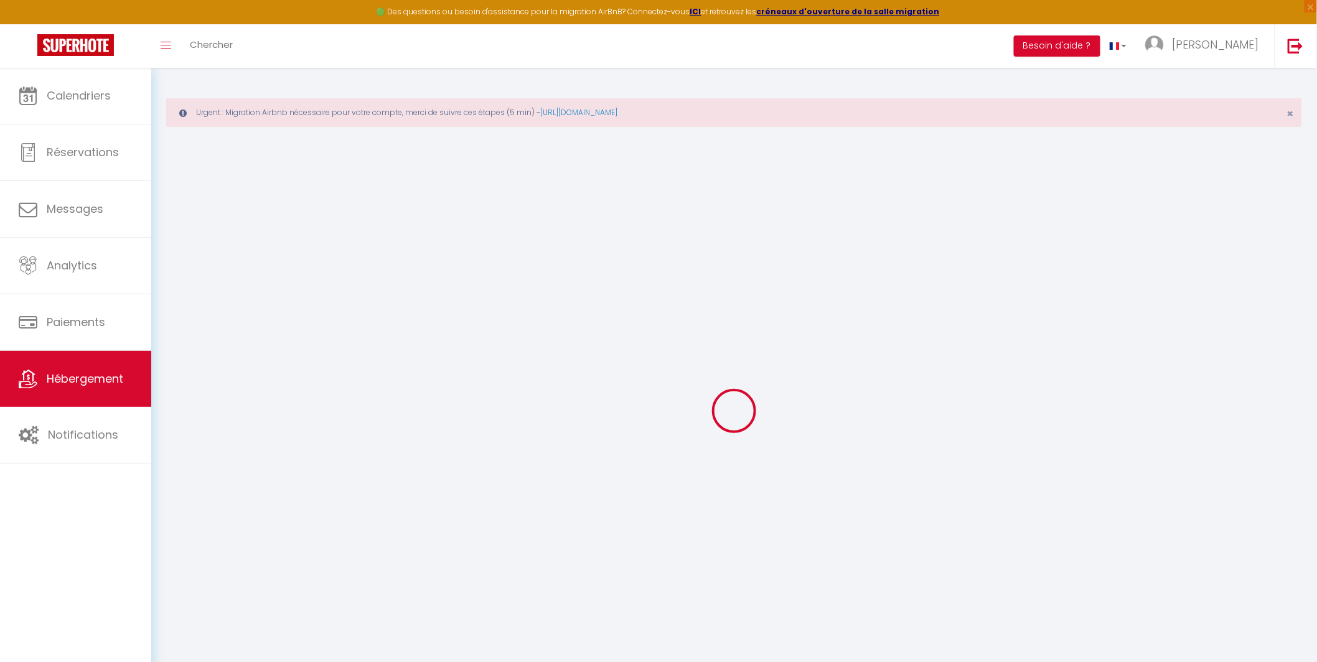
checkbox input "false"
select select
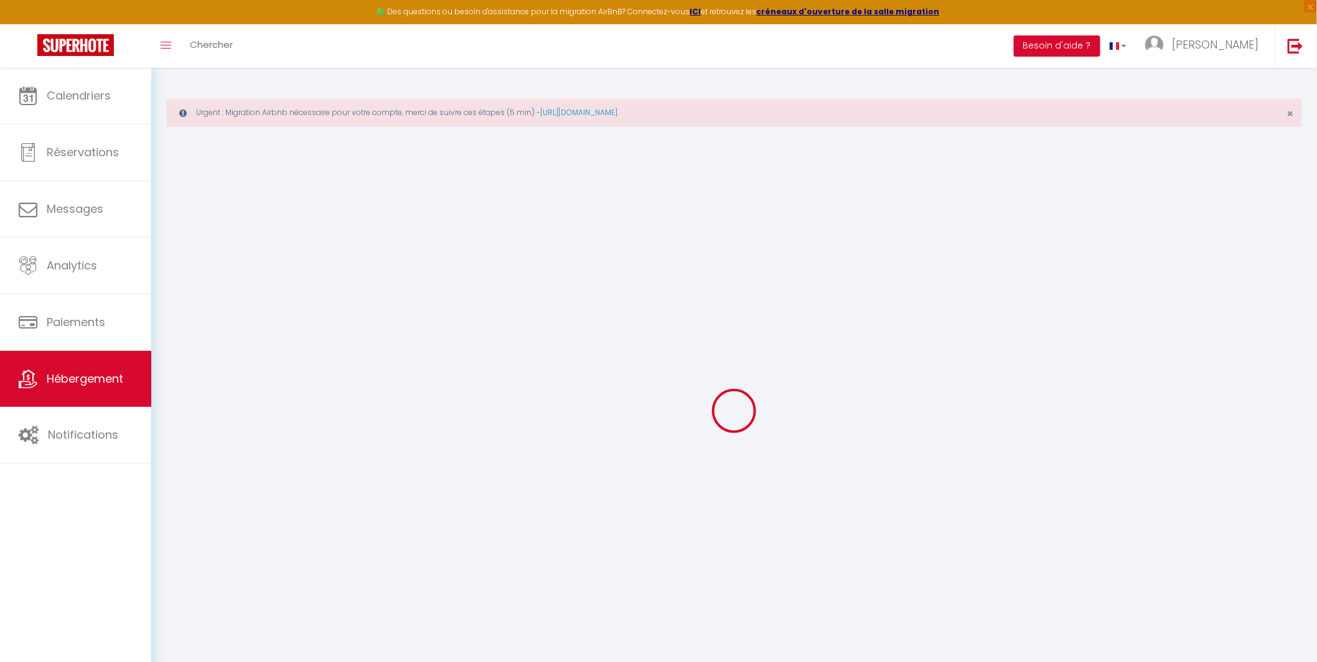
select select
type input "L’Échappée"
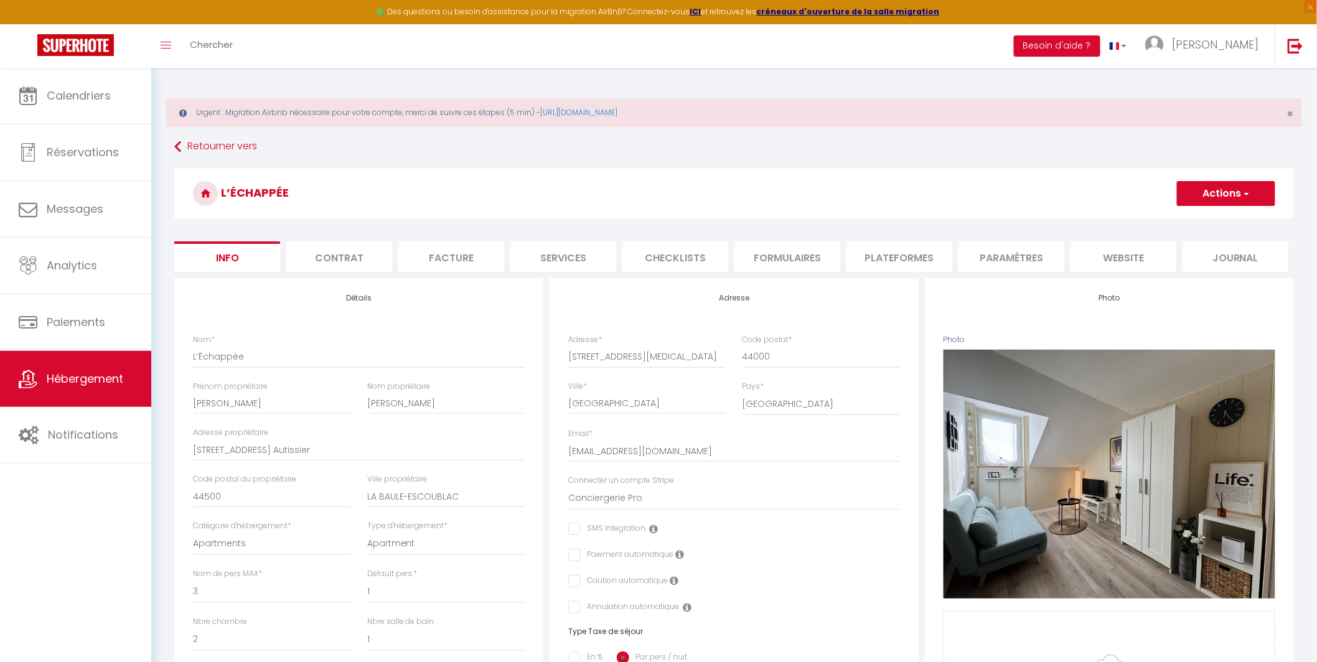
click at [907, 250] on li "Plateformes" at bounding box center [899, 256] width 106 height 30
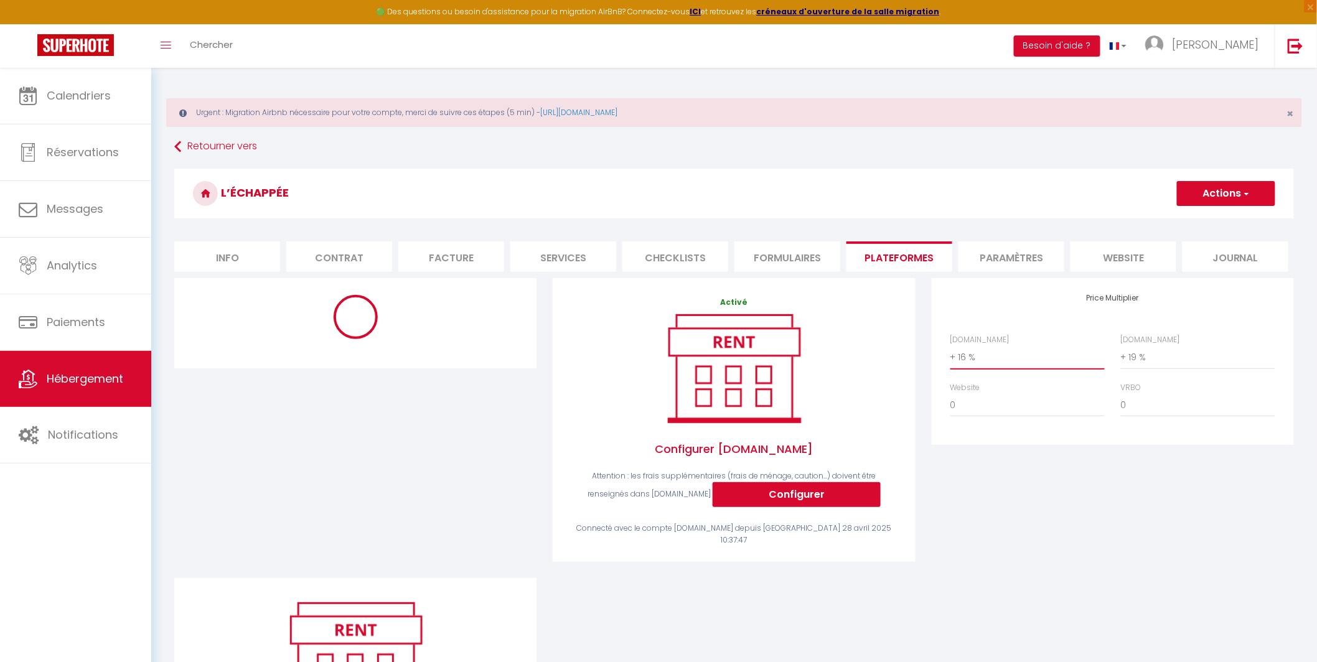
click at [978, 358] on select "0 + 1 % + 2 % + 3 % + 4 % + 5 % + 6 % + 7 % + 8 % + 9 %" at bounding box center [1027, 357] width 154 height 24
click at [950, 345] on select "0 + 1 % + 2 % + 3 % + 4 % + 5 % + 6 % + 7 % + 8 % + 9 %" at bounding box center [1027, 357] width 154 height 24
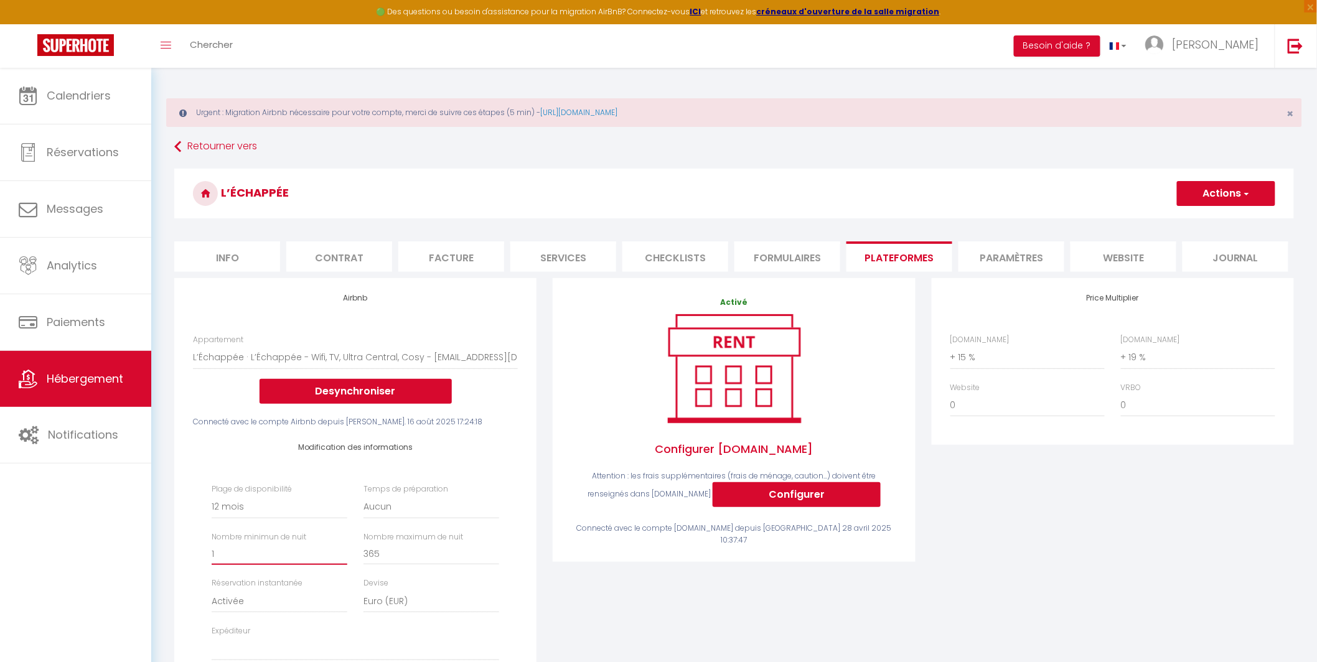
drag, startPoint x: 250, startPoint y: 556, endPoint x: 208, endPoint y: 552, distance: 42.5
click at [208, 553] on div "Nombre minimun de nuit 1" at bounding box center [280, 548] width 152 height 34
click at [522, 496] on div "Modification des informations Plage de disponibilité Date indisponible par defa…" at bounding box center [355, 558] width 341 height 261
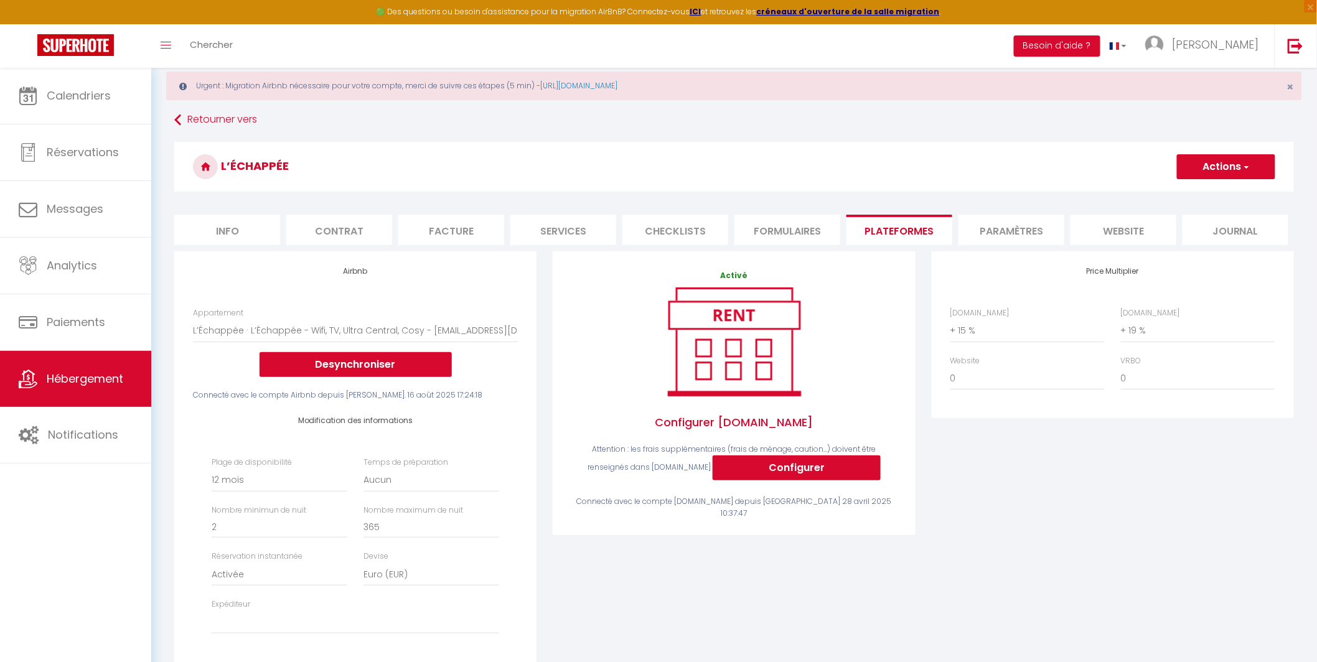
click at [1223, 162] on button "Actions" at bounding box center [1226, 166] width 98 height 25
click at [1212, 187] on link "Enregistrer" at bounding box center [1225, 194] width 98 height 16
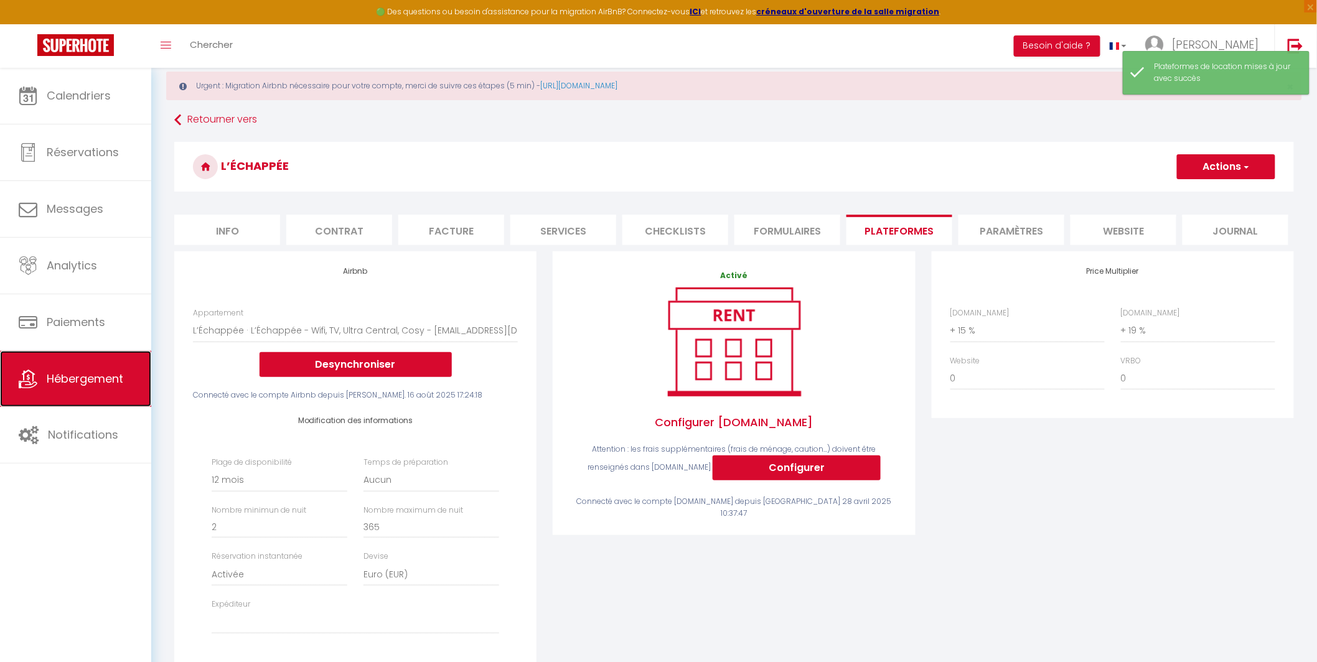
click at [100, 374] on span "Hébergement" at bounding box center [85, 379] width 77 height 16
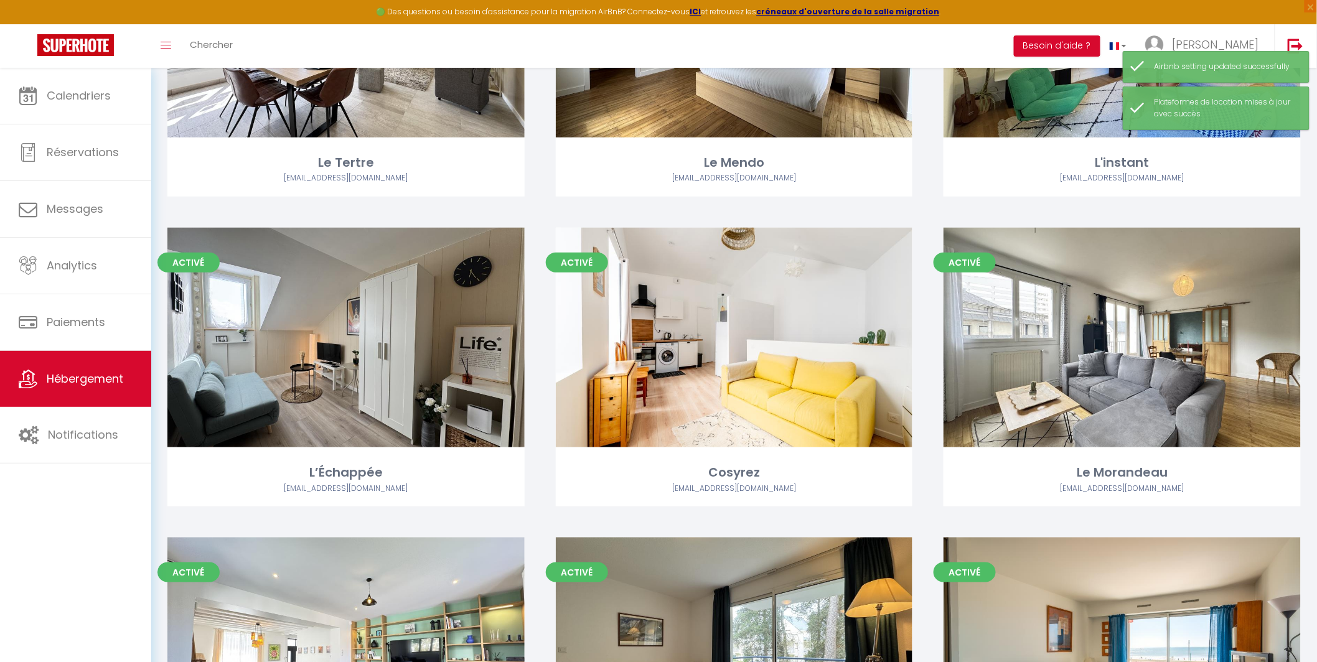
scroll to position [382, 0]
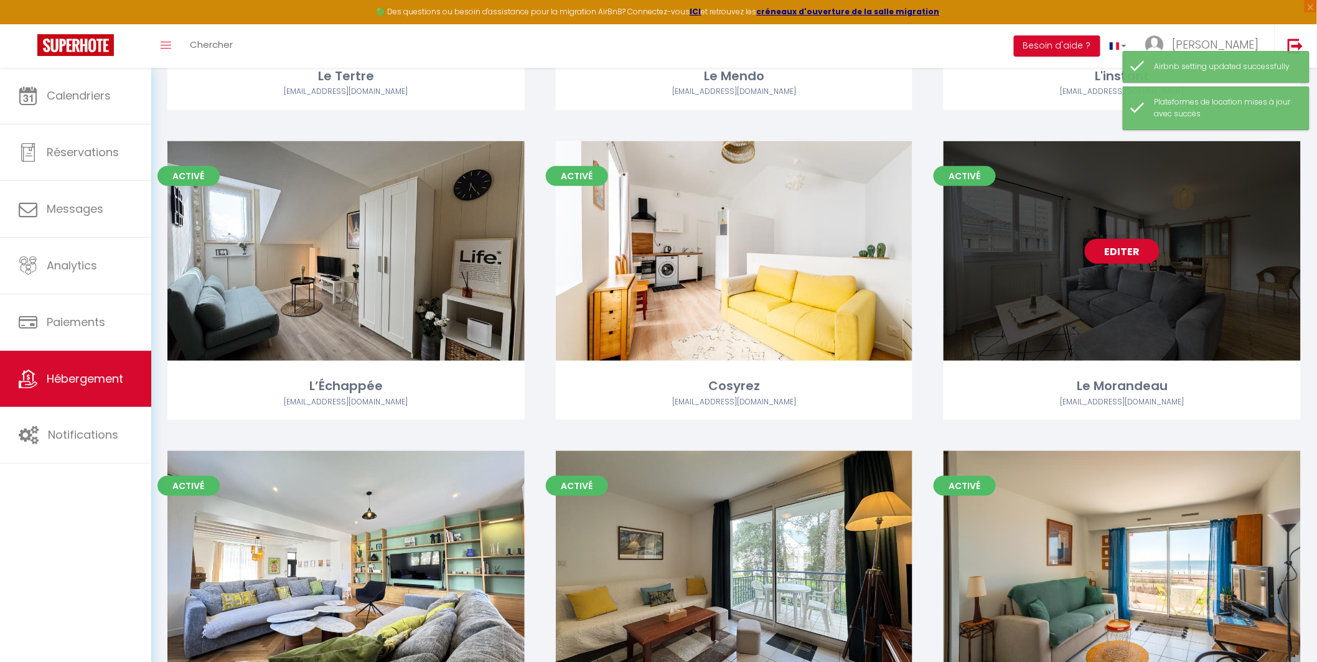
click at [1135, 252] on link "Editer" at bounding box center [1122, 251] width 75 height 25
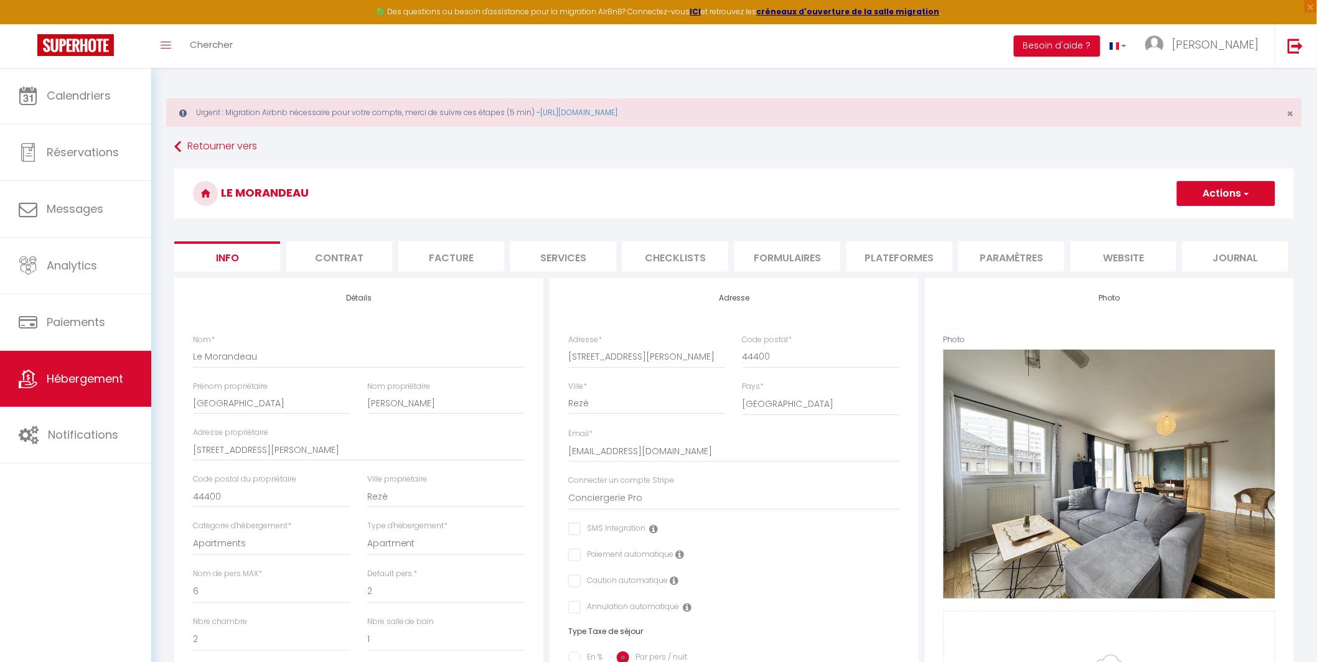
click at [921, 263] on li "Plateformes" at bounding box center [899, 256] width 106 height 30
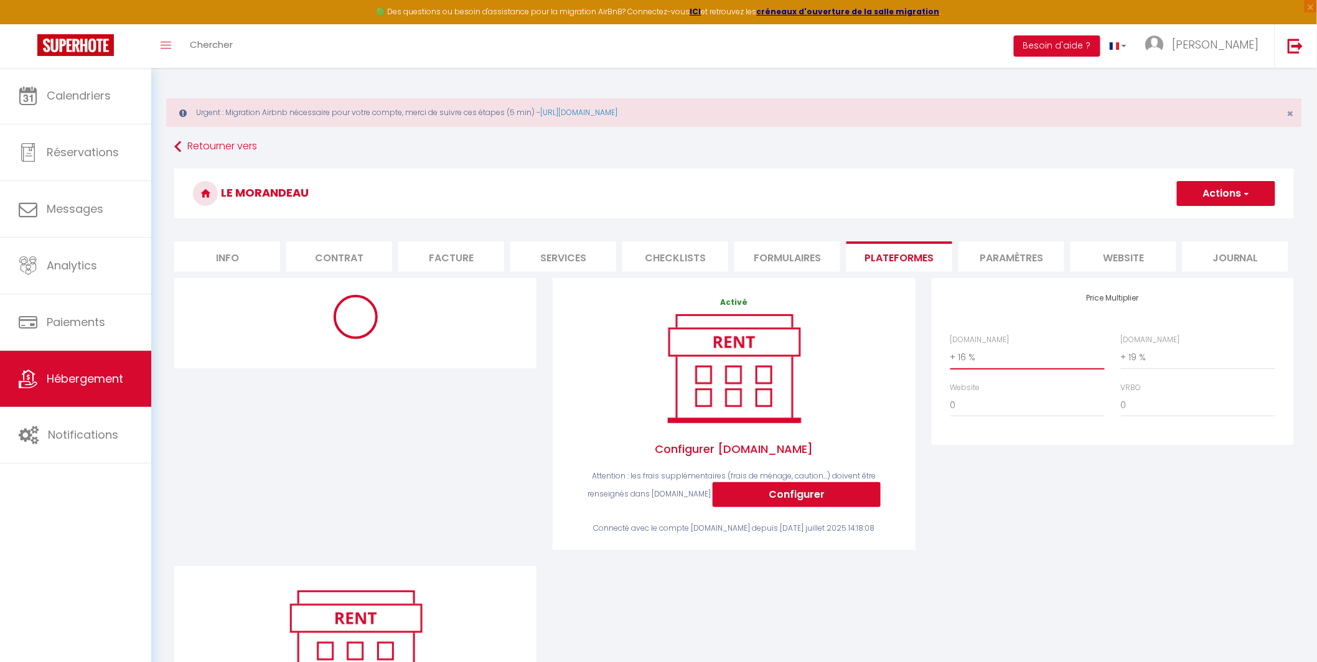
click at [978, 364] on select "0 + 1 % + 2 % + 3 % + 4 % + 5 % + 6 % + 7 % + 8 % + 9 %" at bounding box center [1027, 357] width 154 height 24
click at [950, 345] on select "0 + 1 % + 2 % + 3 % + 4 % + 5 % + 6 % + 7 % + 8 % + 9 %" at bounding box center [1027, 357] width 154 height 24
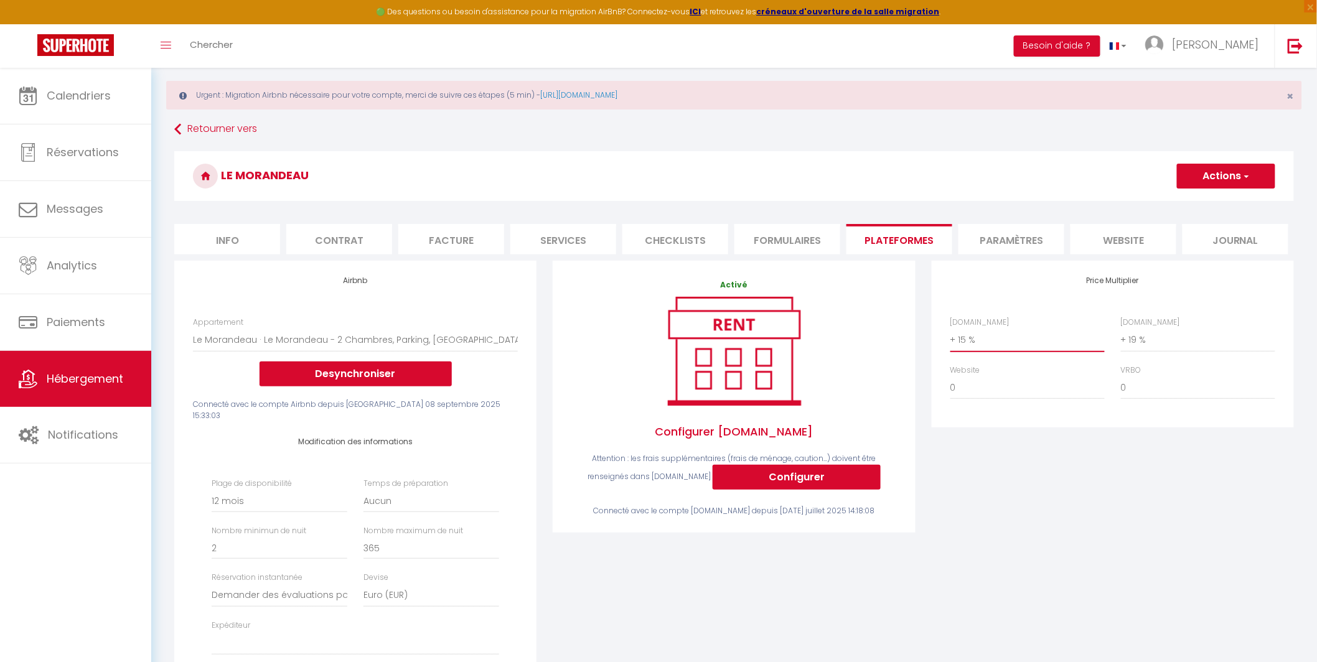
scroll to position [27, 0]
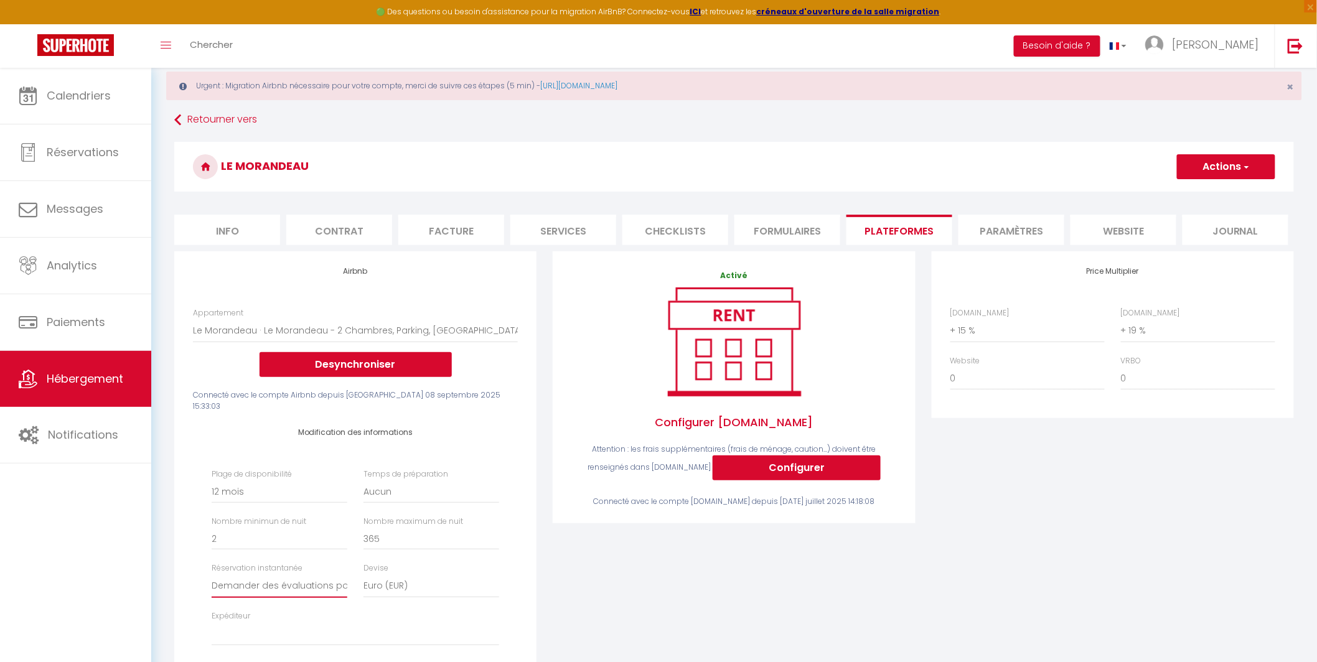
click at [293, 578] on select "Activée Demander des évaluations positives" at bounding box center [280, 586] width 136 height 24
click at [212, 574] on select "Activée Demander des évaluations positives" at bounding box center [280, 586] width 136 height 24
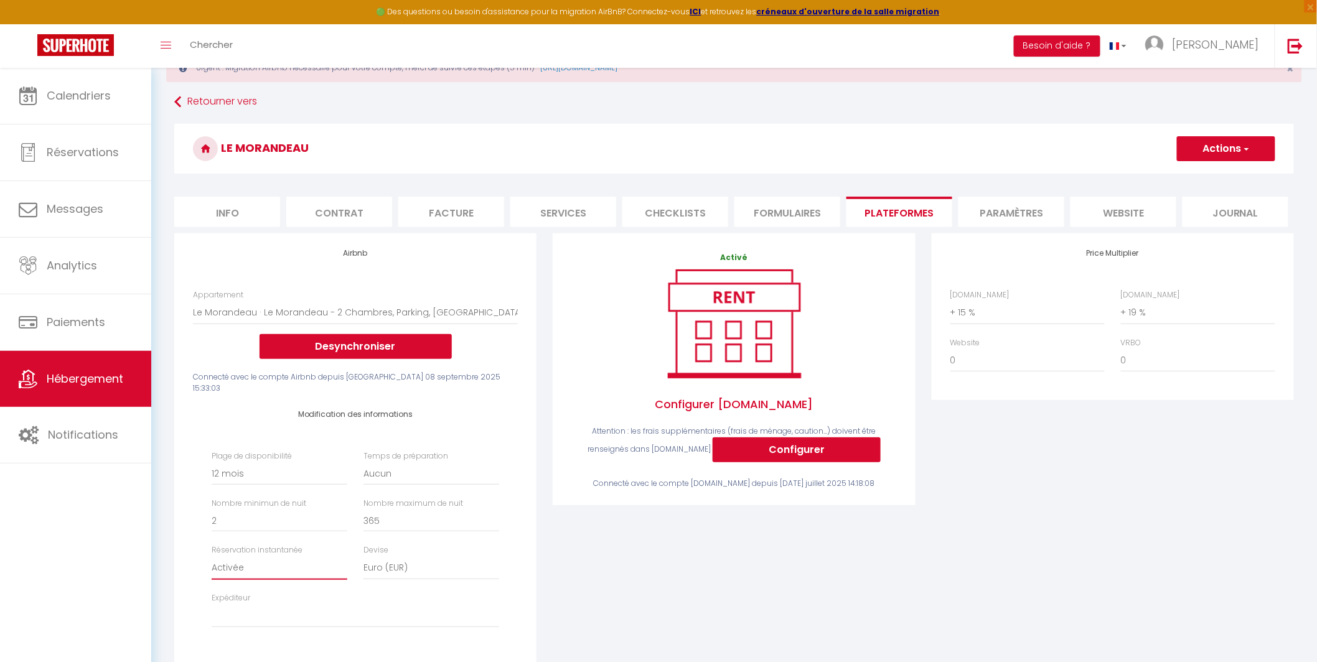
scroll to position [83, 0]
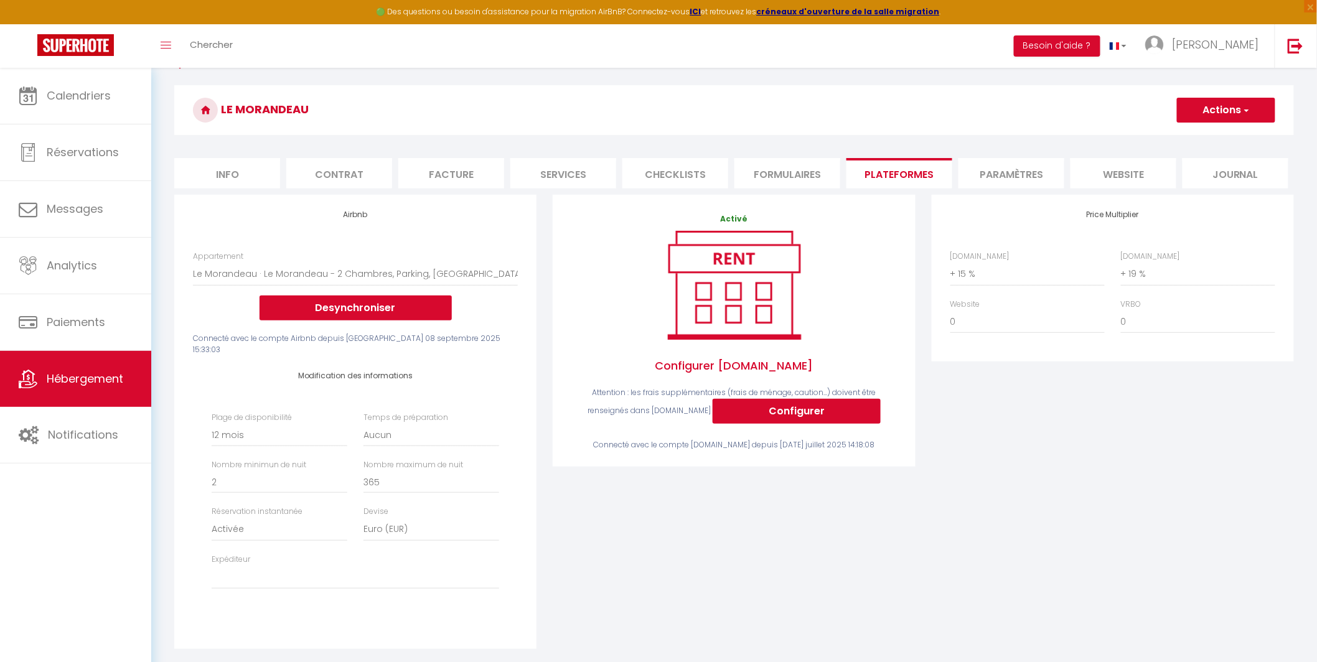
click at [1223, 112] on button "Actions" at bounding box center [1226, 110] width 98 height 25
click at [1204, 138] on link "Enregistrer" at bounding box center [1225, 137] width 98 height 16
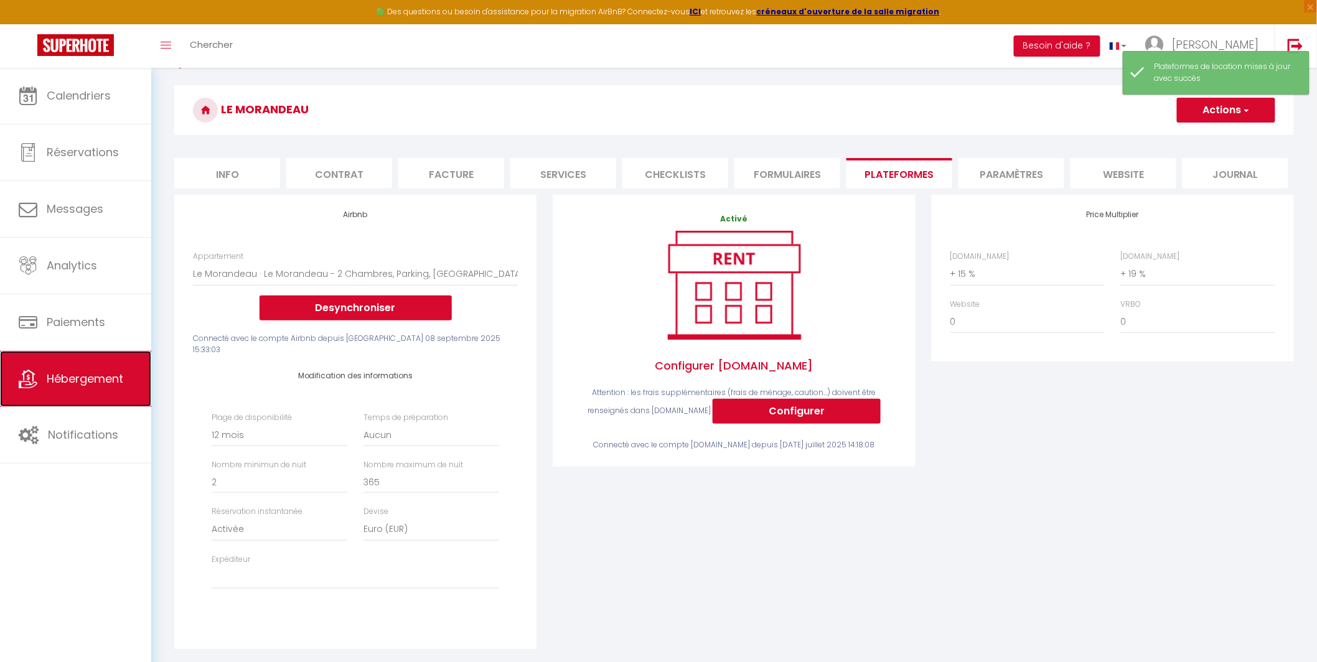
click at [85, 372] on span "Hébergement" at bounding box center [85, 379] width 77 height 16
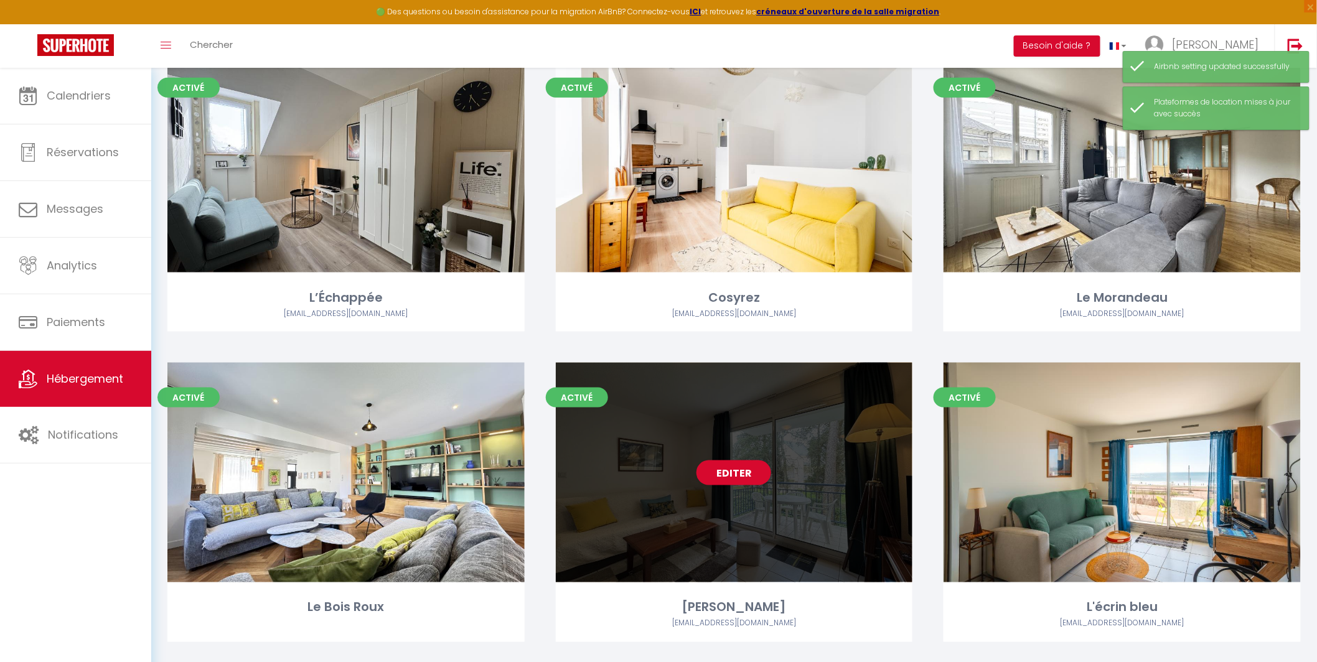
scroll to position [479, 0]
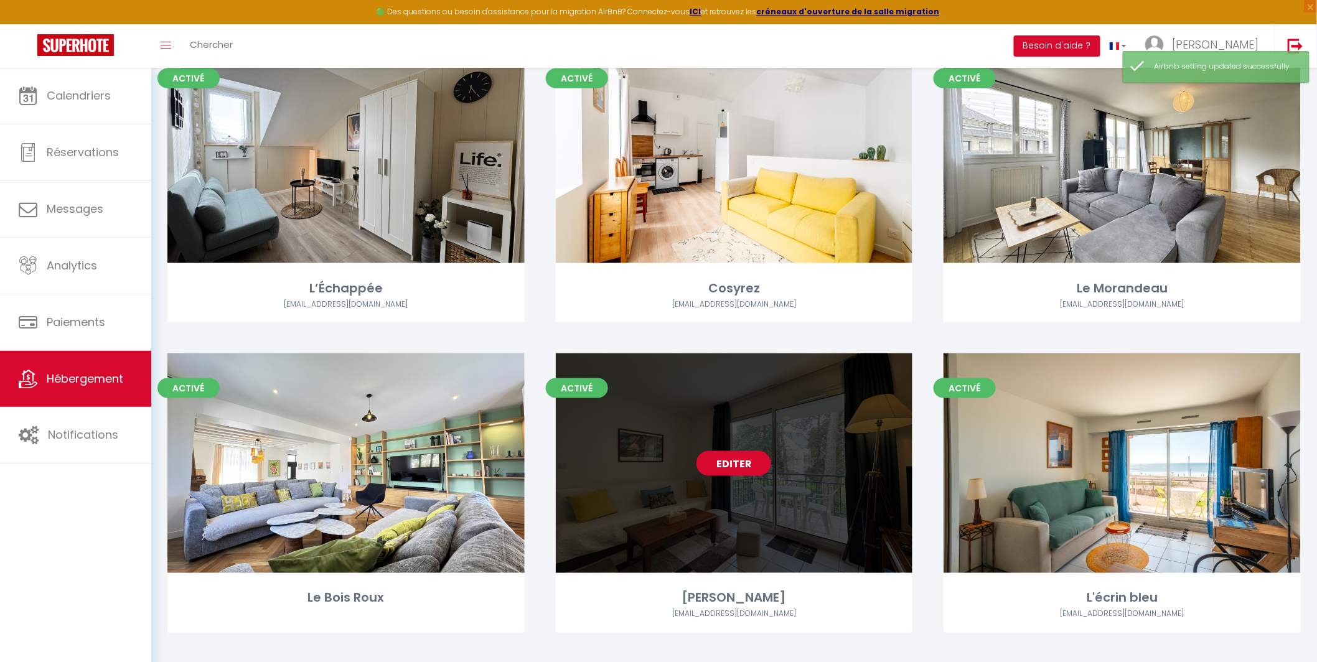
click at [734, 460] on link "Editer" at bounding box center [733, 463] width 75 height 25
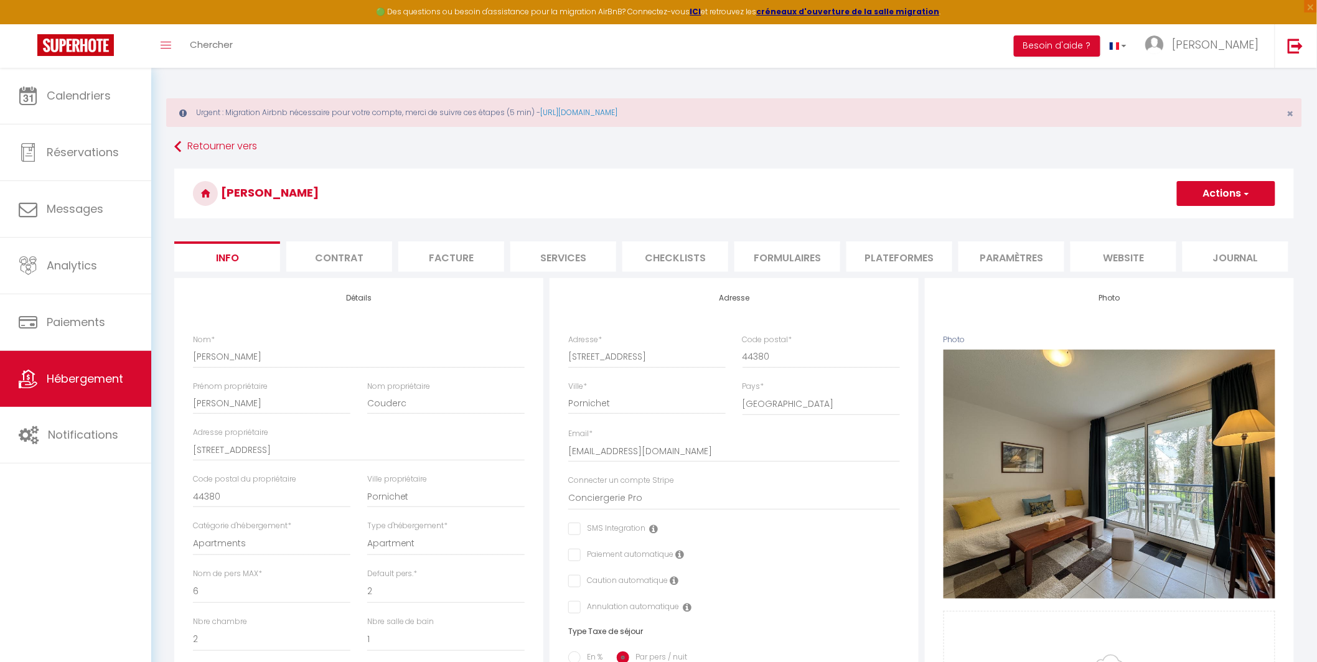
click at [893, 253] on li "Plateformes" at bounding box center [899, 256] width 106 height 30
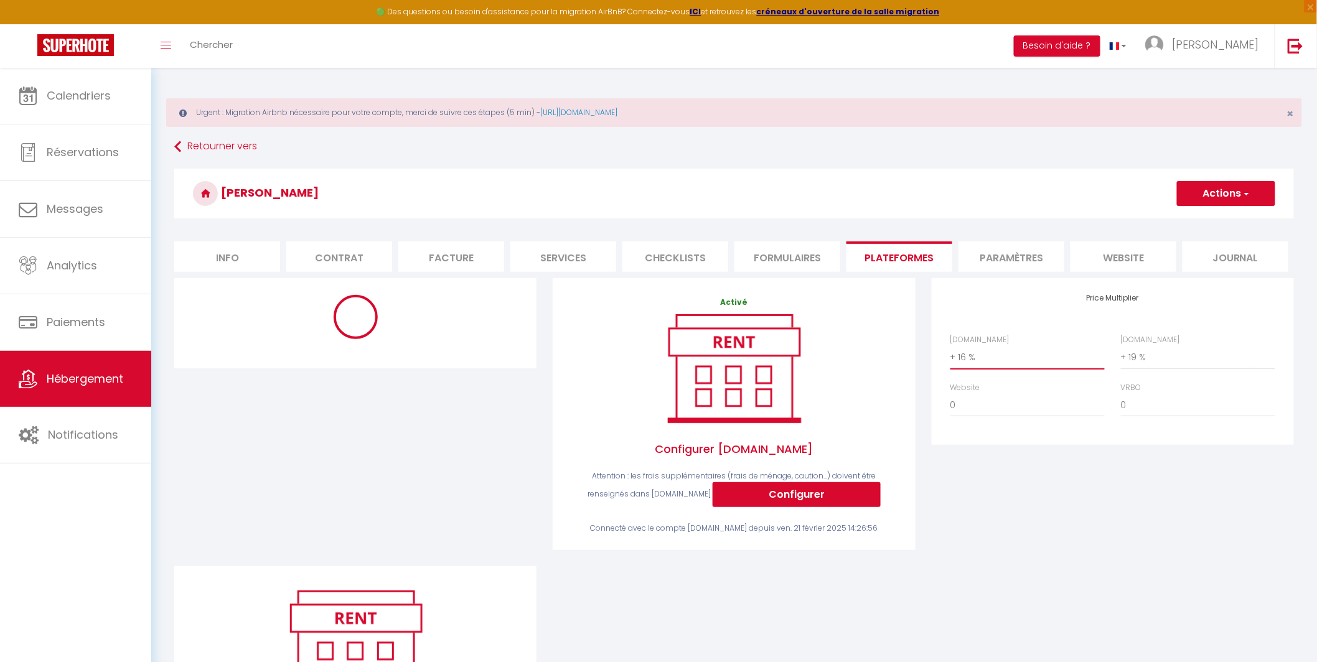
click at [1033, 355] on select "0 + 1 % + 2 % + 3 % + 4 % + 5 % + 6 % + 7 % + 8 % + 9 %" at bounding box center [1027, 357] width 154 height 24
click at [950, 345] on select "0 + 1 % + 2 % + 3 % + 4 % + 5 % + 6 % + 7 % + 8 % + 9 %" at bounding box center [1027, 357] width 154 height 24
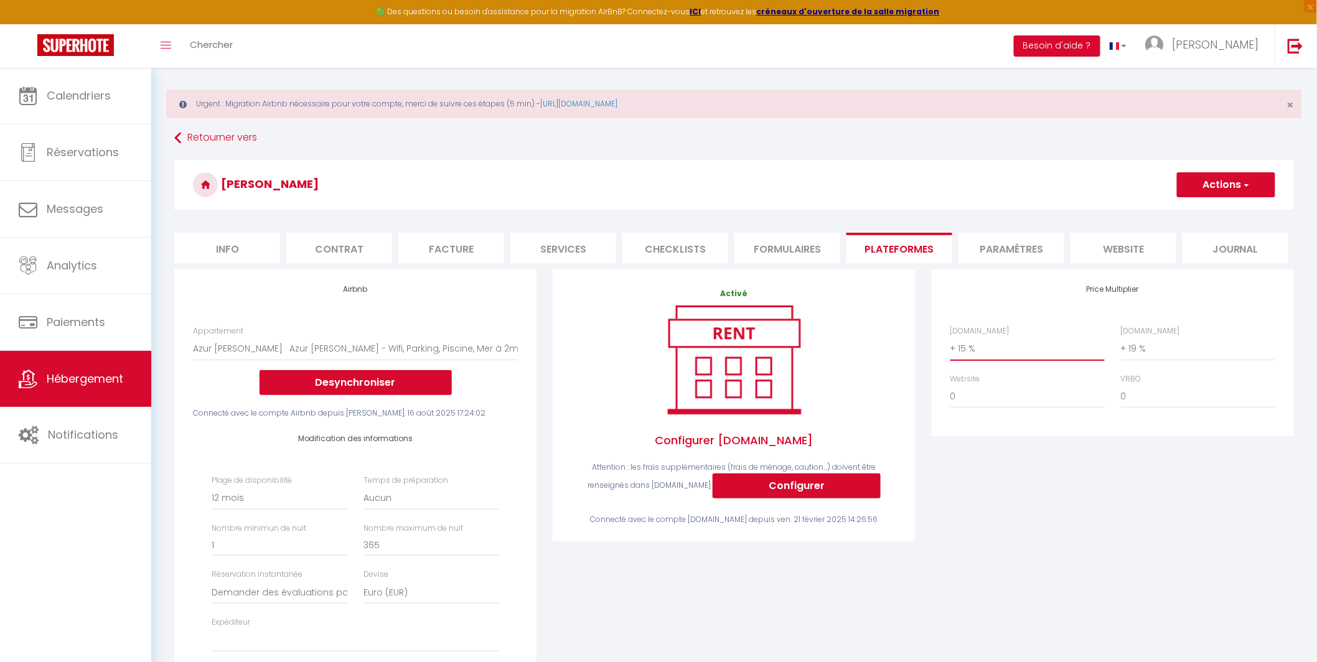
scroll to position [17, 0]
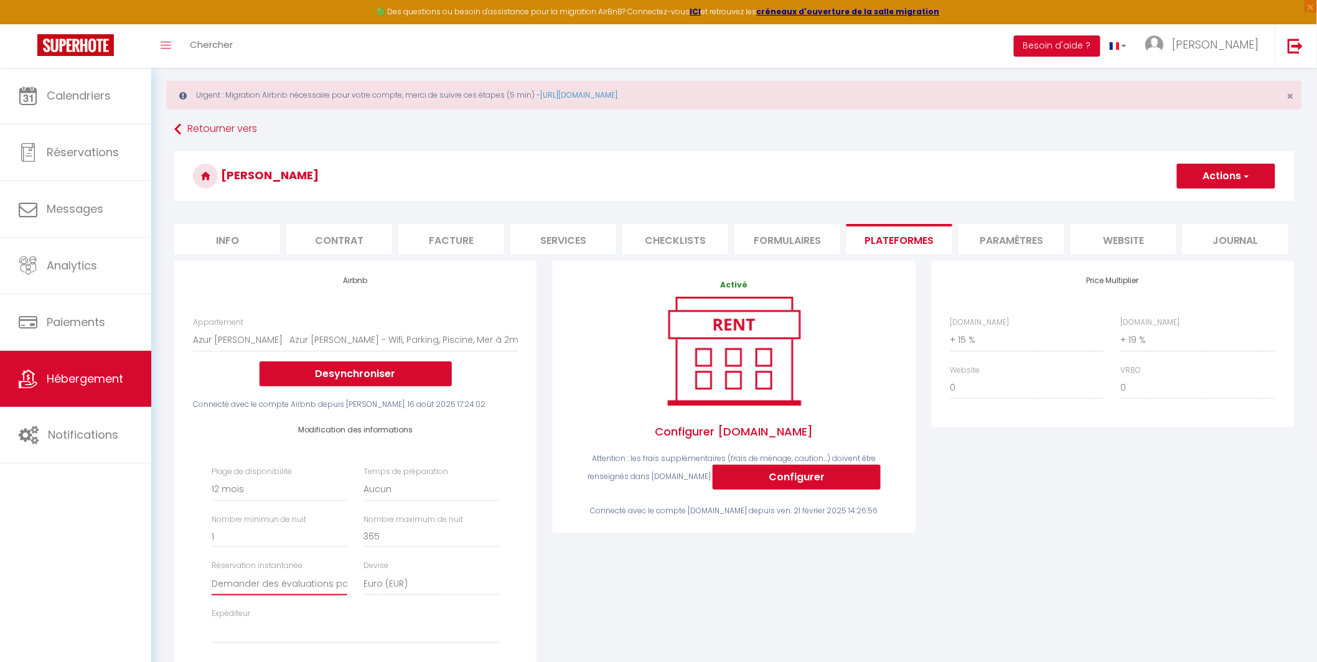
click at [317, 581] on select "Activée Demander des évaluations positives" at bounding box center [280, 584] width 136 height 24
click at [212, 572] on select "Activée Demander des évaluations positives" at bounding box center [280, 584] width 136 height 24
click at [1246, 184] on button "Actions" at bounding box center [1226, 176] width 98 height 25
click at [1207, 200] on link "Enregistrer" at bounding box center [1225, 203] width 98 height 16
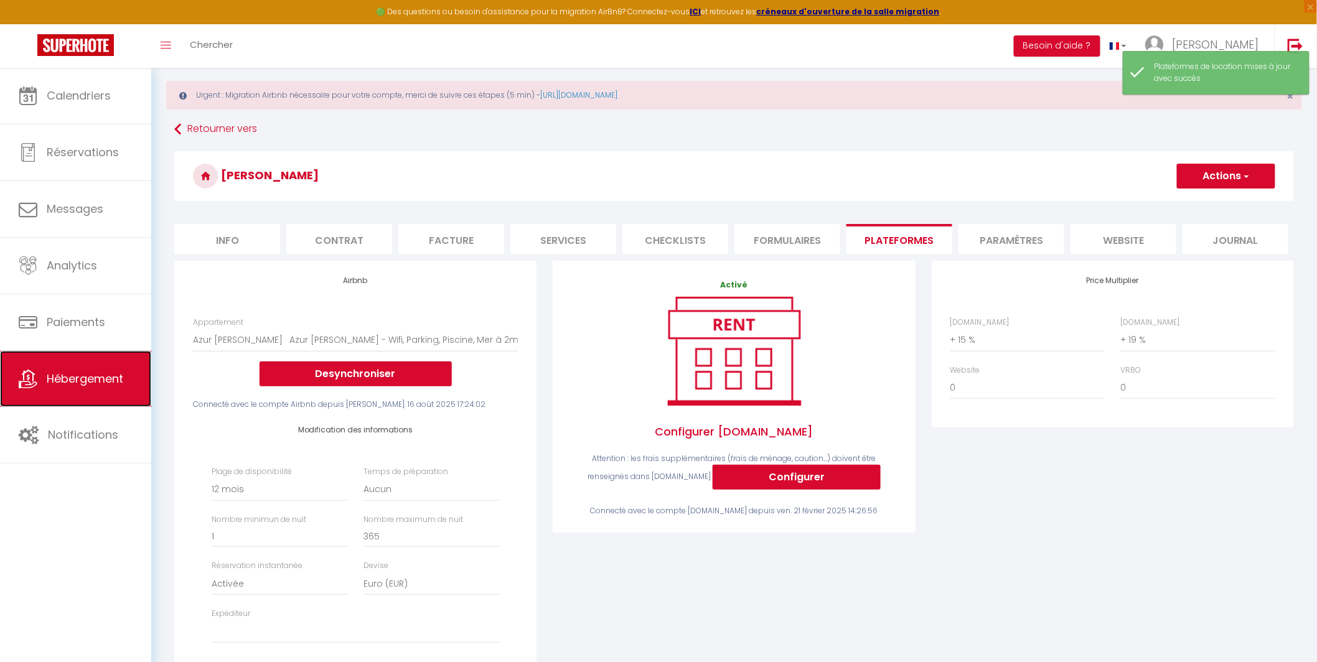
click at [88, 386] on span "Hébergement" at bounding box center [85, 379] width 77 height 16
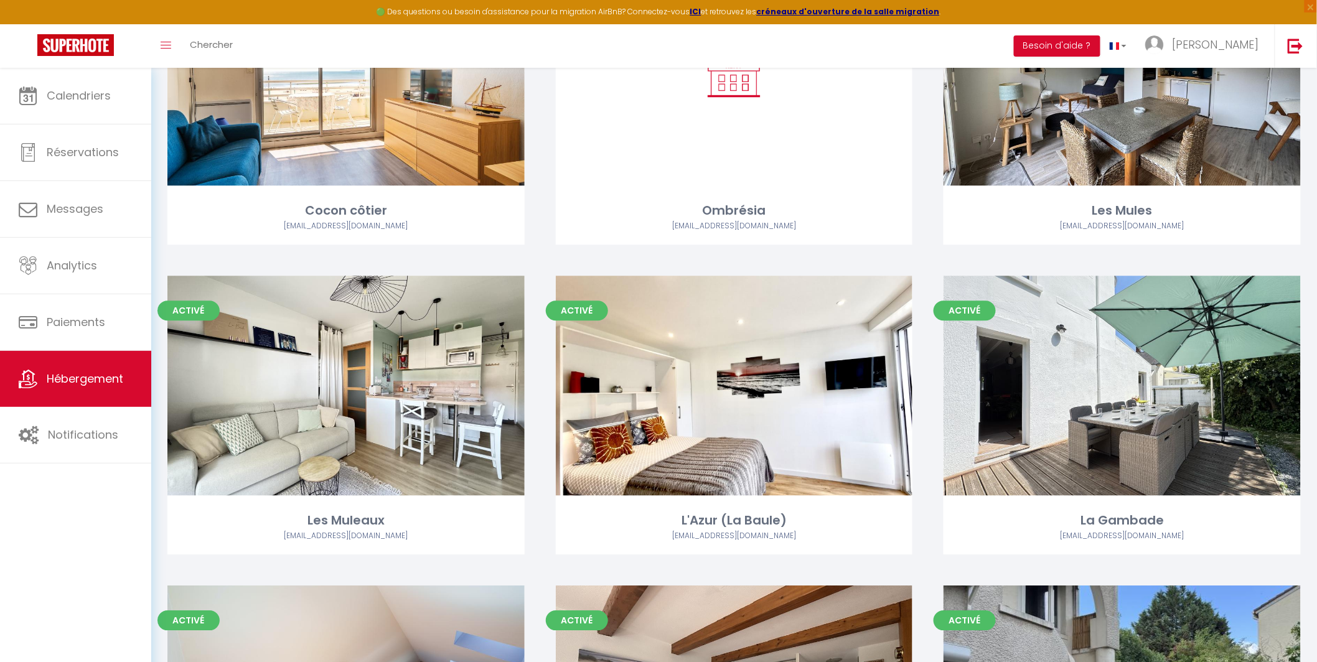
scroll to position [1528, 0]
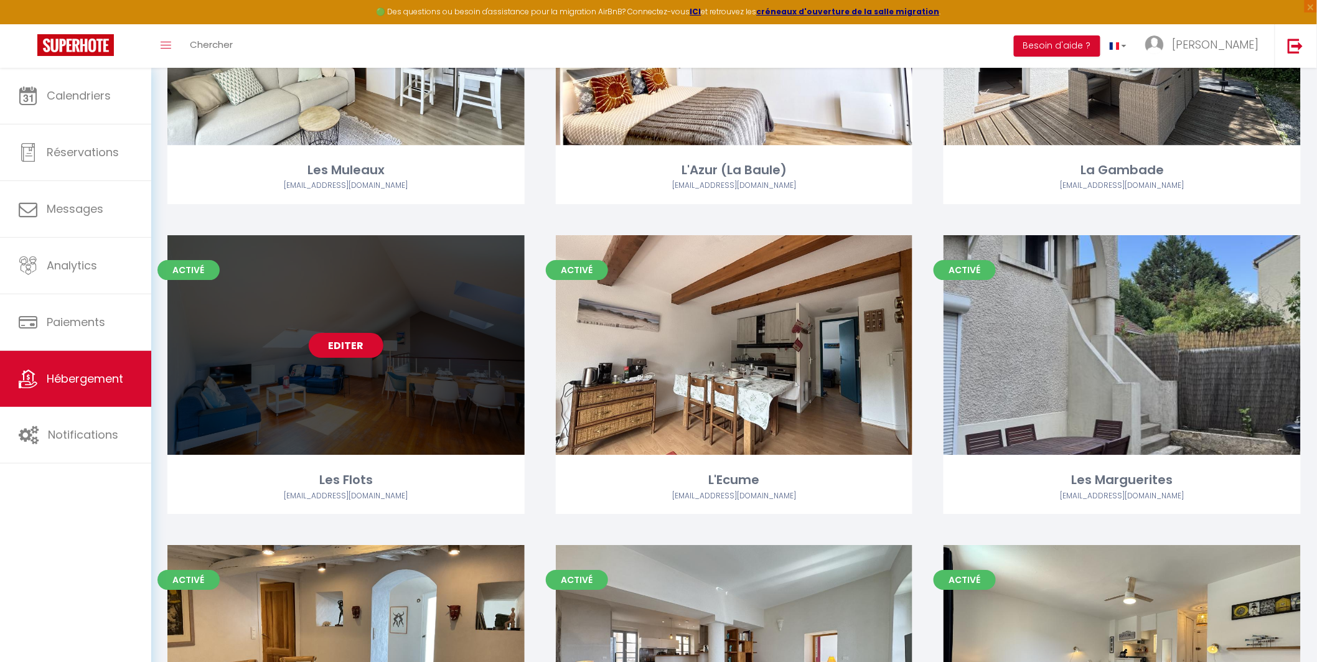
click at [344, 345] on link "Editer" at bounding box center [346, 345] width 75 height 25
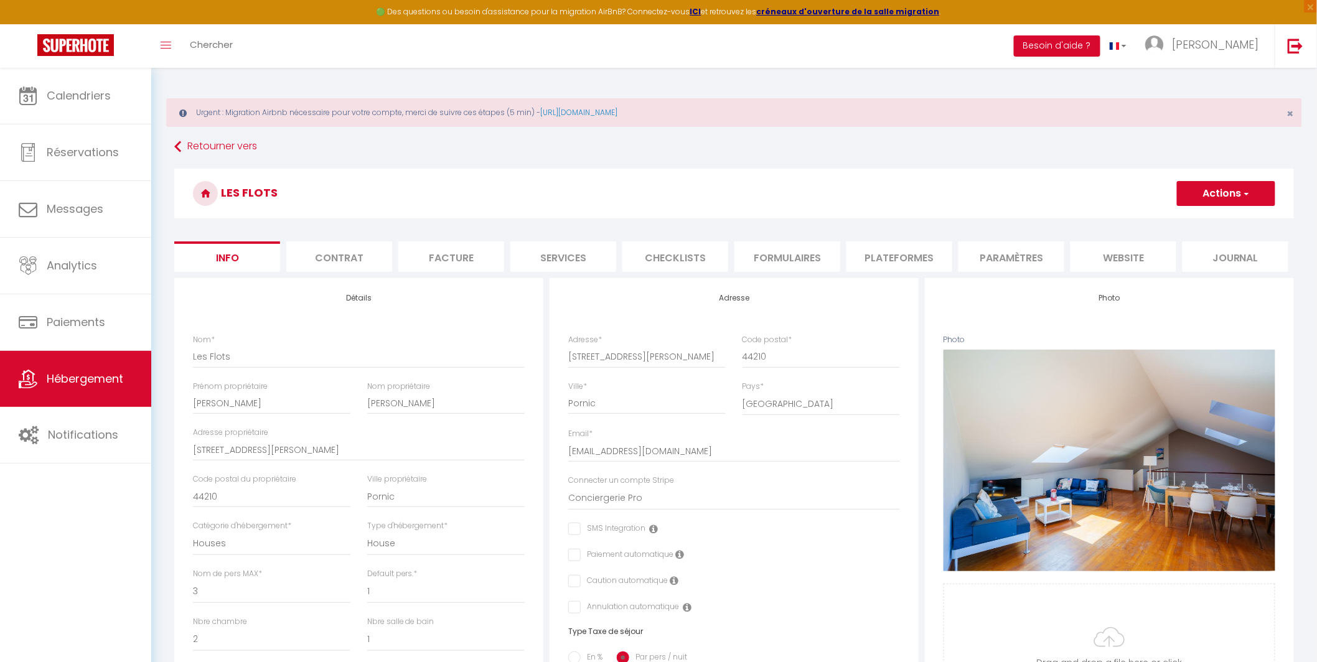
click at [920, 250] on li "Plateformes" at bounding box center [899, 256] width 106 height 30
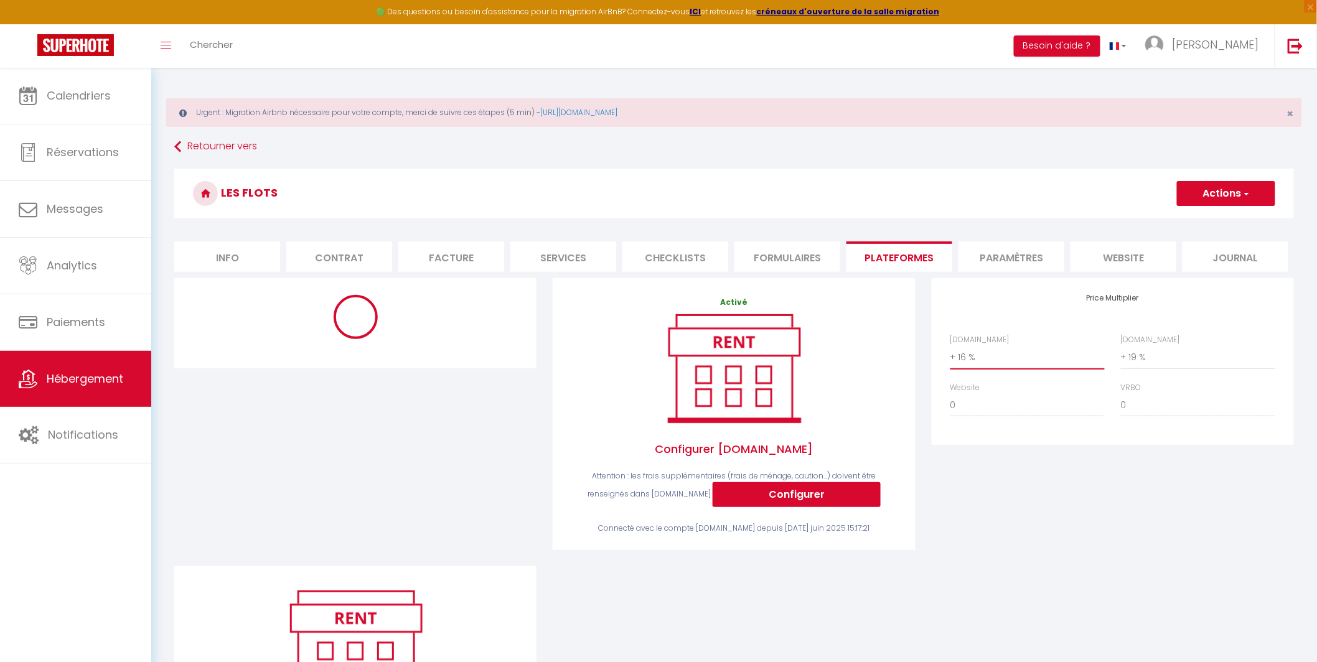
click at [1020, 359] on select "0 + 1 % + 2 % + 3 % + 4 % + 5 % + 6 % + 7 % + 8 % + 9 %" at bounding box center [1027, 357] width 154 height 24
click at [950, 345] on select "0 + 1 % + 2 % + 3 % + 4 % + 5 % + 6 % + 7 % + 8 % + 9 %" at bounding box center [1027, 357] width 154 height 24
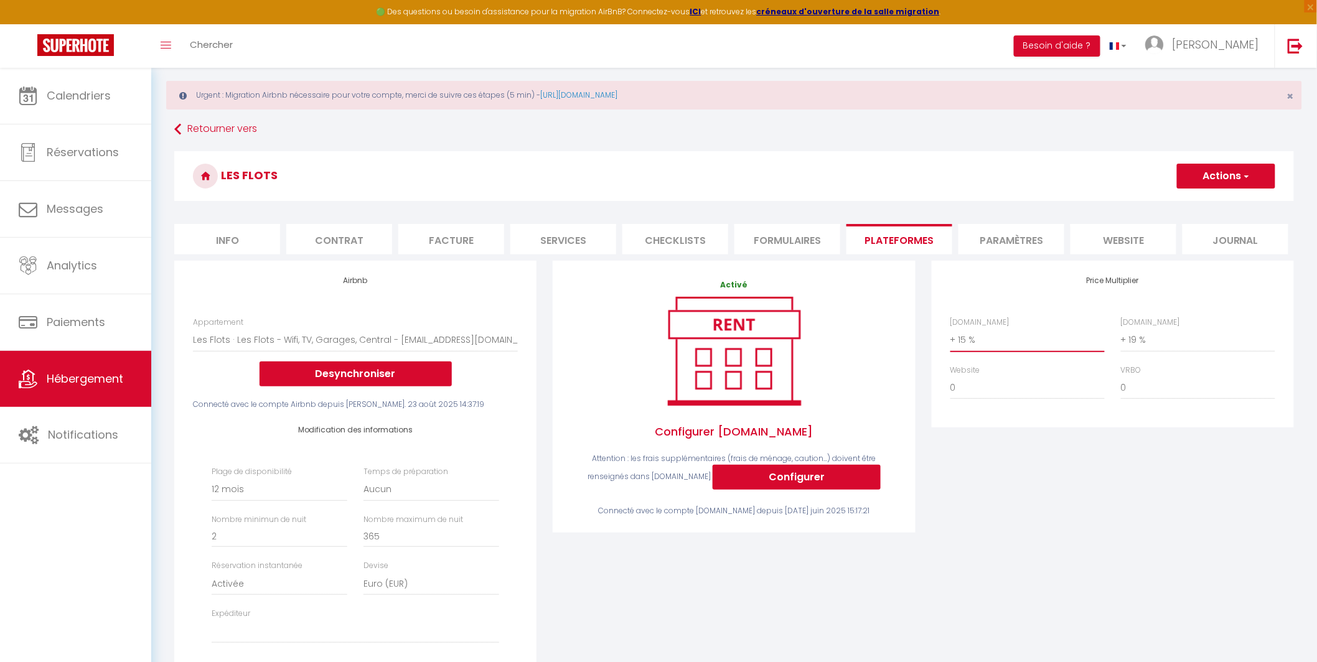
scroll to position [27, 0]
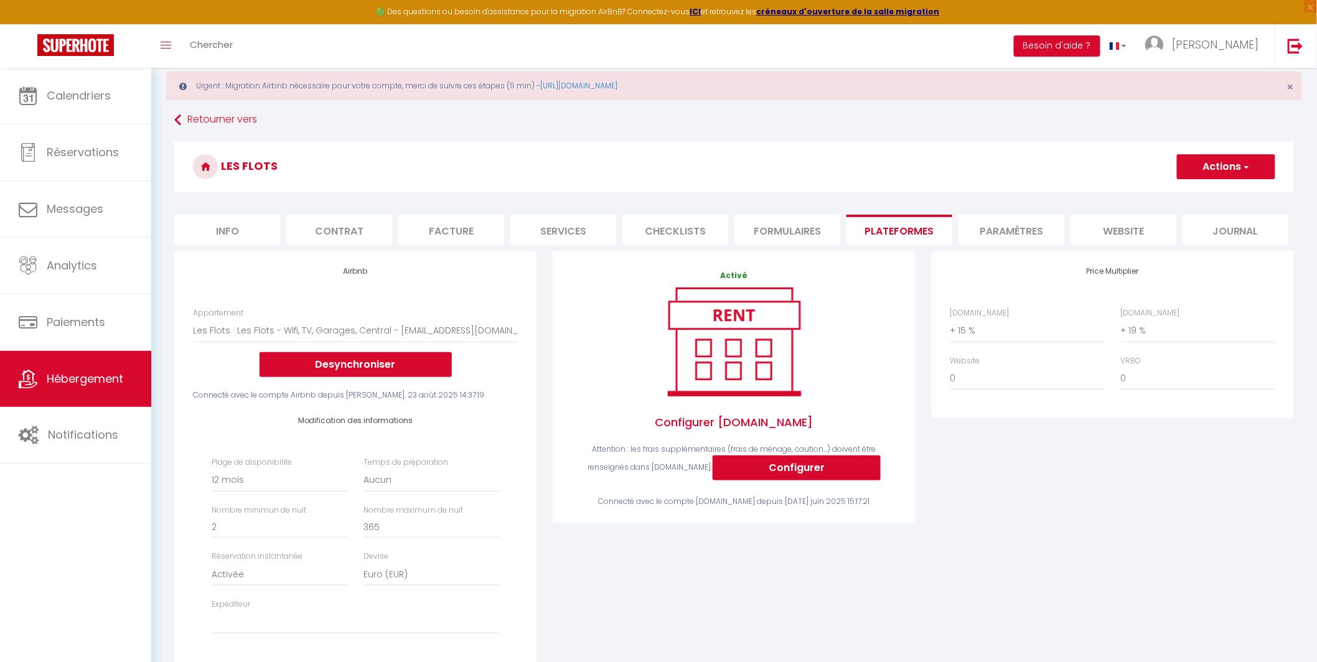
click at [1208, 172] on button "Actions" at bounding box center [1226, 166] width 98 height 25
click at [1192, 190] on link "Enregistrer" at bounding box center [1225, 194] width 98 height 16
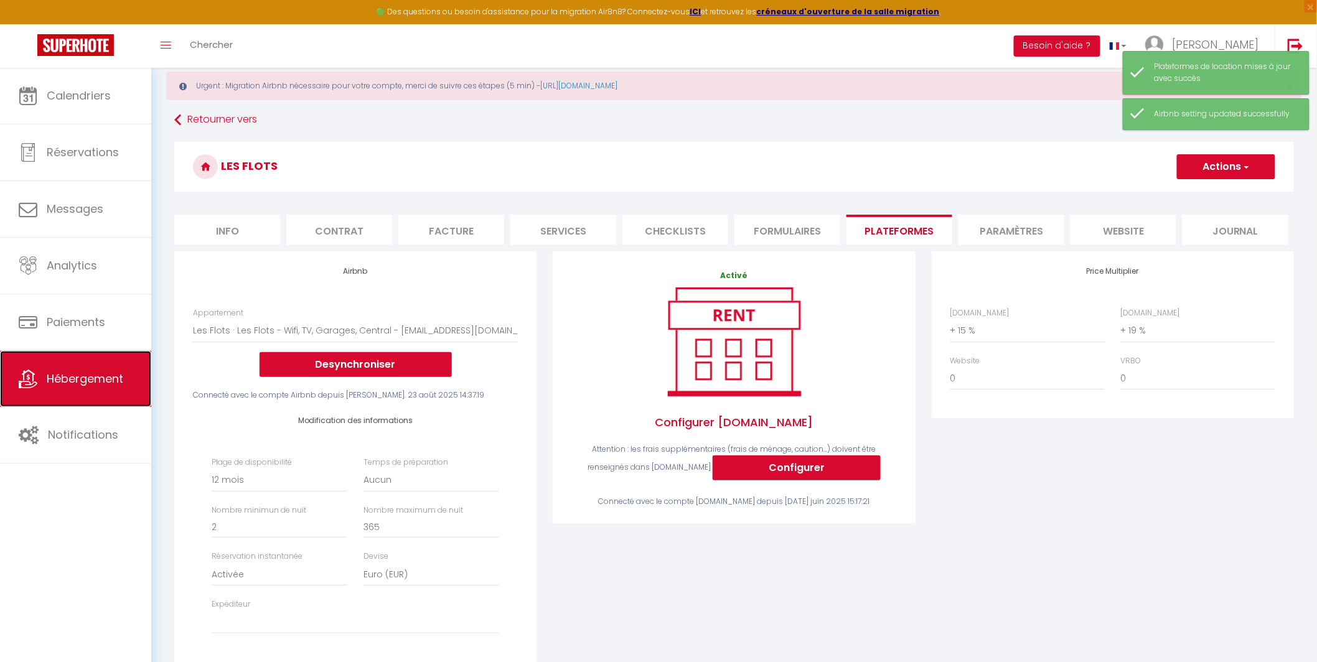
click at [84, 382] on span "Hébergement" at bounding box center [85, 379] width 77 height 16
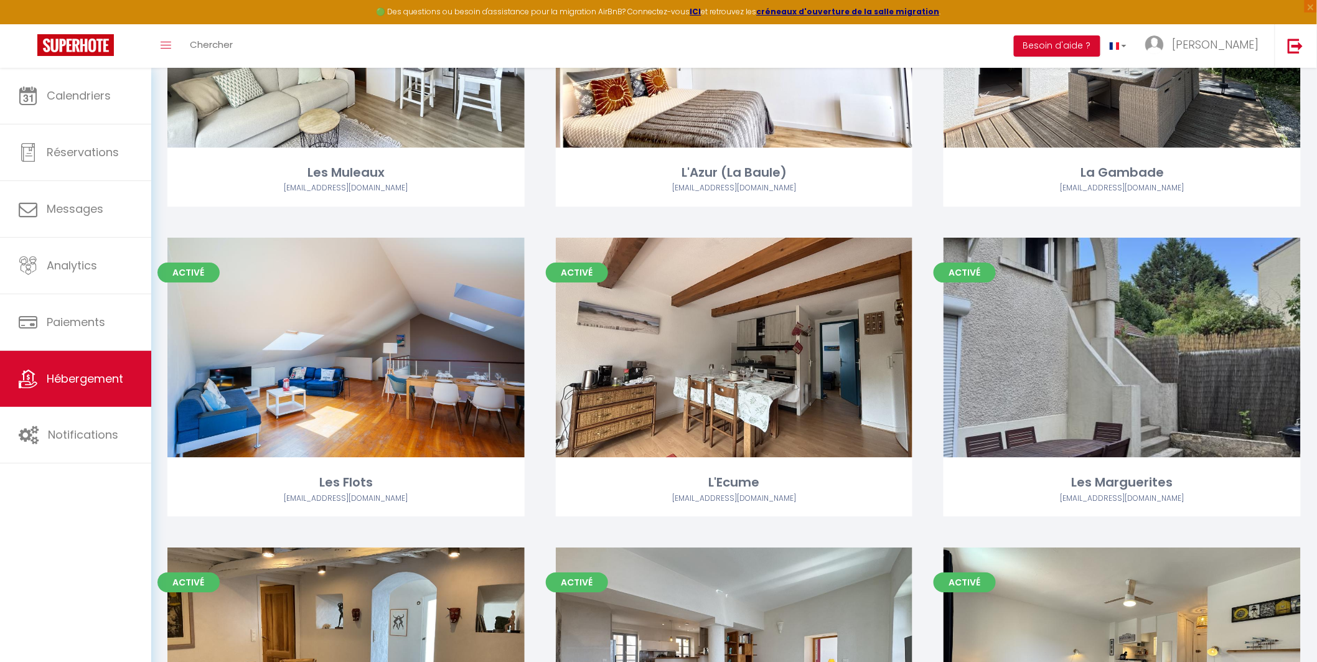
scroll to position [1516, 0]
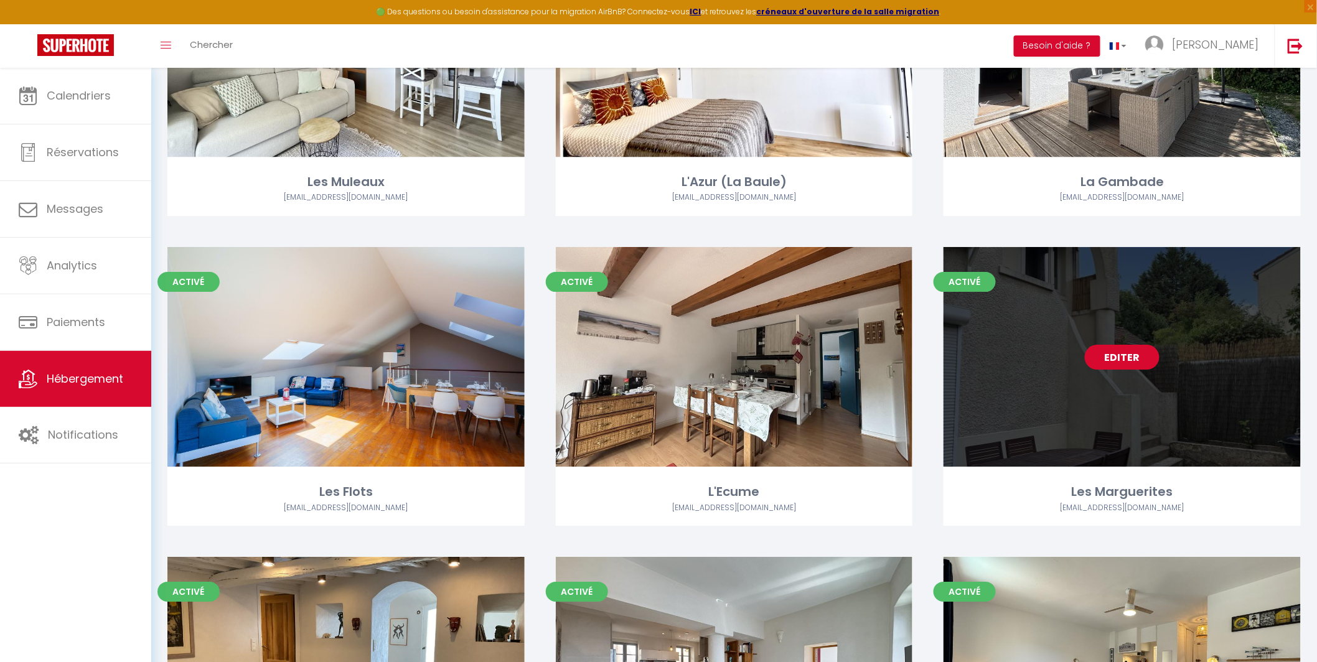
click at [1125, 358] on link "Editer" at bounding box center [1122, 357] width 75 height 25
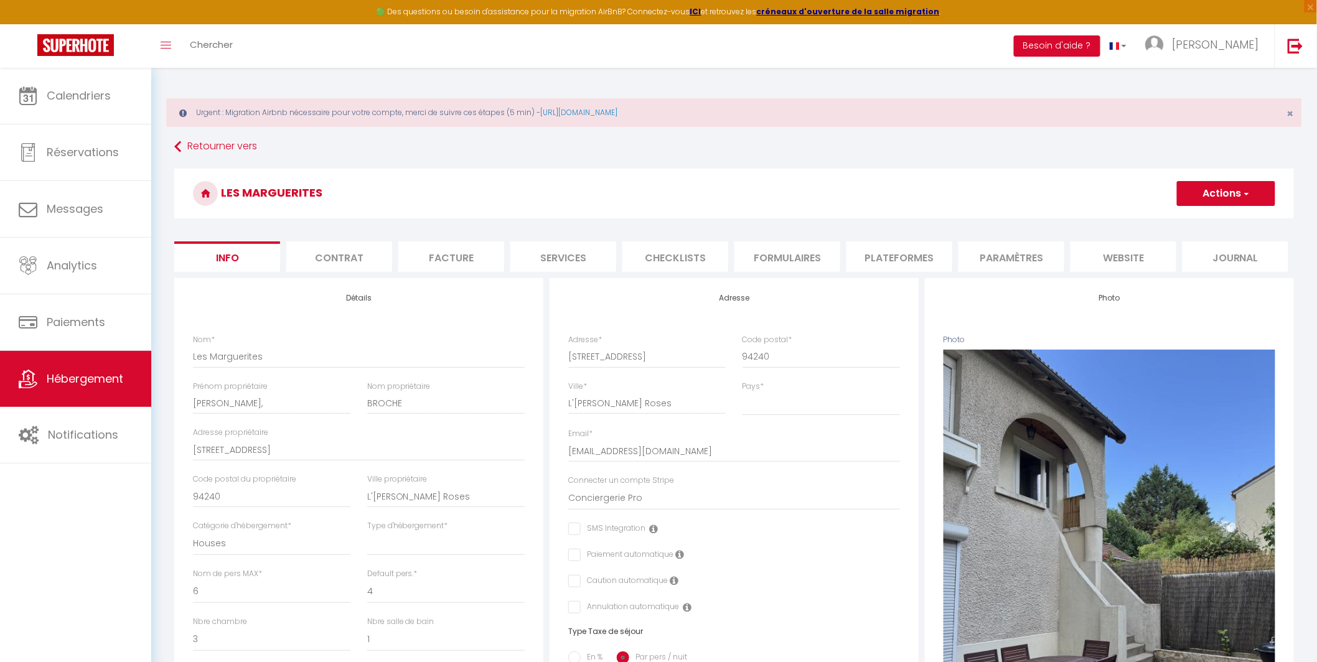
click at [887, 257] on li "Plateformes" at bounding box center [899, 256] width 106 height 30
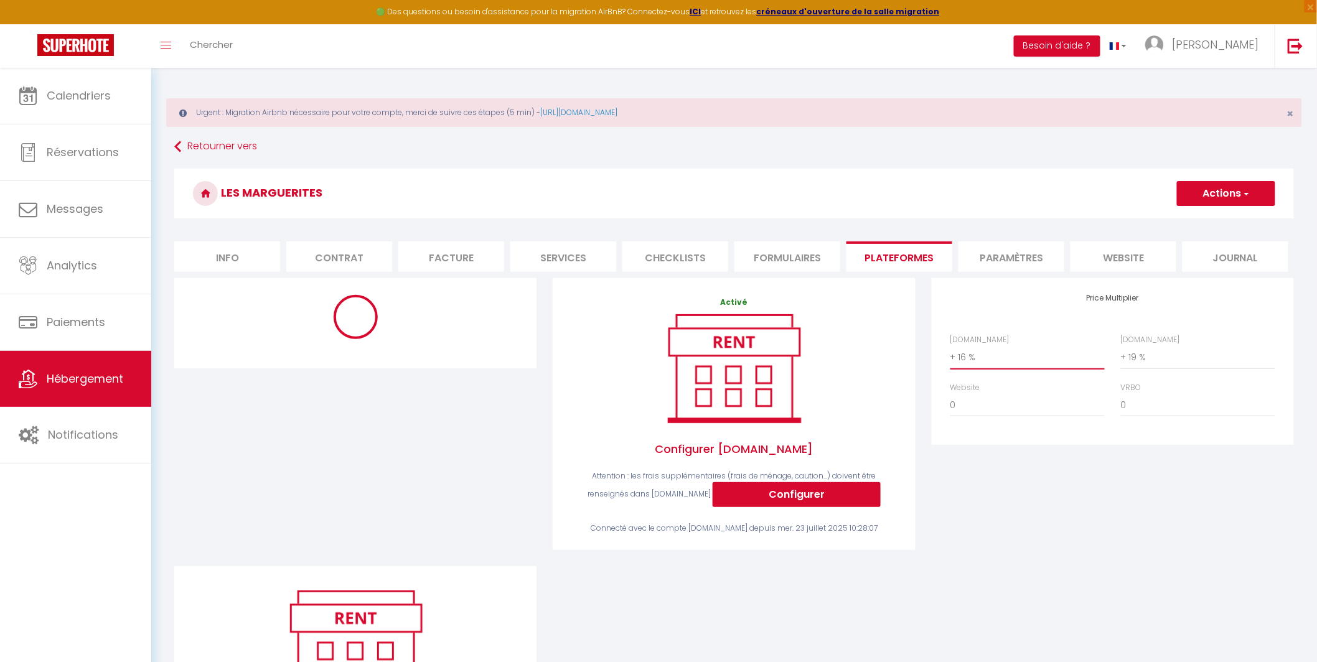
click at [997, 358] on select "0 + 1 % + 2 % + 3 % + 4 % + 5 % + 6 % + 7 % + 8 % + 9 %" at bounding box center [1027, 357] width 154 height 24
click at [950, 345] on select "0 + 1 % + 2 % + 3 % + 4 % + 5 % + 6 % + 7 % + 8 % + 9 %" at bounding box center [1027, 357] width 154 height 24
click at [981, 365] on select "0 + 1 % + 2 % + 3 % + 4 % + 5 % + 6 % + 7 % + 8 % + 9 %" at bounding box center [1027, 357] width 154 height 24
click at [950, 345] on select "0 + 1 % + 2 % + 3 % + 4 % + 5 % + 6 % + 7 % + 8 % + 9 %" at bounding box center [1027, 357] width 154 height 24
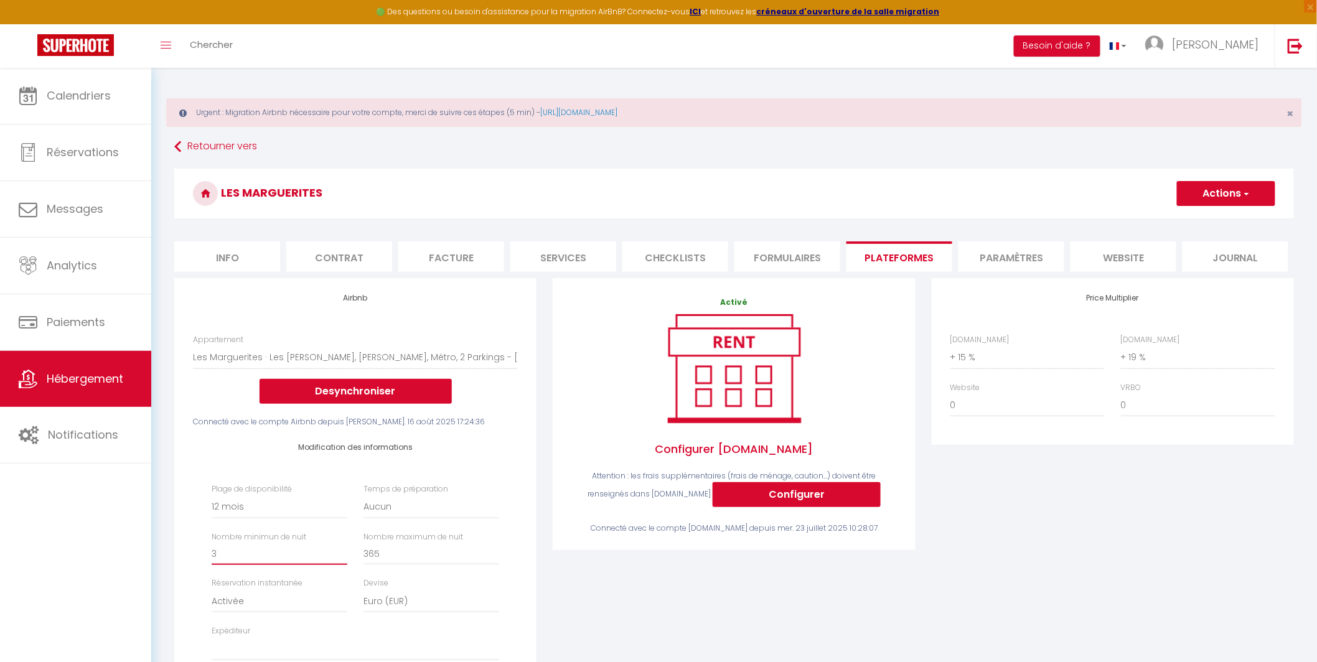
drag, startPoint x: 217, startPoint y: 556, endPoint x: 167, endPoint y: 559, distance: 49.9
click at [167, 559] on div "Airbnb Appartement Cocon côtier · Cocon [PERSON_NAME] sur Mer, Parking Privé, W…" at bounding box center [355, 507] width 378 height 459
click at [511, 475] on div "Modification des informations Plage de disponibilité Date indisponible par defa…" at bounding box center [355, 558] width 325 height 261
click at [1207, 199] on button "Actions" at bounding box center [1226, 193] width 98 height 25
click at [1202, 218] on link "Enregistrer" at bounding box center [1225, 221] width 98 height 16
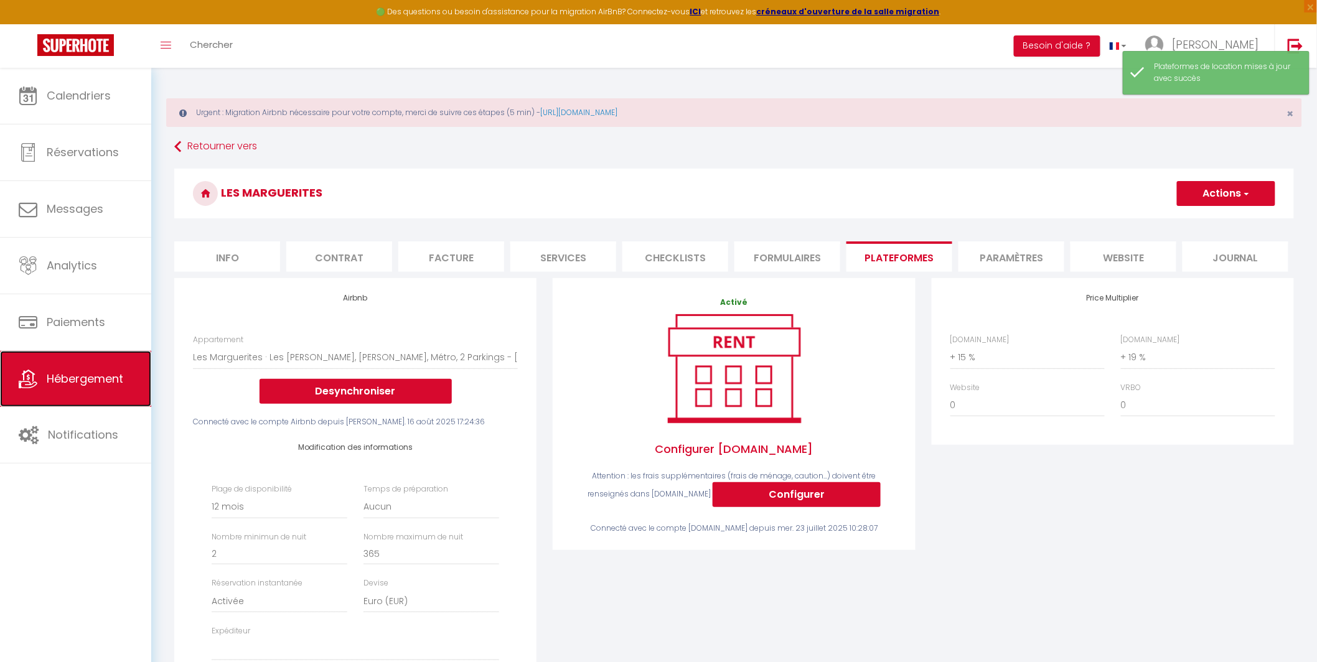
click at [93, 387] on link "Hébergement" at bounding box center [75, 379] width 151 height 56
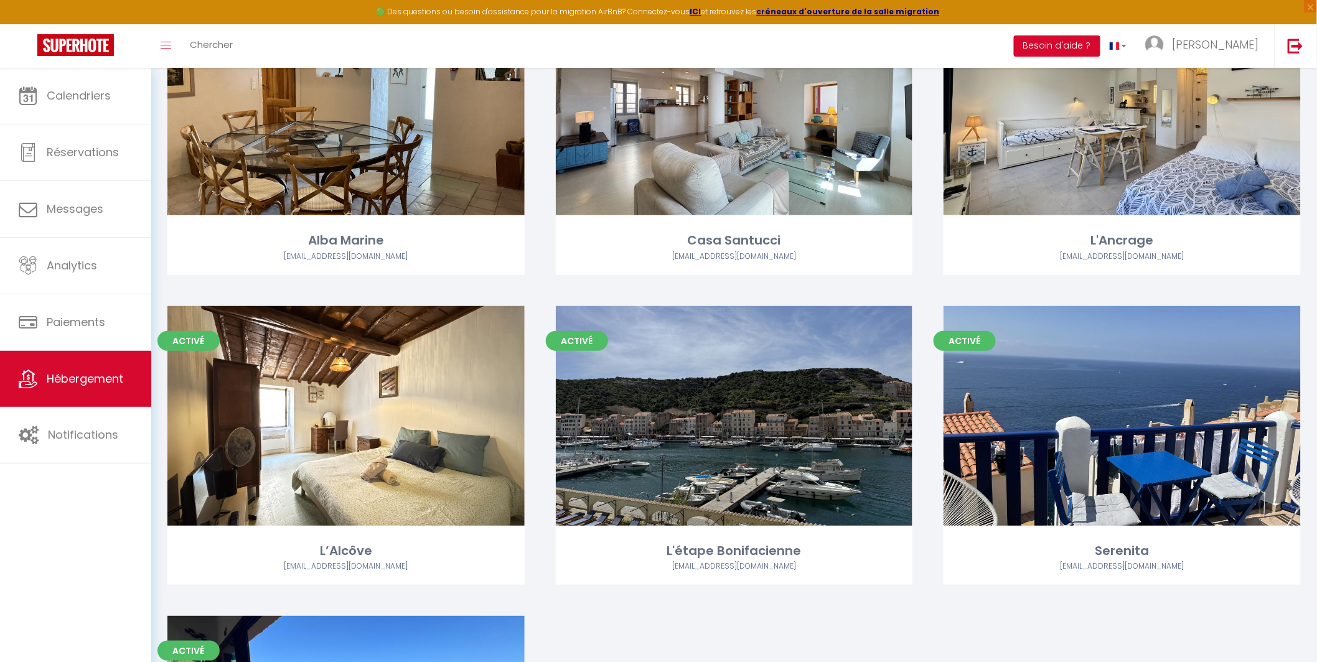
scroll to position [1847, 0]
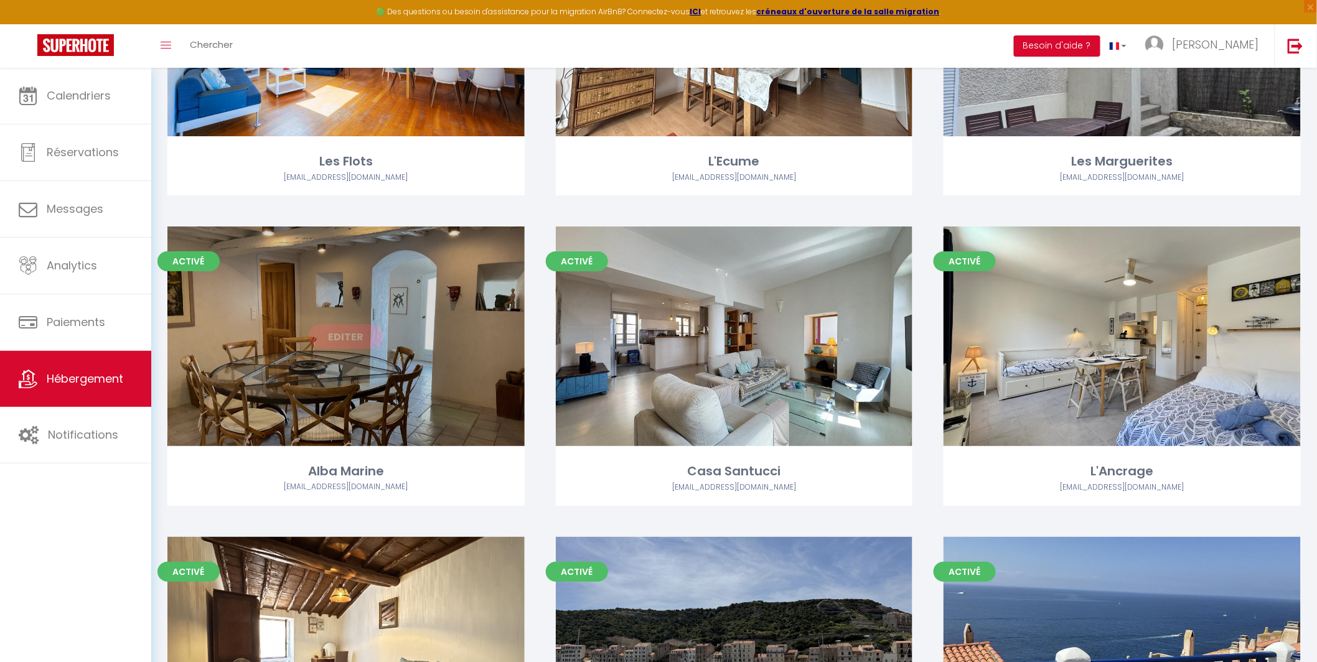
click at [345, 334] on link "Editer" at bounding box center [346, 336] width 75 height 25
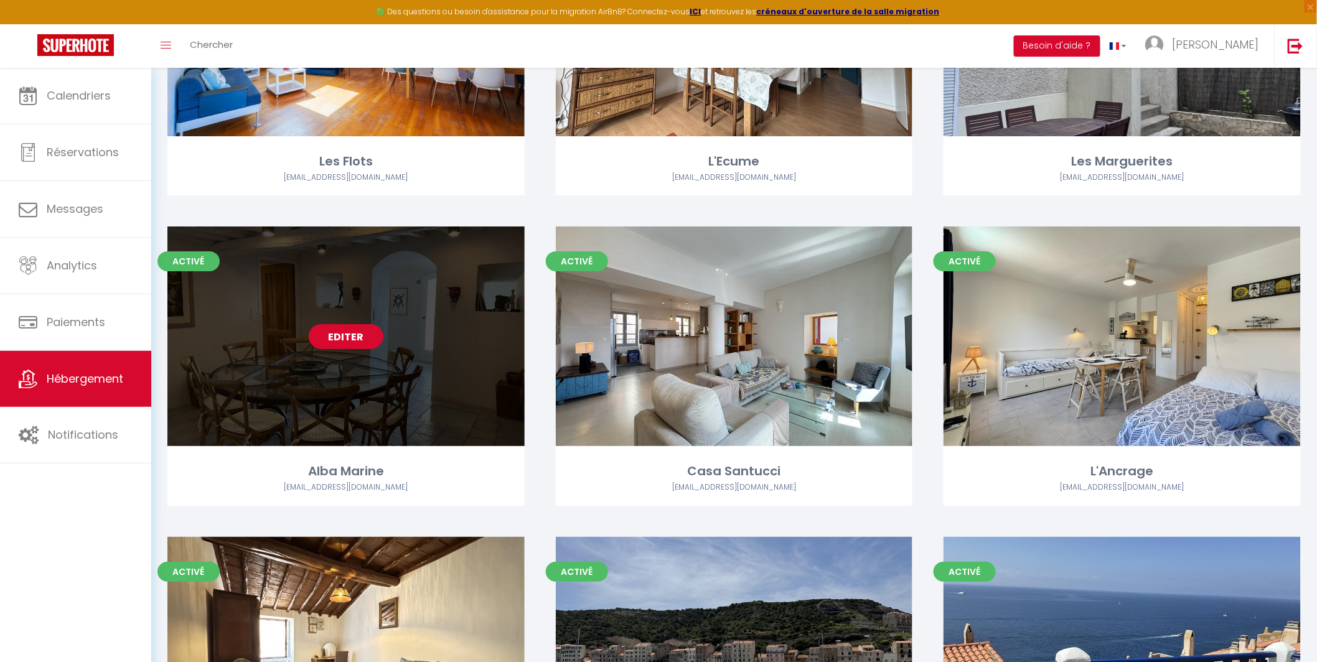
click at [350, 334] on link "Editer" at bounding box center [346, 336] width 75 height 25
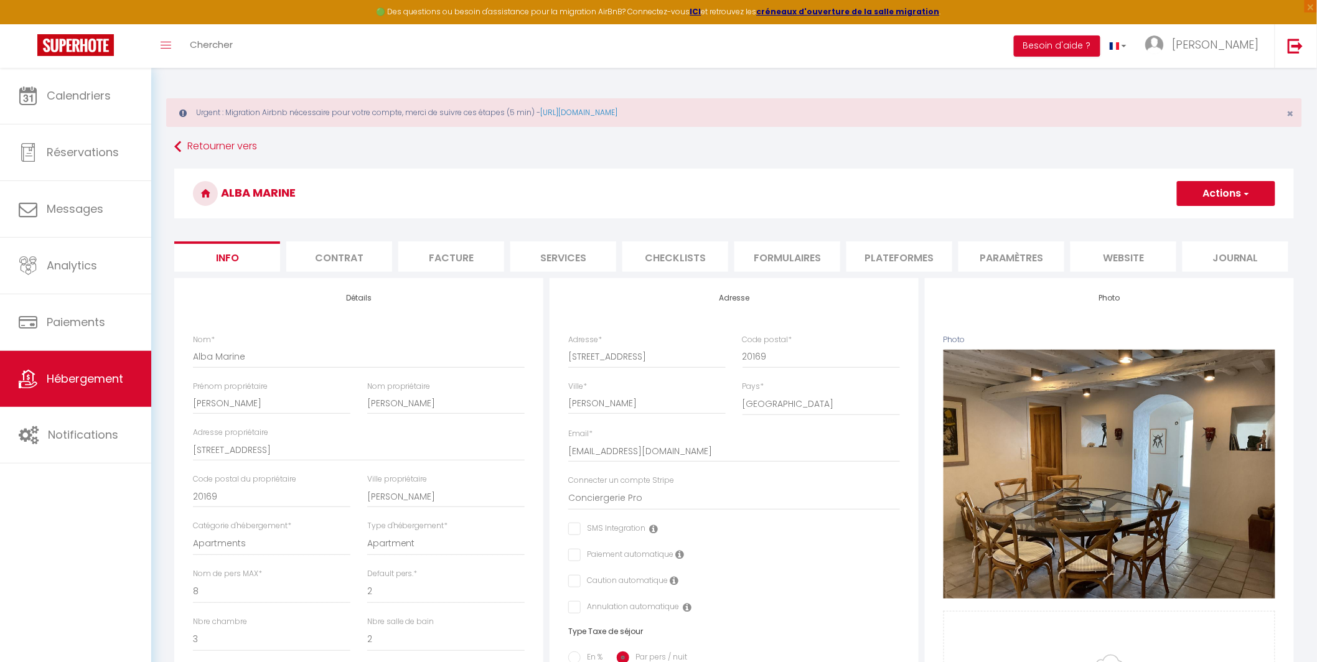
click at [891, 256] on li "Plateformes" at bounding box center [899, 256] width 106 height 30
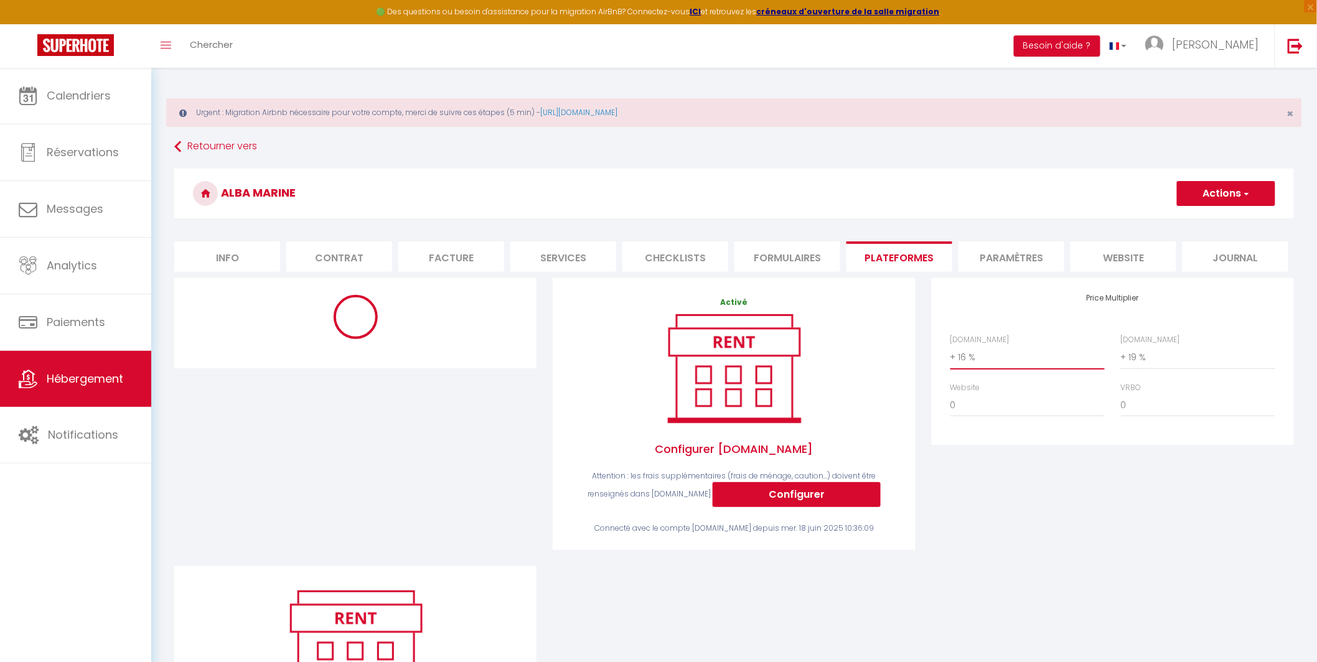
click at [1011, 357] on select "0 + 1 % + 2 % + 3 % + 4 % + 5 % + 6 % + 7 % + 8 % + 9 %" at bounding box center [1027, 357] width 154 height 24
click at [950, 345] on select "0 + 1 % + 2 % + 3 % + 4 % + 5 % + 6 % + 7 % + 8 % + 9 %" at bounding box center [1027, 357] width 154 height 24
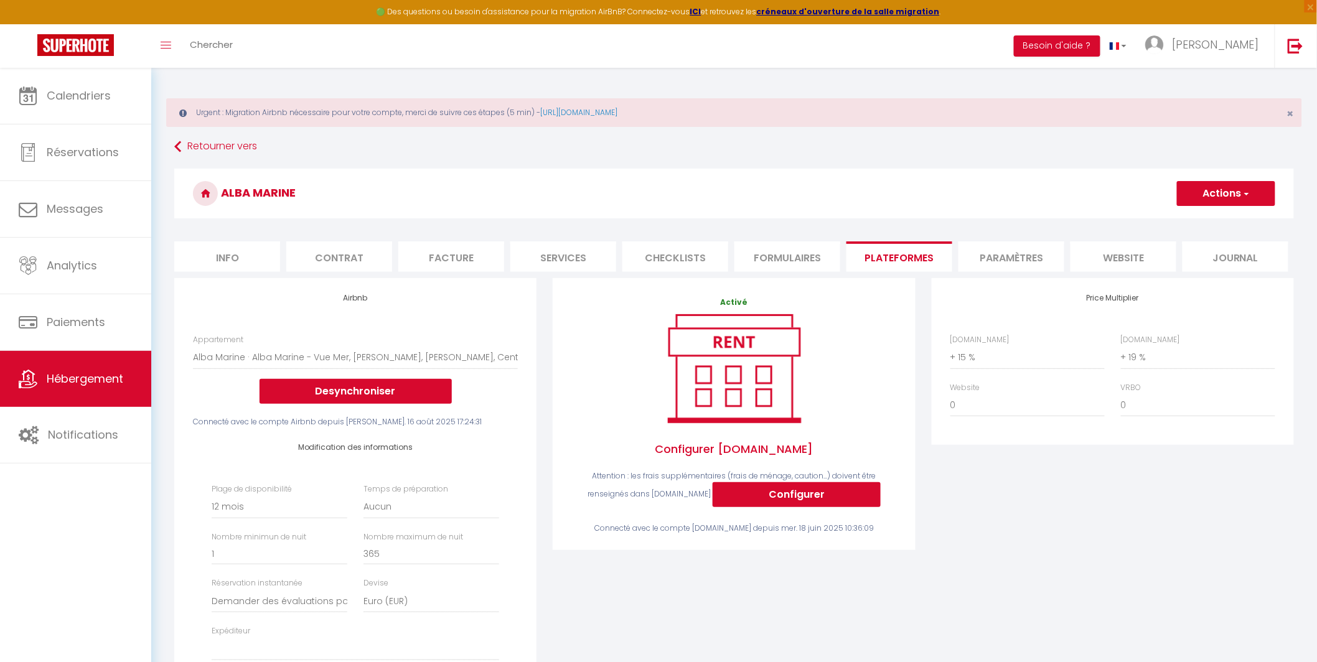
click at [1217, 195] on button "Actions" at bounding box center [1226, 193] width 98 height 25
click at [1205, 217] on link "Enregistrer" at bounding box center [1225, 221] width 98 height 16
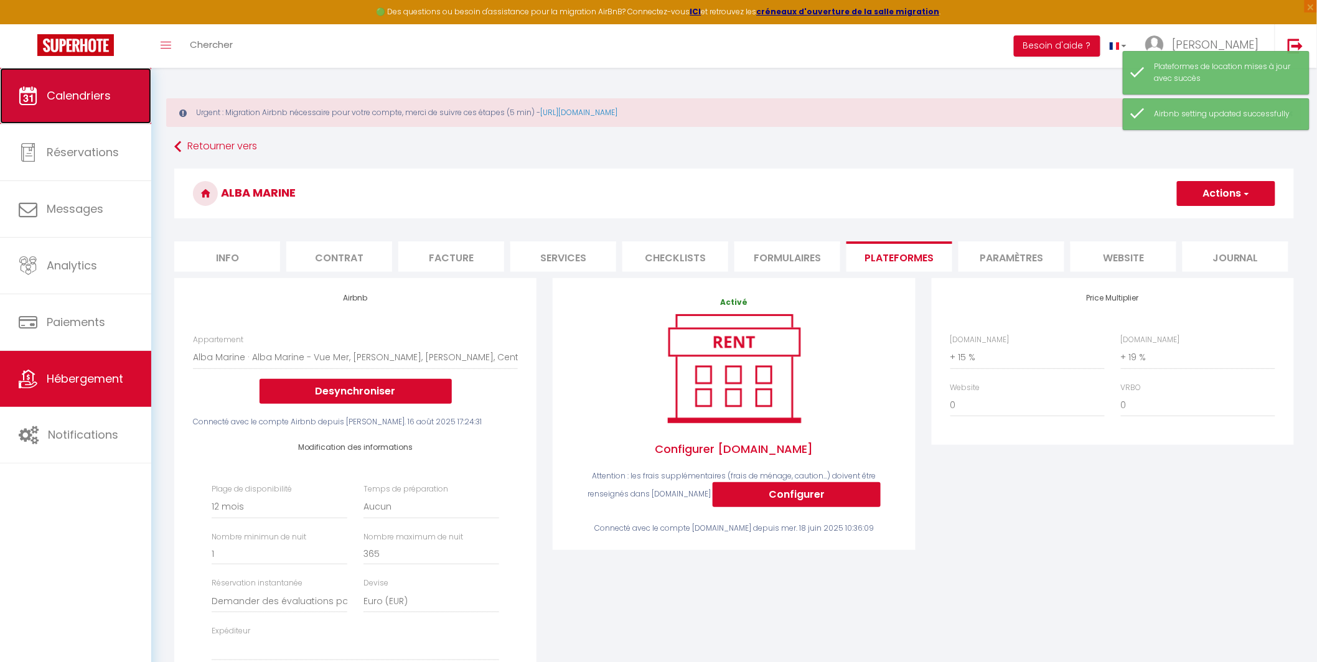
click at [121, 106] on link "Calendriers" at bounding box center [75, 96] width 151 height 56
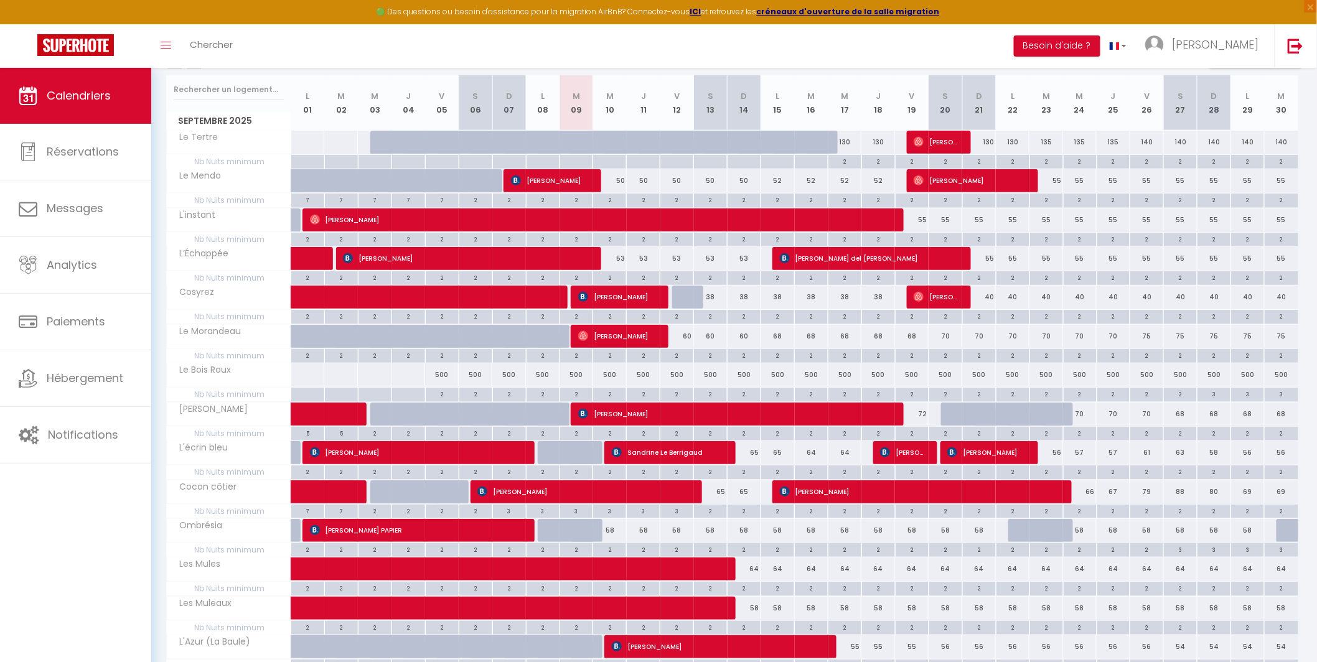
scroll to position [123, 0]
